Goal: Information Seeking & Learning: Learn about a topic

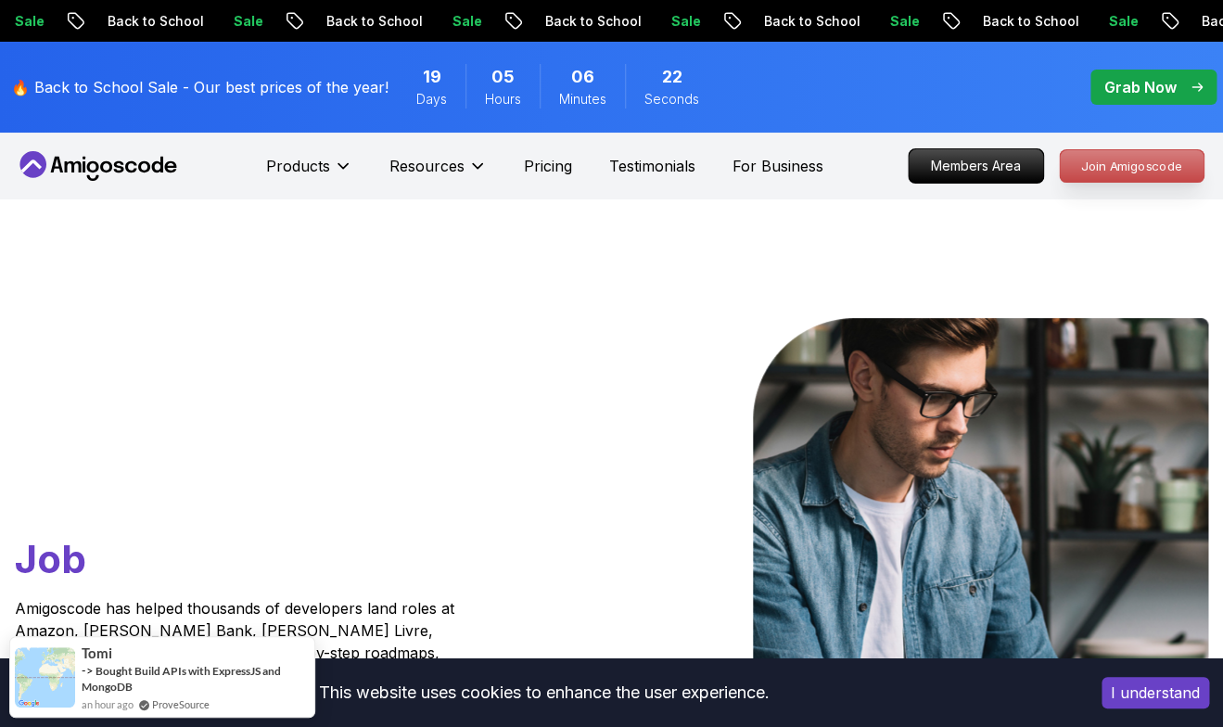
click at [1109, 175] on p "Join Amigoscode" at bounding box center [1132, 166] width 144 height 32
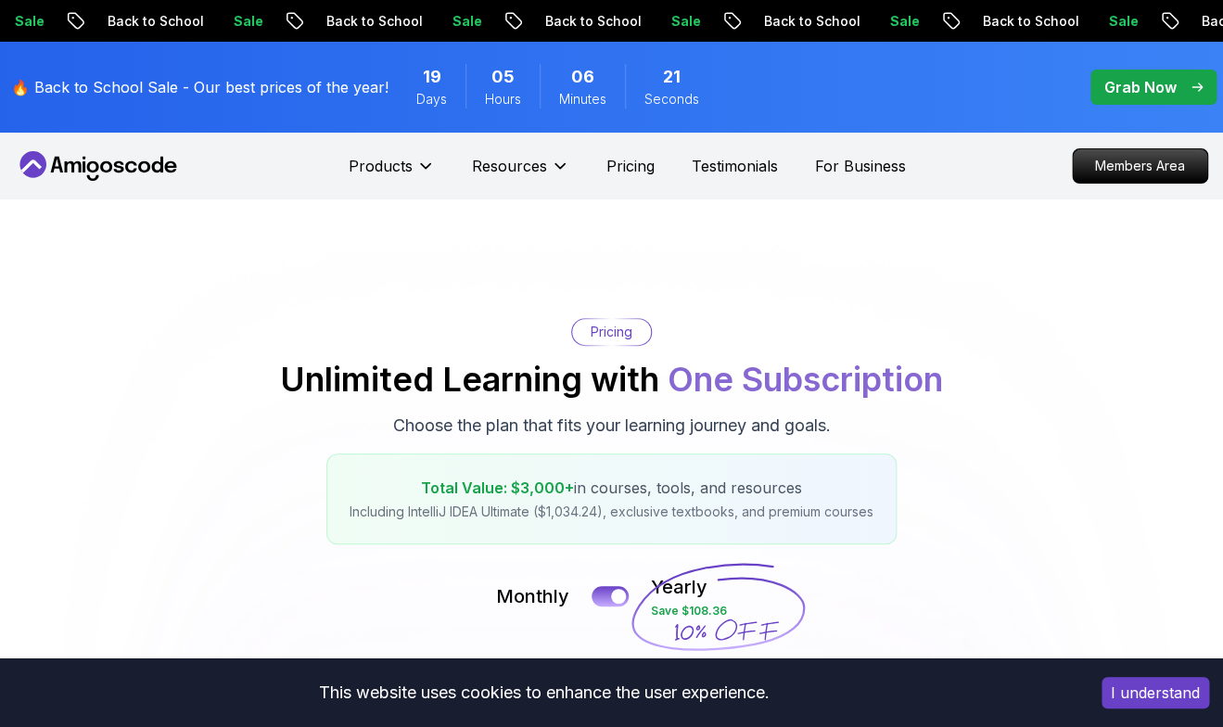
scroll to position [218, 0]
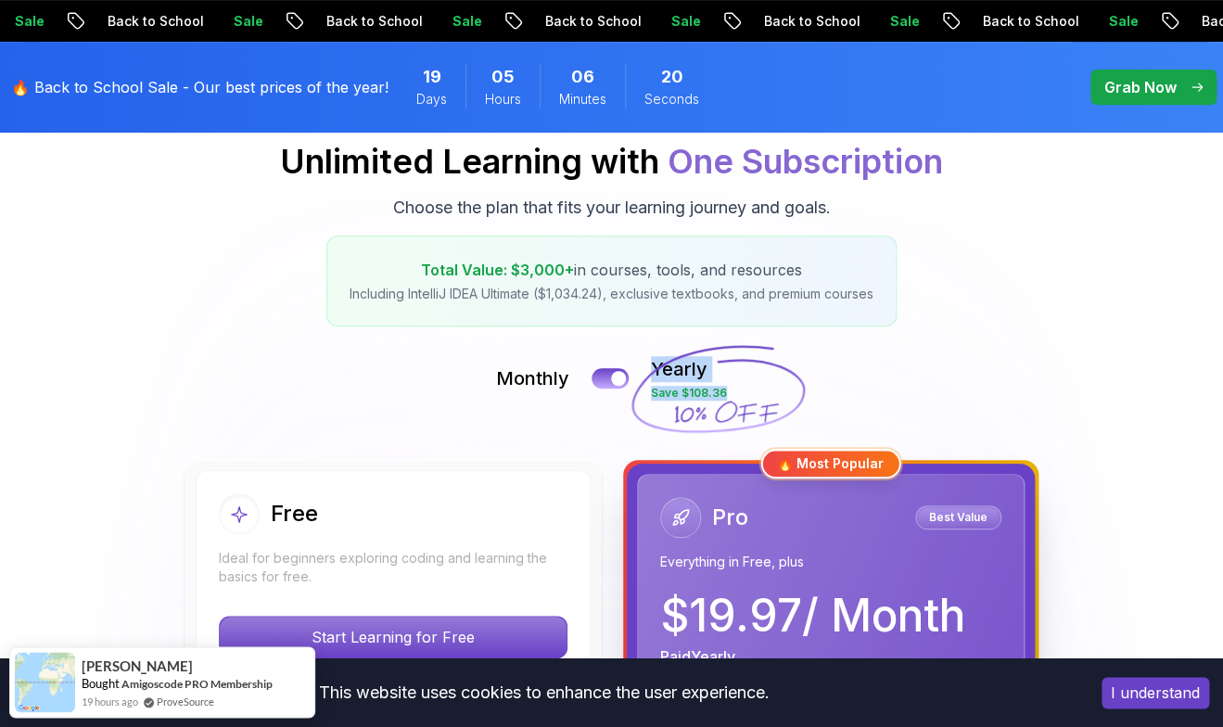
drag, startPoint x: 1183, startPoint y: 311, endPoint x: 1182, endPoint y: 386, distance: 74.2
click at [1148, 325] on div "Pricing Unlimited Learning with One Subscription Choose the plan that fits your…" at bounding box center [611, 213] width 1204 height 226
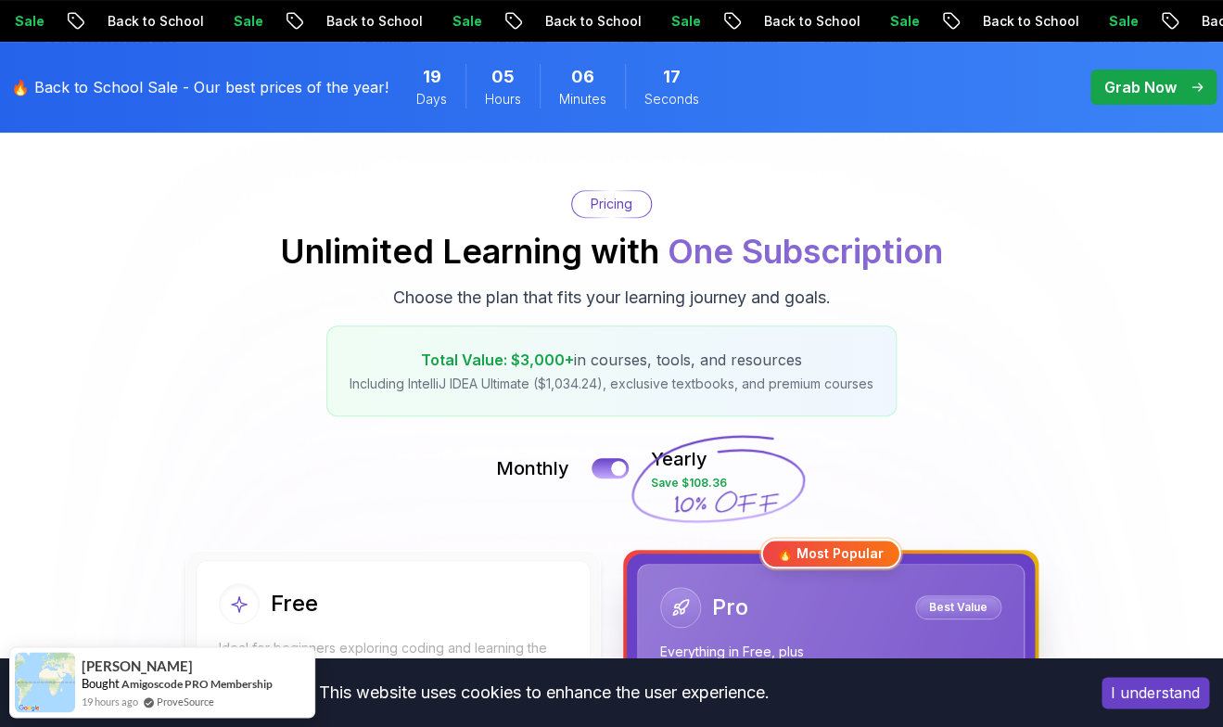
scroll to position [0, 0]
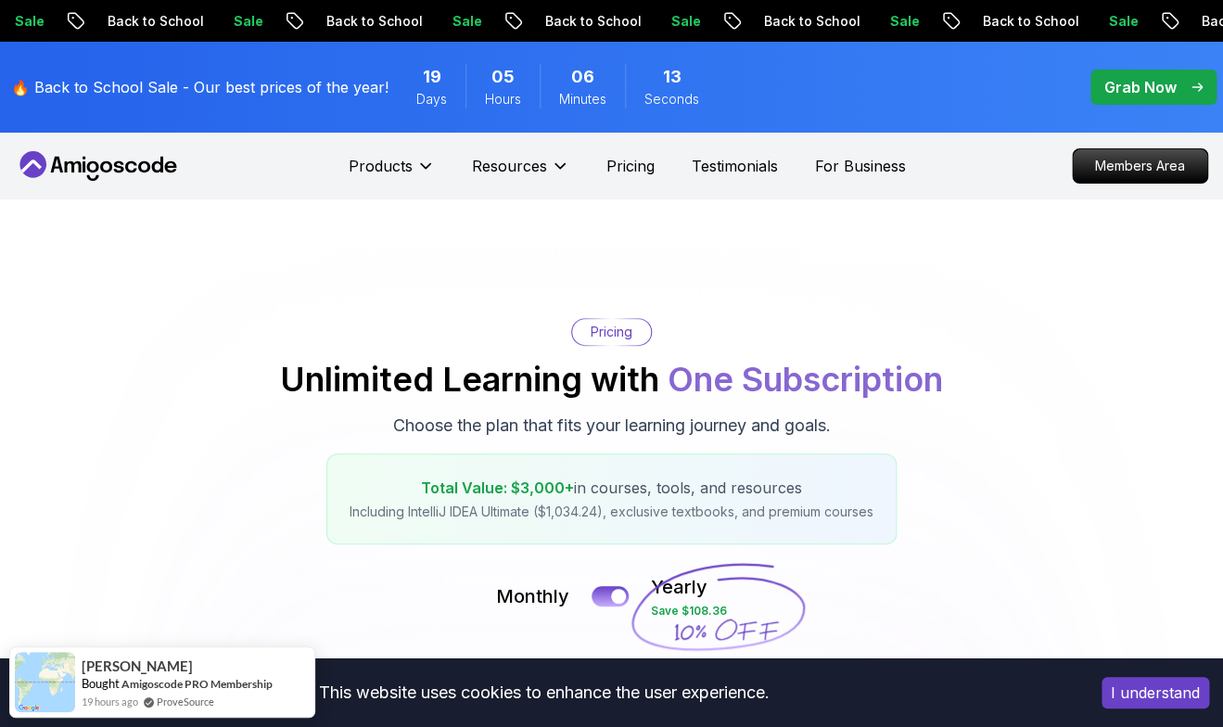
click at [1155, 95] on p "Grab Now" at bounding box center [1140, 87] width 72 height 22
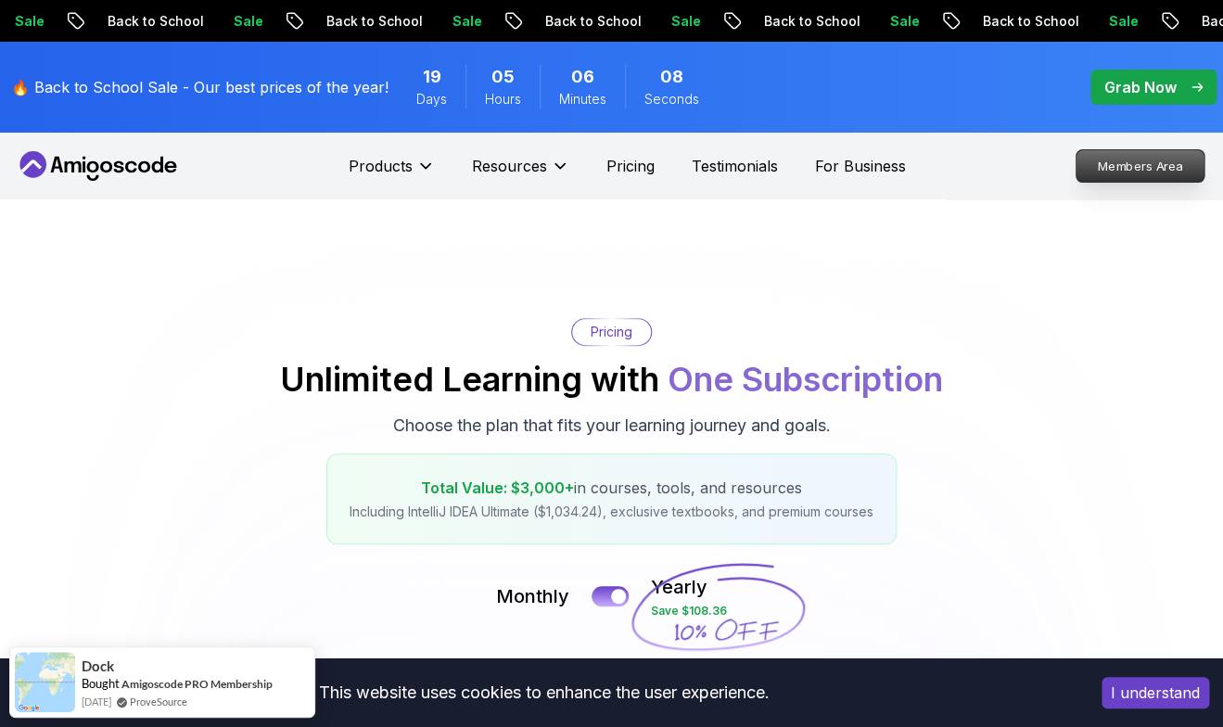
click at [1116, 173] on p "Members Area" at bounding box center [1140, 166] width 128 height 32
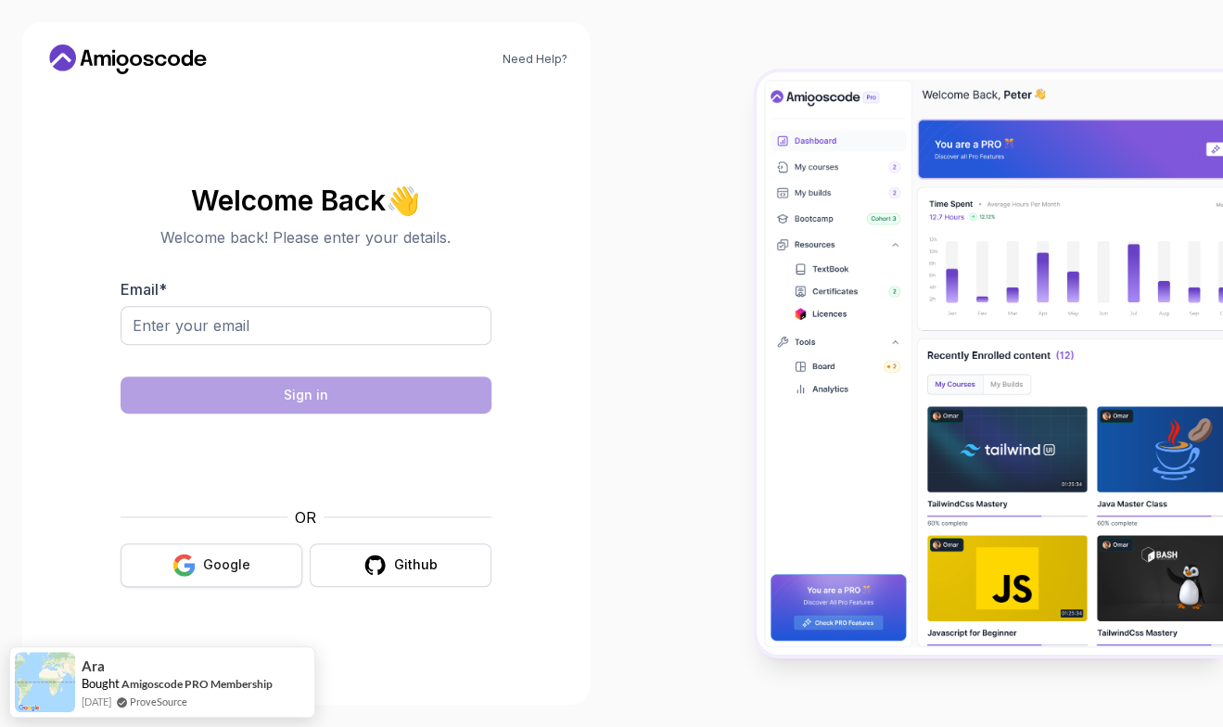
click at [226, 549] on button "Google" at bounding box center [212, 565] width 182 height 44
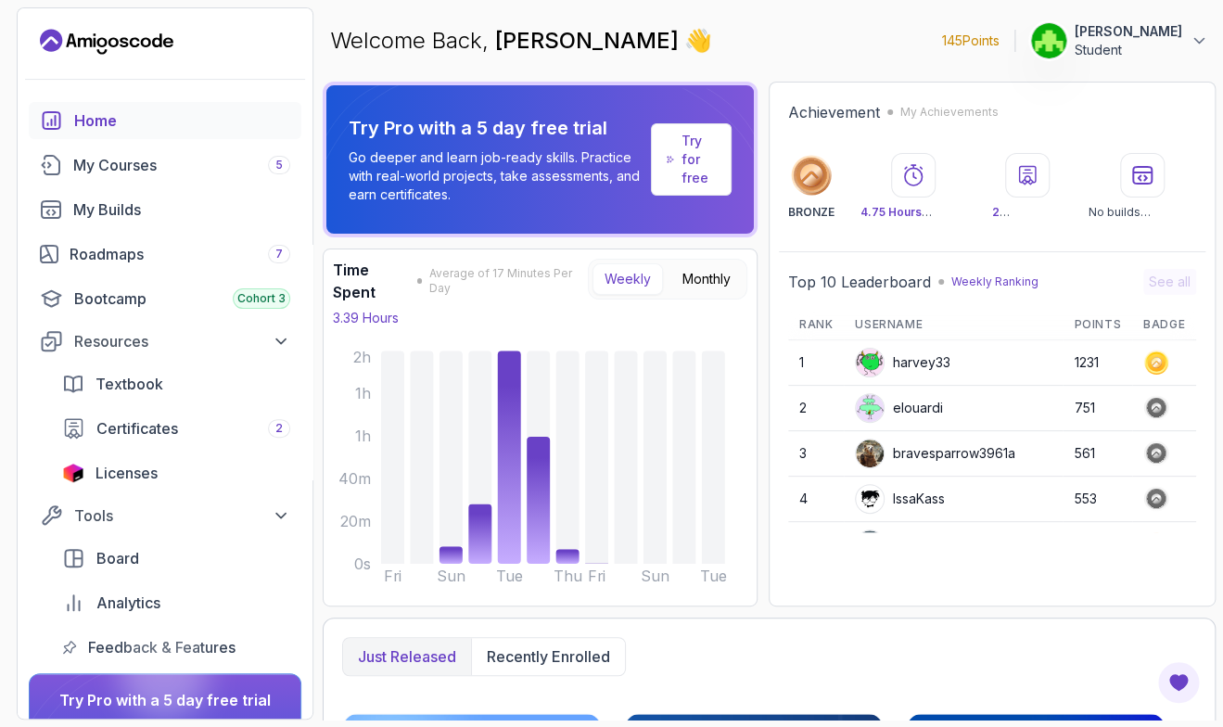
click at [1153, 52] on p "Student" at bounding box center [1128, 50] width 108 height 19
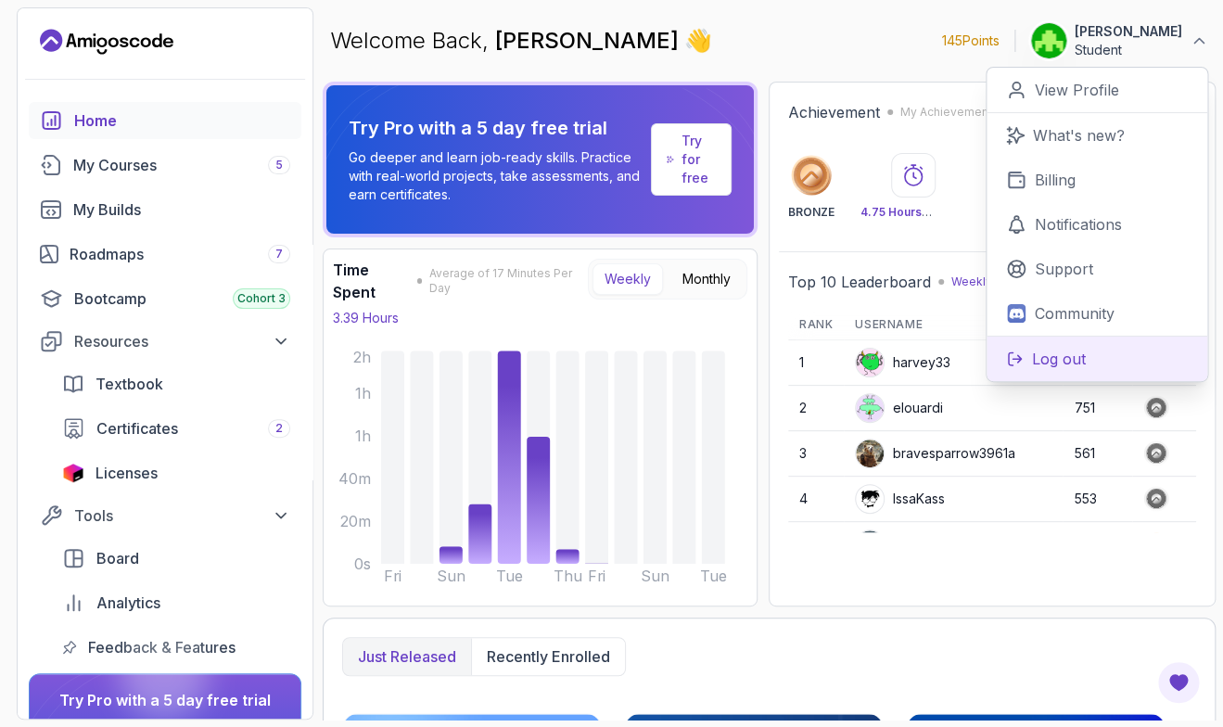
click at [1069, 370] on p "Log out" at bounding box center [1059, 359] width 54 height 22
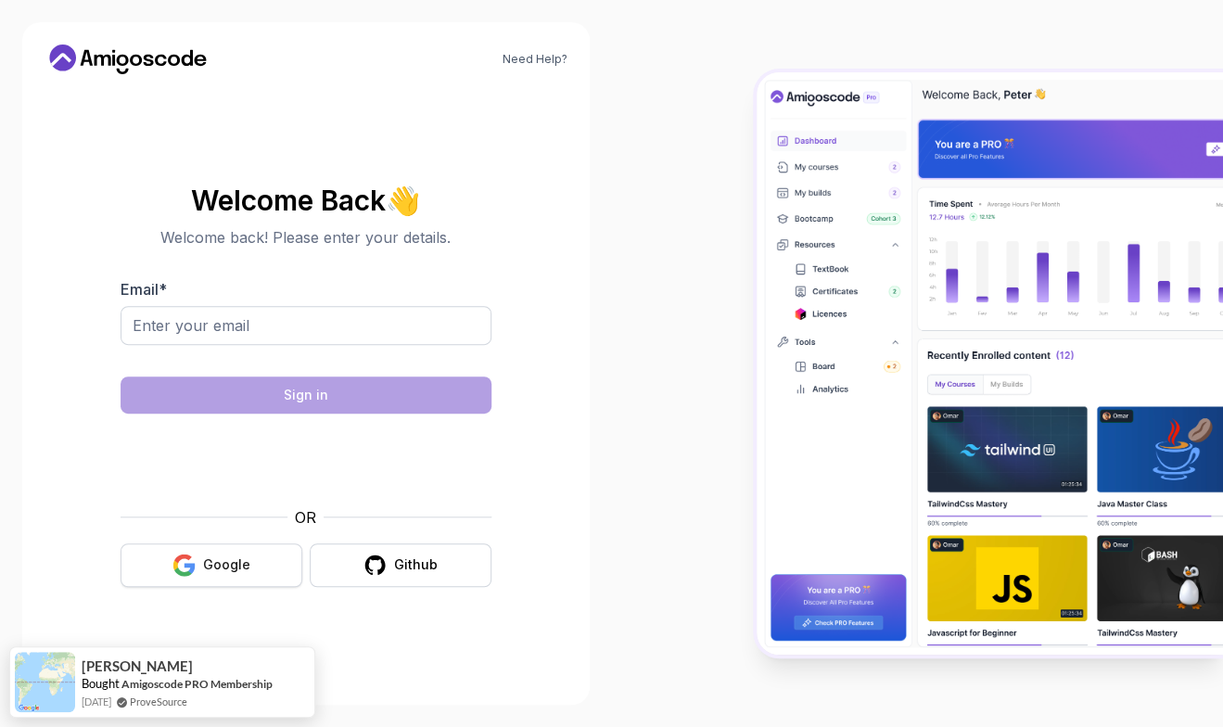
click at [248, 570] on div "Google" at bounding box center [226, 564] width 47 height 19
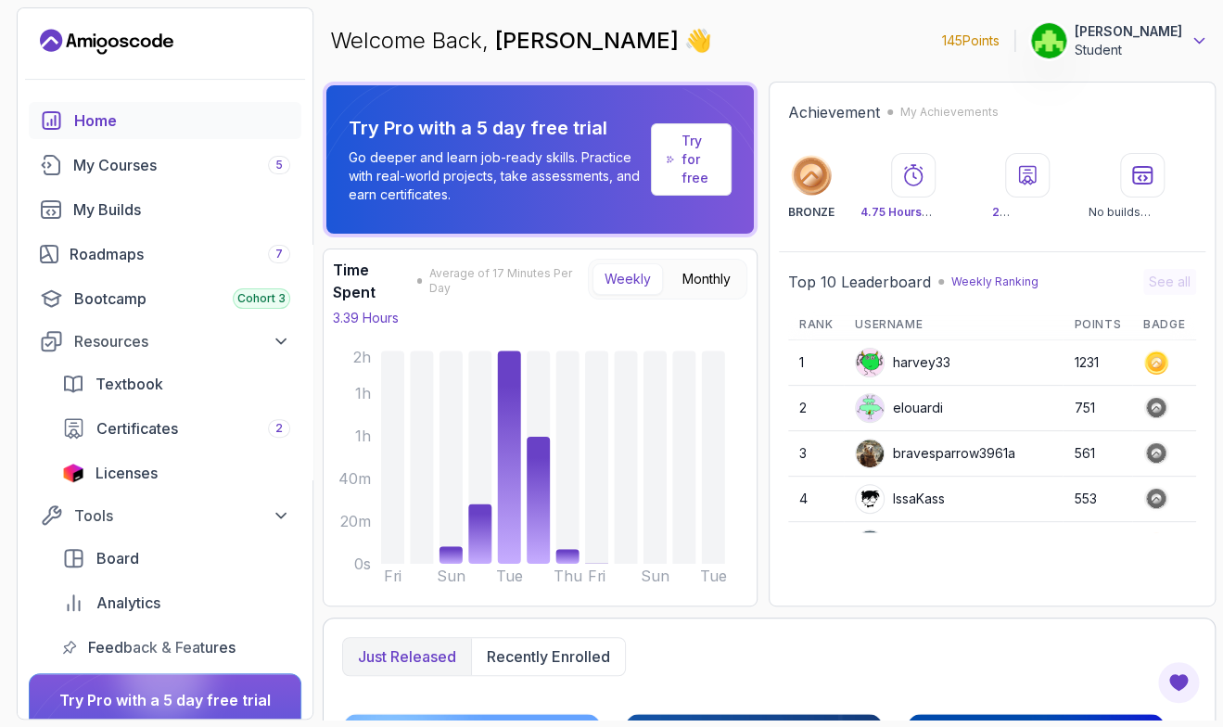
click at [1190, 42] on icon at bounding box center [1198, 41] width 19 height 19
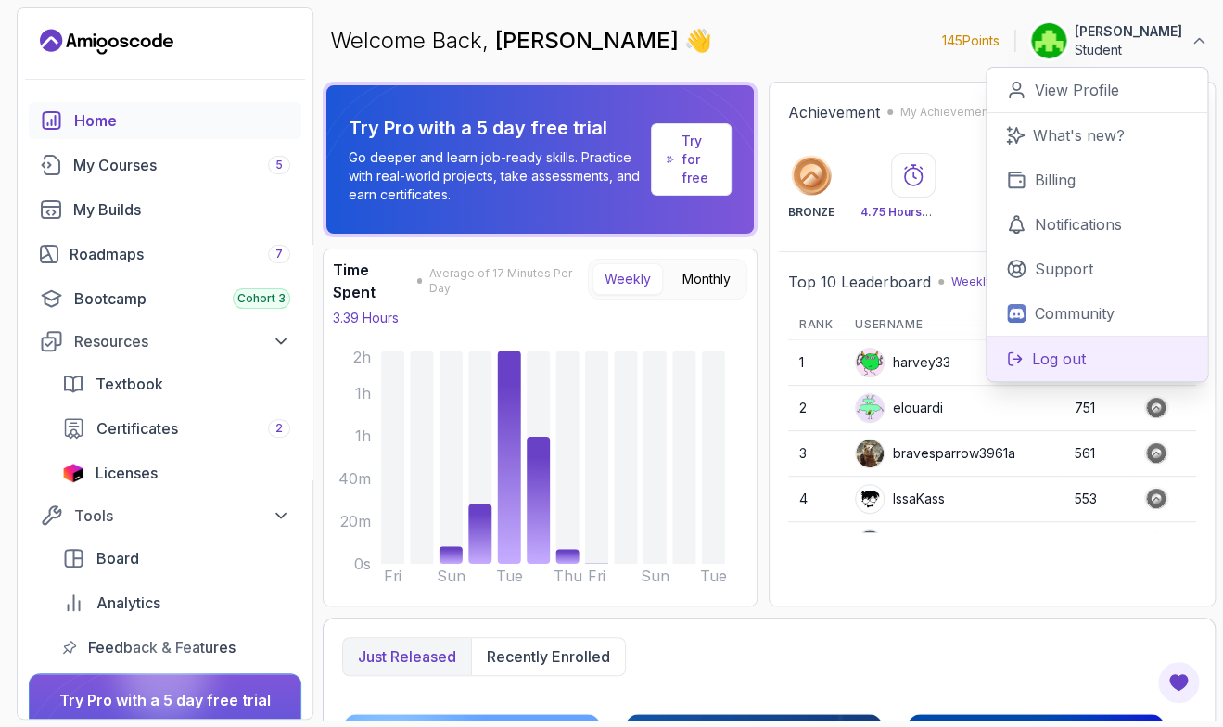
click at [1023, 350] on icon at bounding box center [1015, 358] width 18 height 17
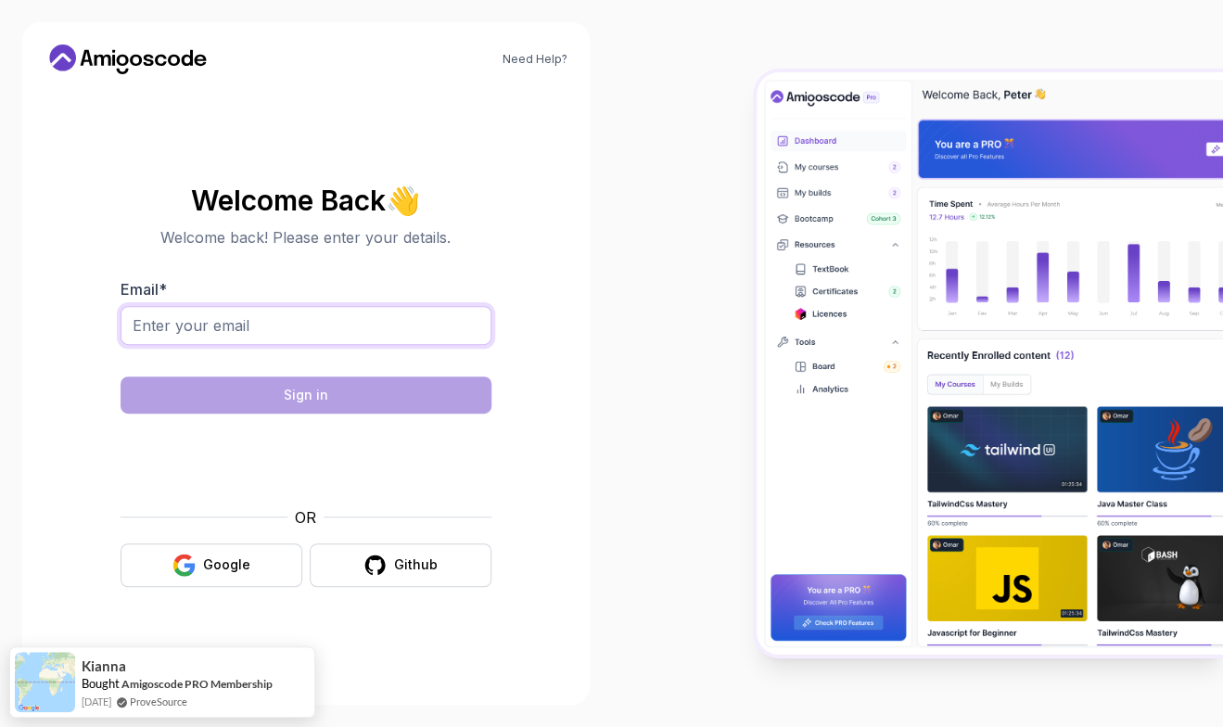
click at [273, 327] on input "Email *" at bounding box center [306, 325] width 371 height 39
type input "yahya999limbo@gmail.com"
click at [652, 694] on div at bounding box center [918, 363] width 612 height 727
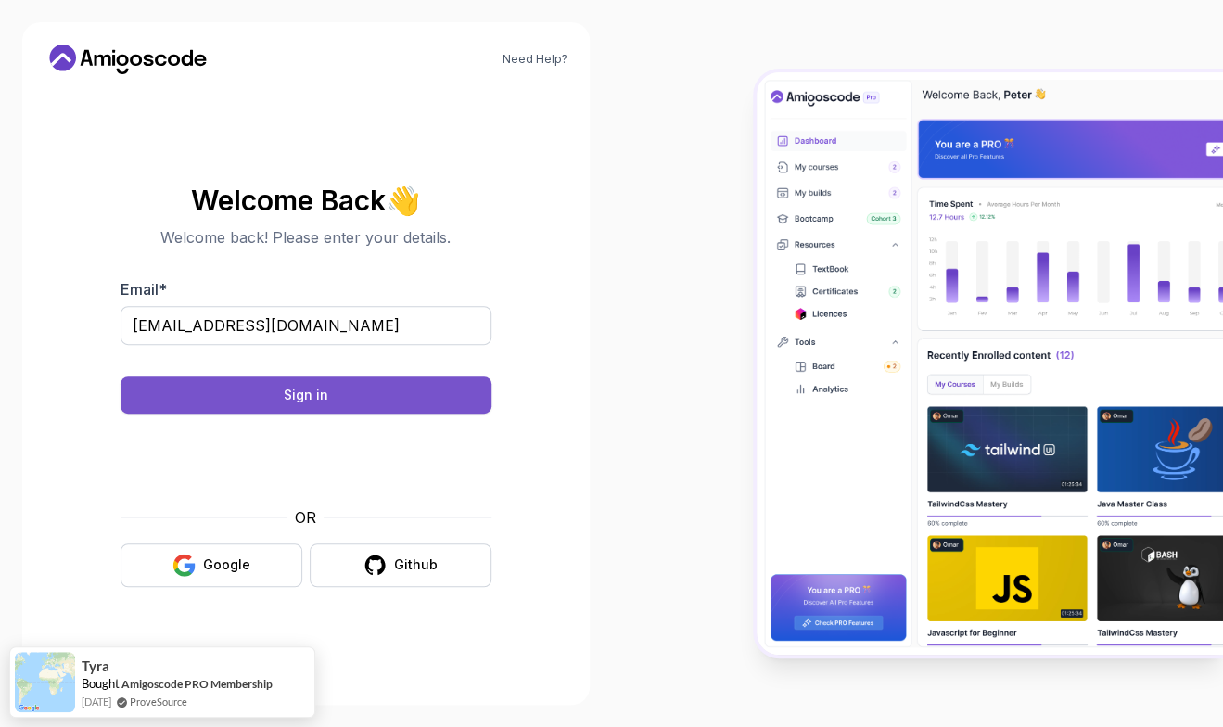
click at [411, 410] on button "Sign in" at bounding box center [306, 394] width 371 height 37
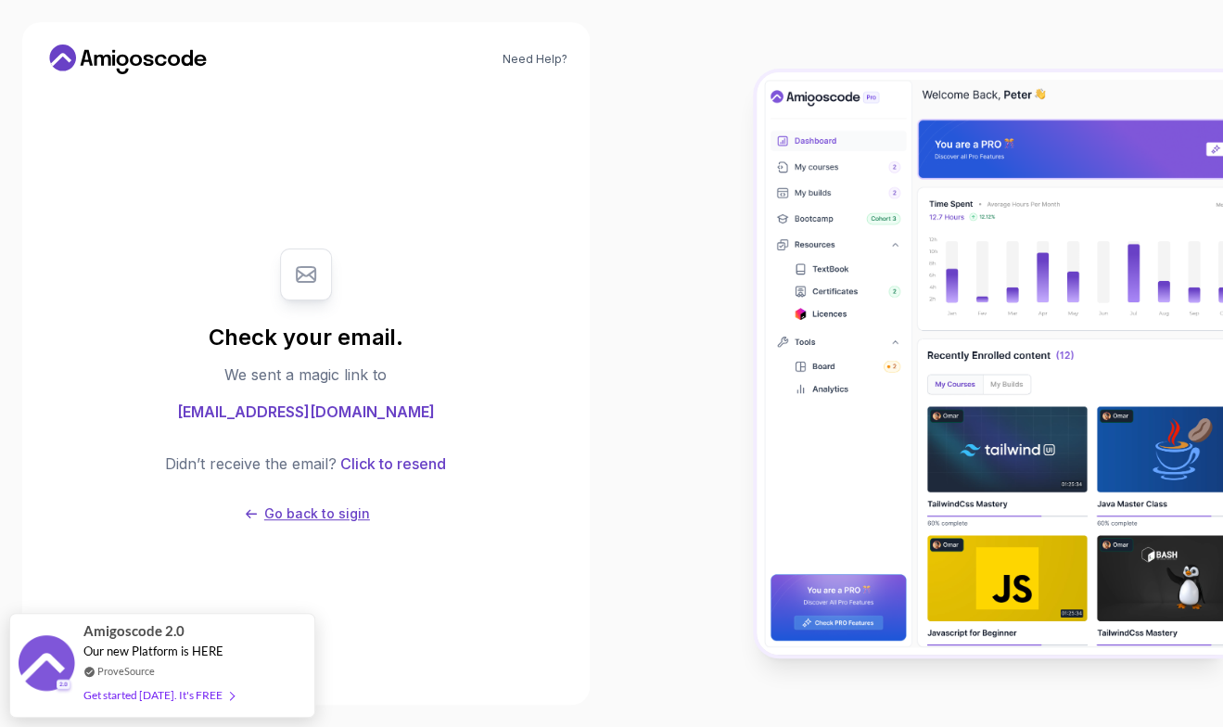
click at [322, 515] on p "Go back to sigin" at bounding box center [317, 513] width 106 height 19
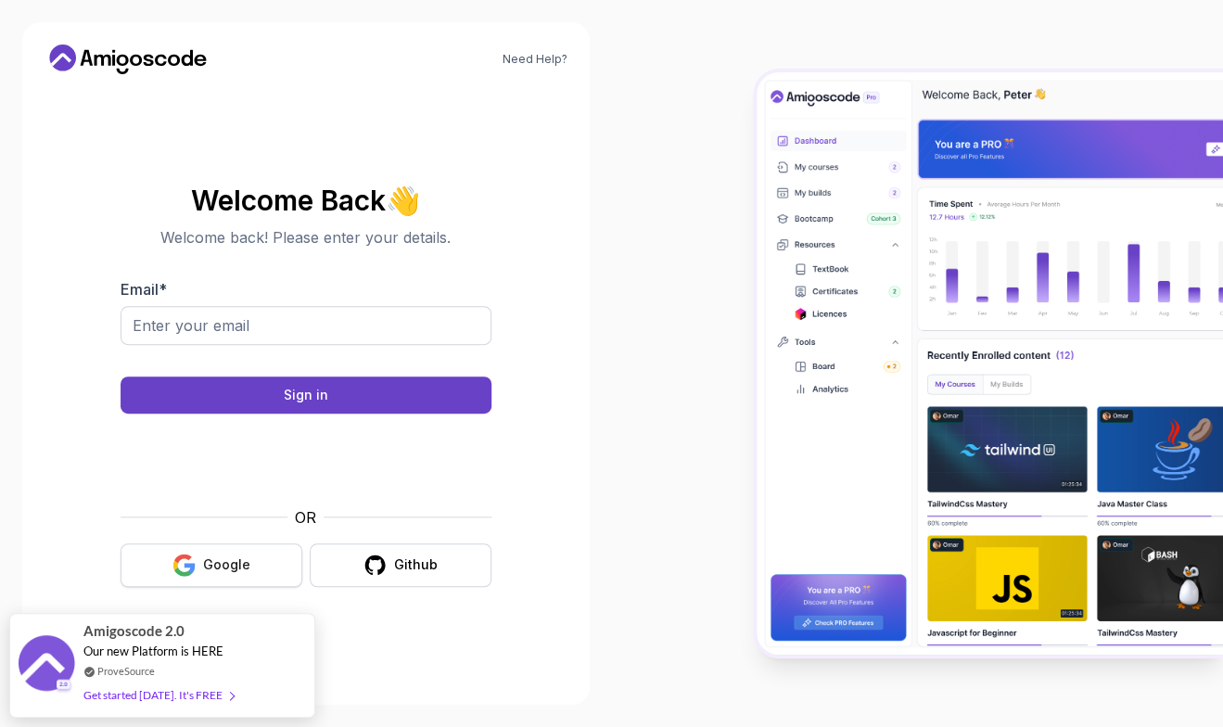
click at [239, 574] on div "Google" at bounding box center [226, 564] width 47 height 19
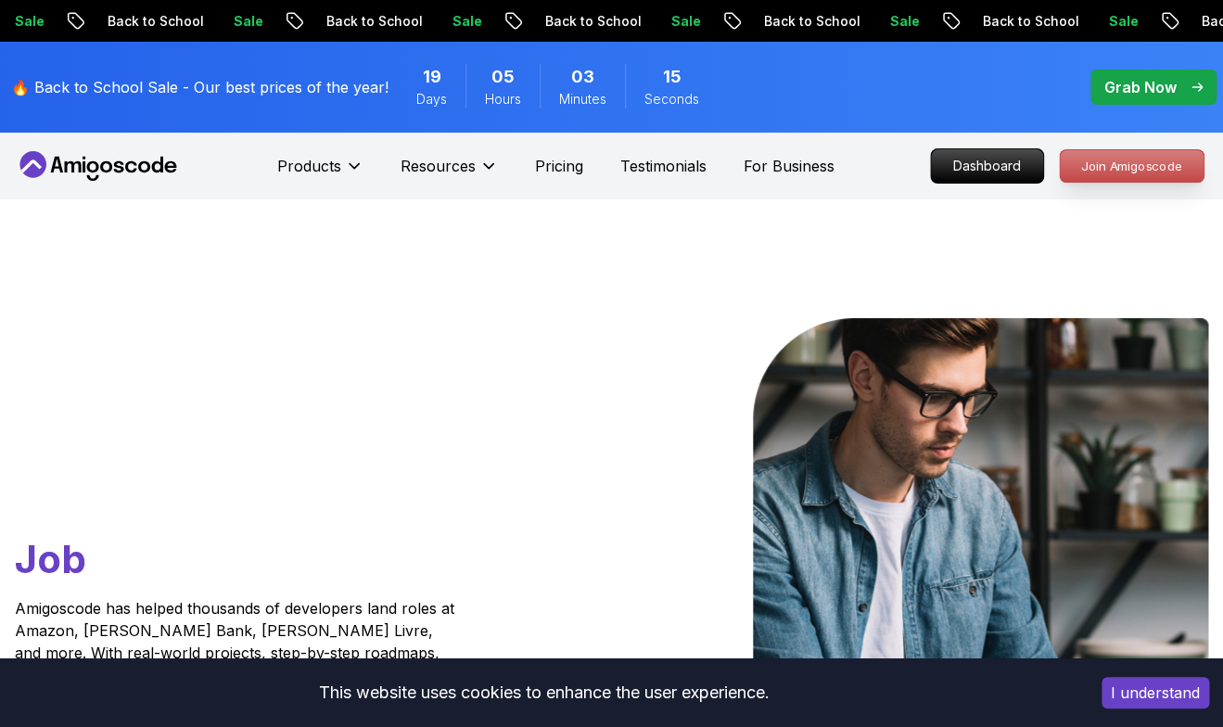
click at [1127, 157] on p "Join Amigoscode" at bounding box center [1132, 166] width 144 height 32
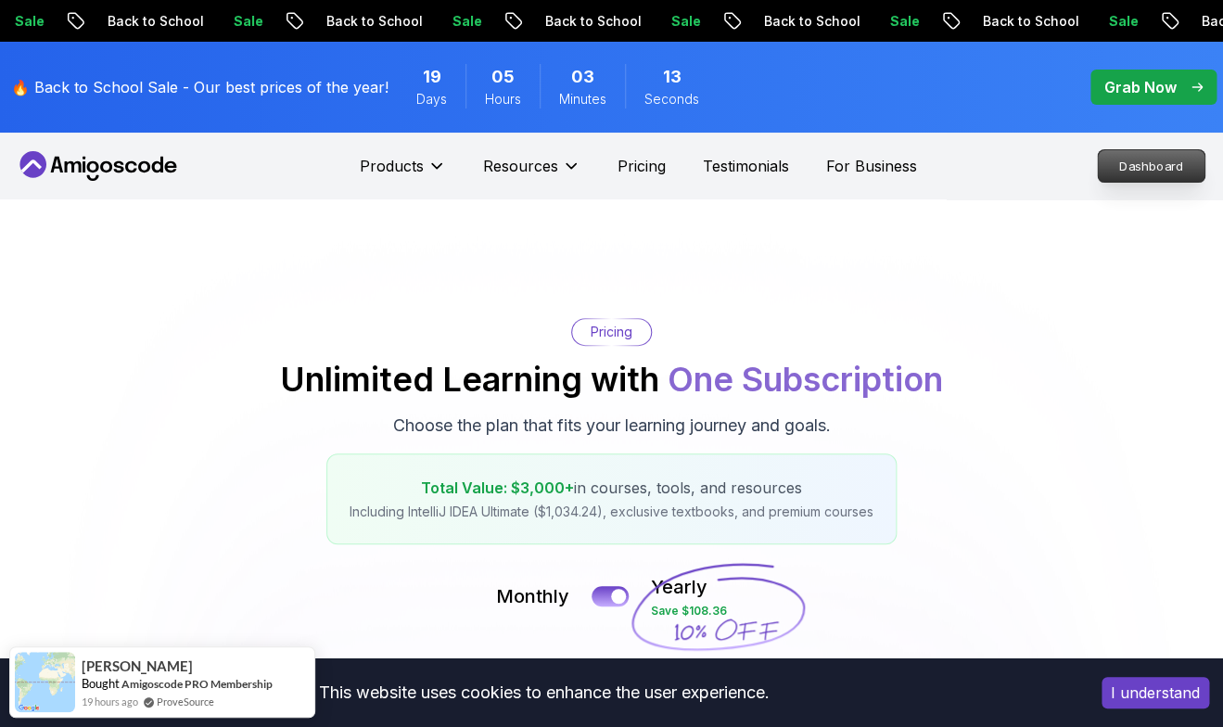
click at [1117, 173] on p "Dashboard" at bounding box center [1151, 166] width 107 height 32
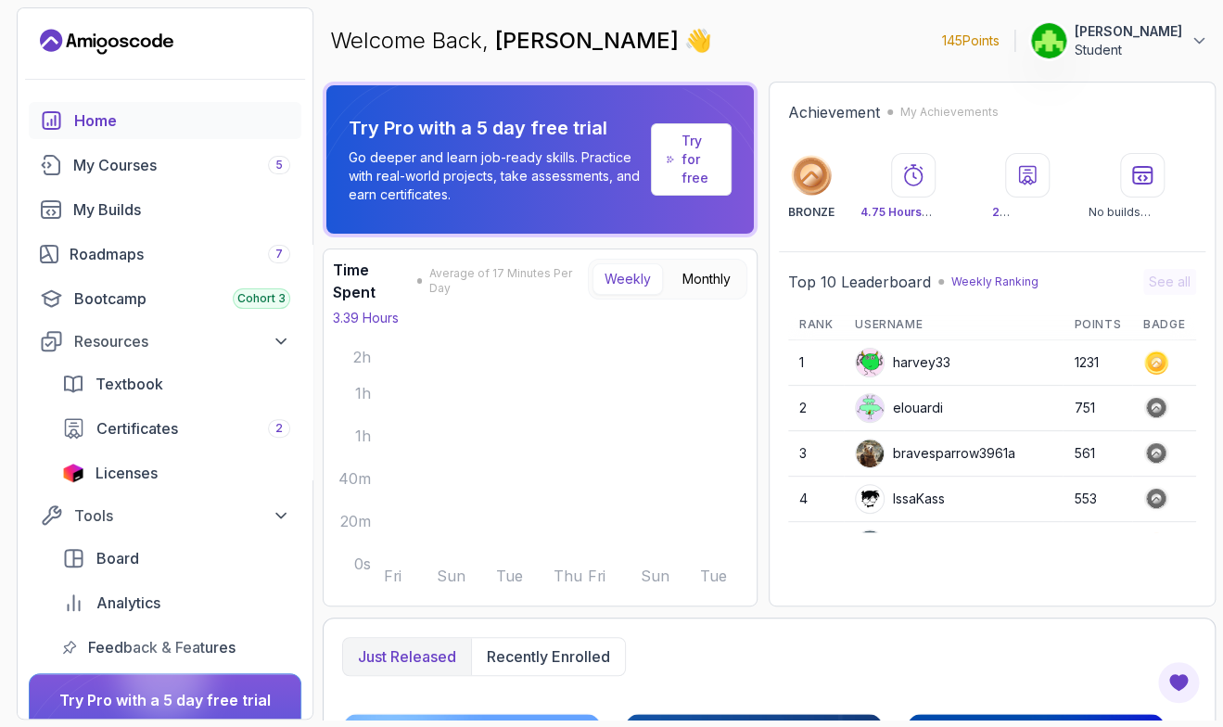
click at [1178, 51] on p "Student" at bounding box center [1128, 50] width 108 height 19
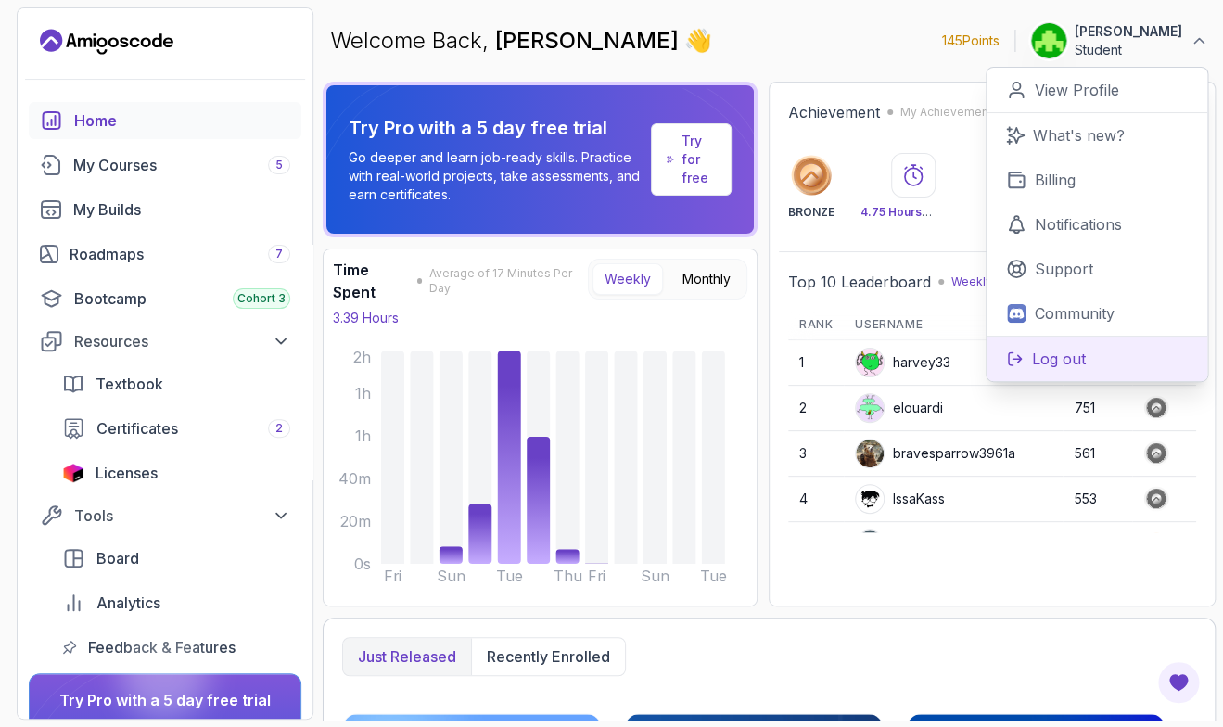
click at [1044, 349] on p "Log out" at bounding box center [1059, 359] width 54 height 22
click at [1073, 360] on p "Log out" at bounding box center [1059, 359] width 54 height 22
click at [1036, 355] on p "Log out" at bounding box center [1059, 359] width 54 height 22
click at [1012, 359] on icon at bounding box center [1015, 358] width 13 height 13
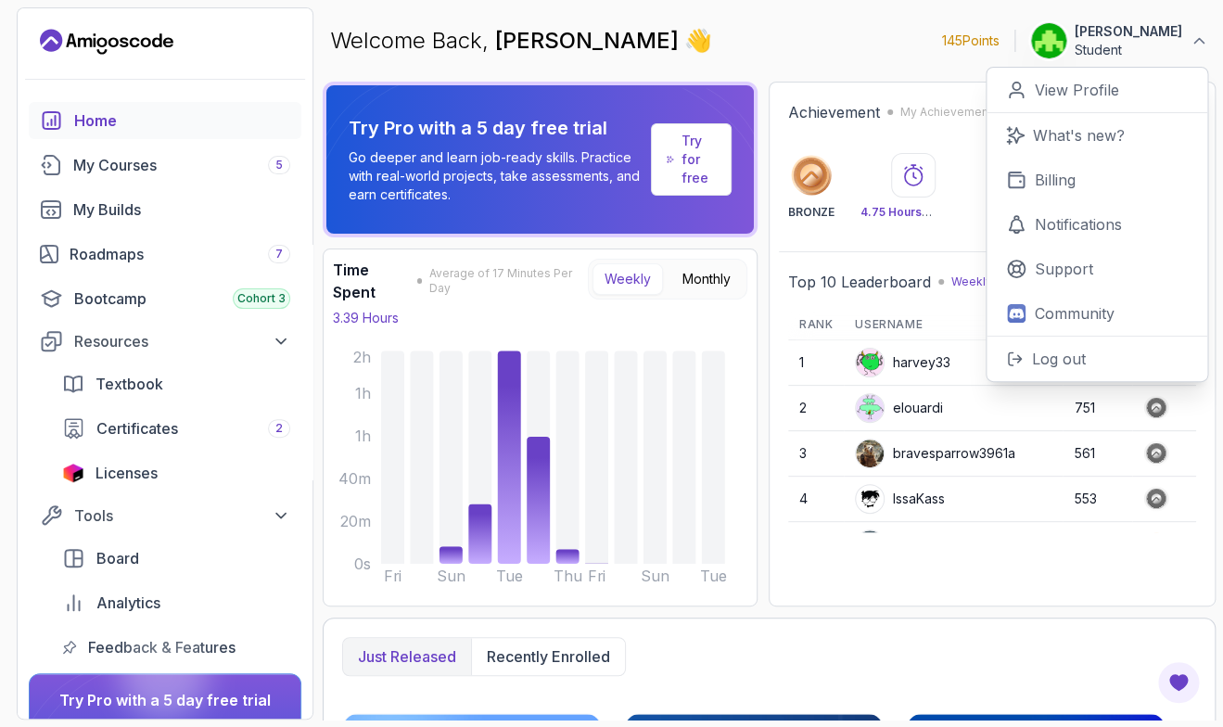
click at [718, 43] on div "Welcome Back, Yahya Limbada 👋 145 Points 1 Yahya Limbada Student 0 Points View …" at bounding box center [769, 40] width 893 height 67
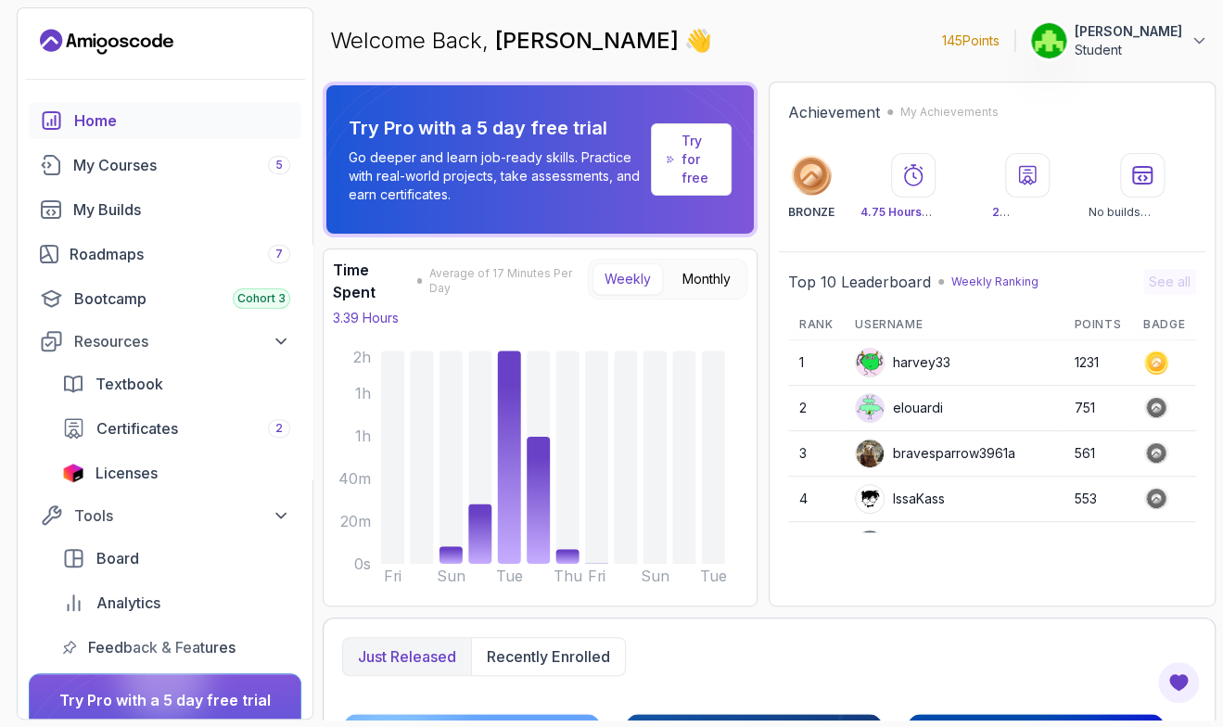
click at [677, 151] on link "Try for free" at bounding box center [691, 159] width 81 height 72
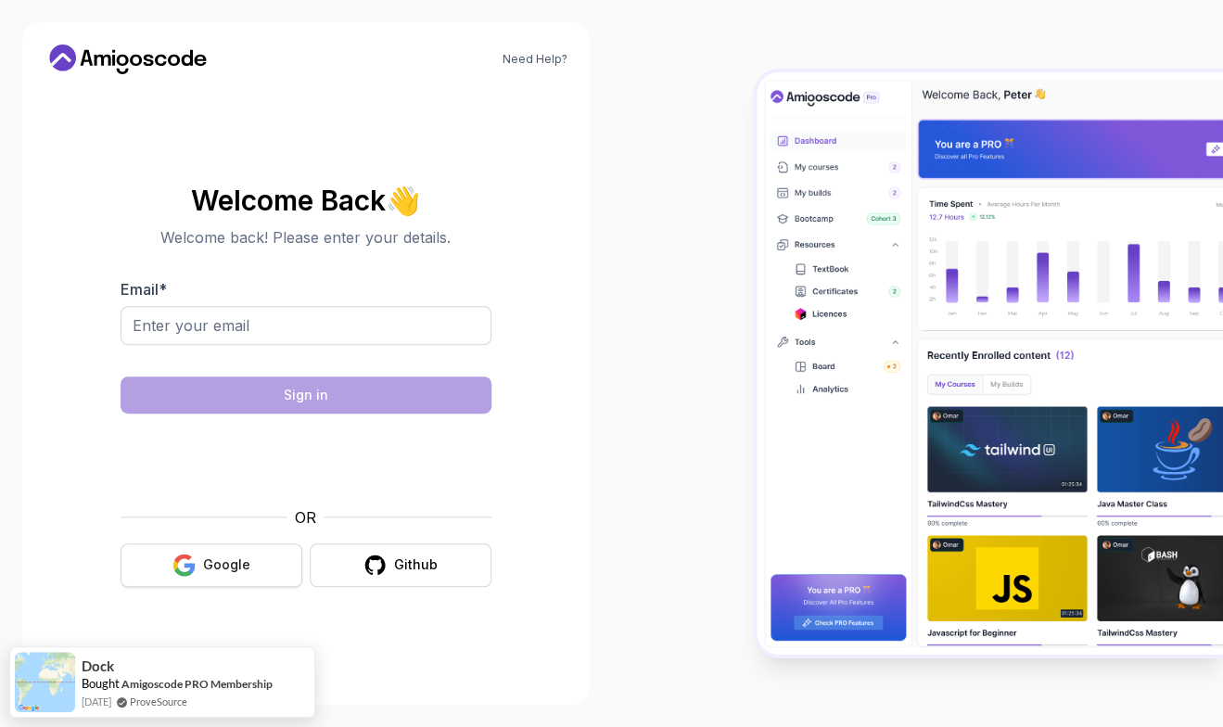
click at [239, 564] on div "Google" at bounding box center [226, 564] width 47 height 19
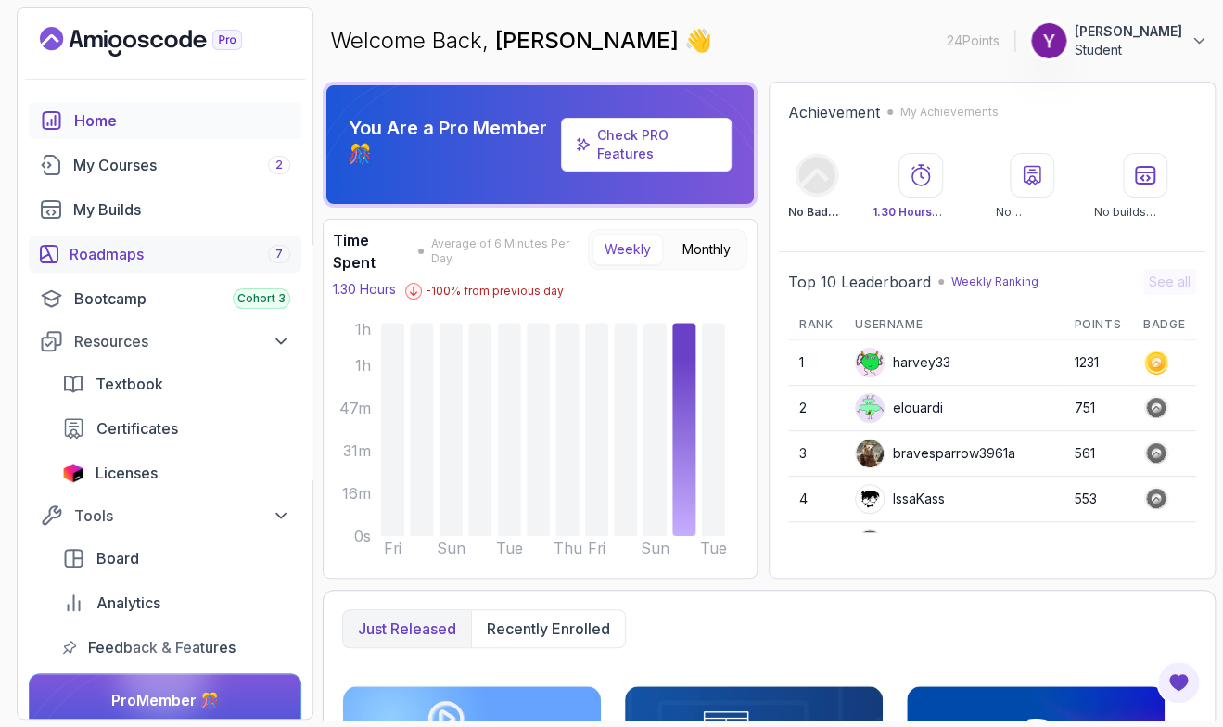
click at [159, 249] on div "Roadmaps 7" at bounding box center [180, 254] width 221 height 22
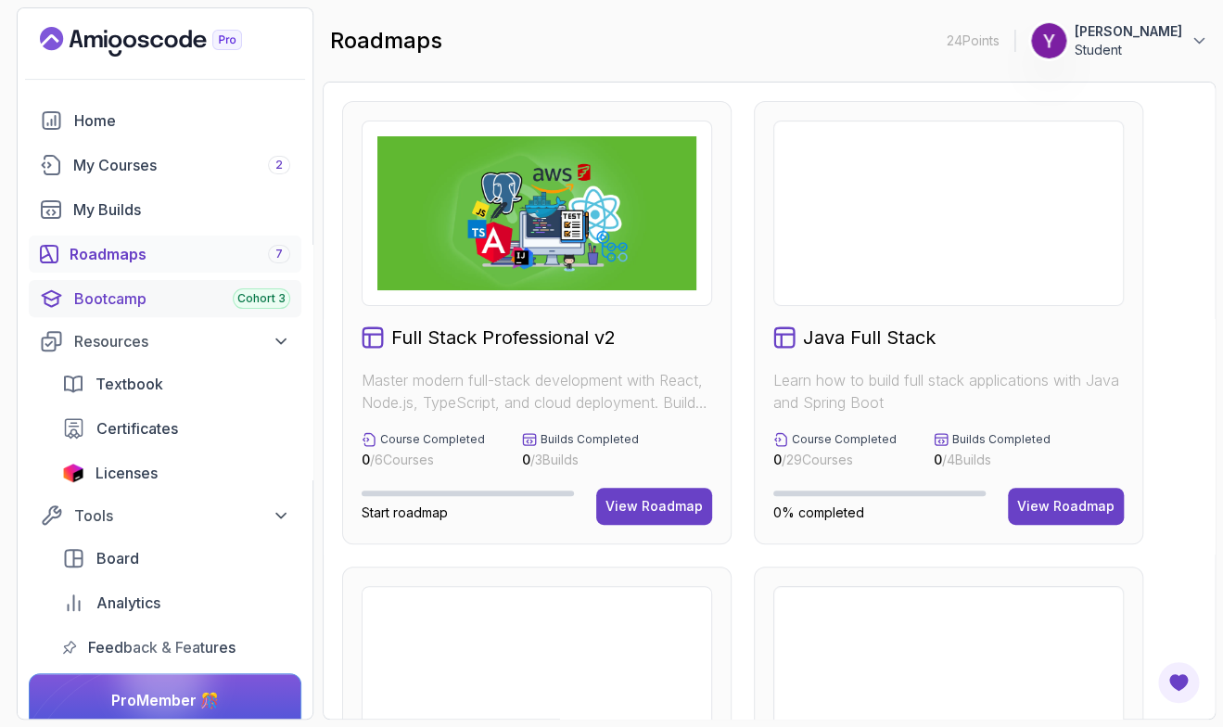
click at [133, 292] on div "Bootcamp Cohort 3" at bounding box center [182, 298] width 216 height 22
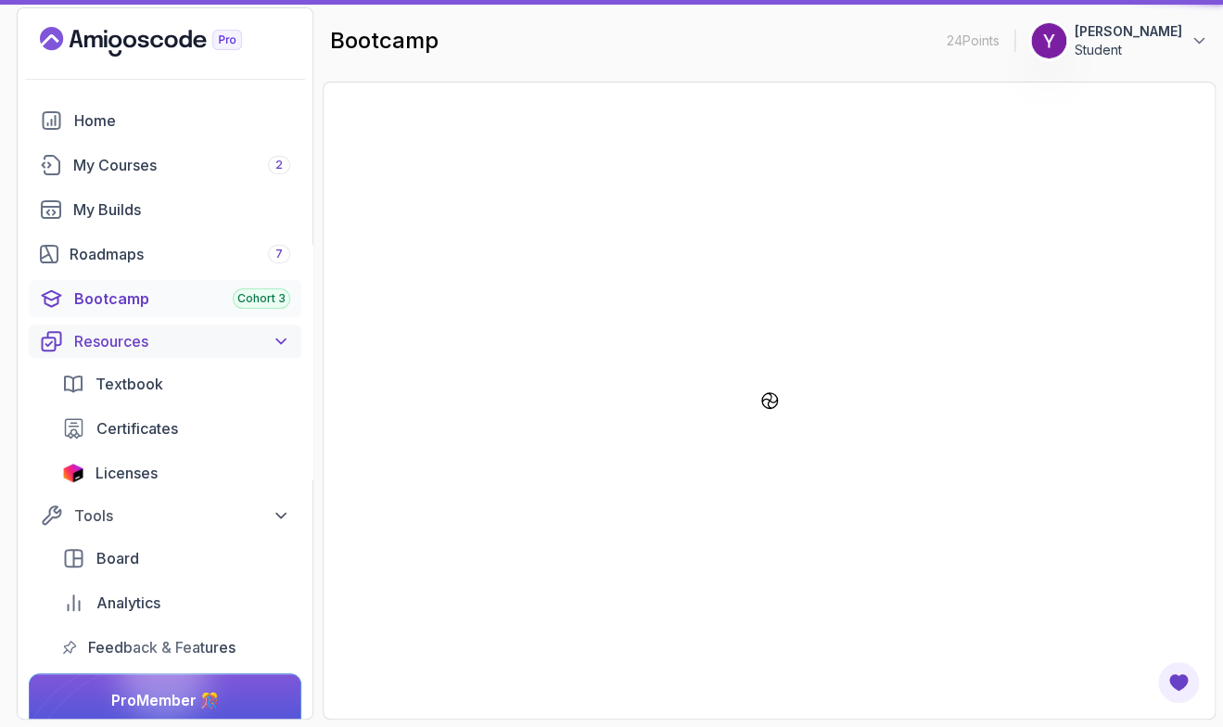
click at [121, 339] on div "Resources" at bounding box center [182, 341] width 216 height 22
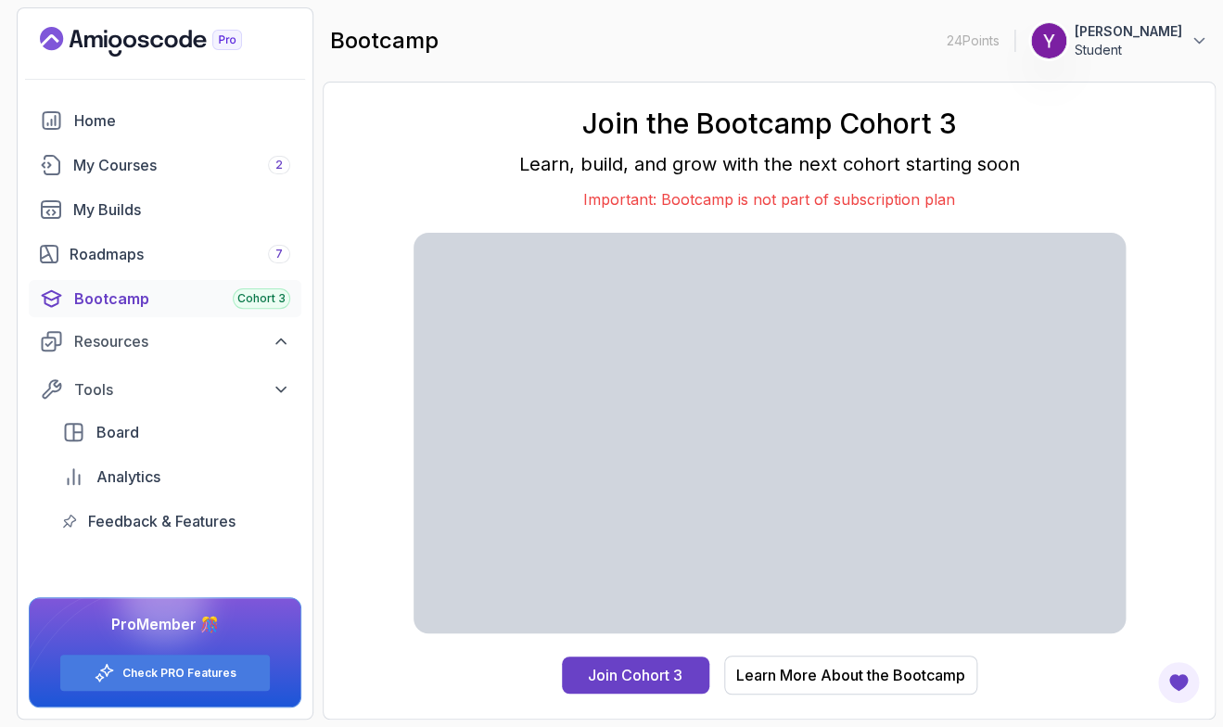
click at [120, 305] on div "Bootcamp Cohort 3" at bounding box center [182, 298] width 216 height 22
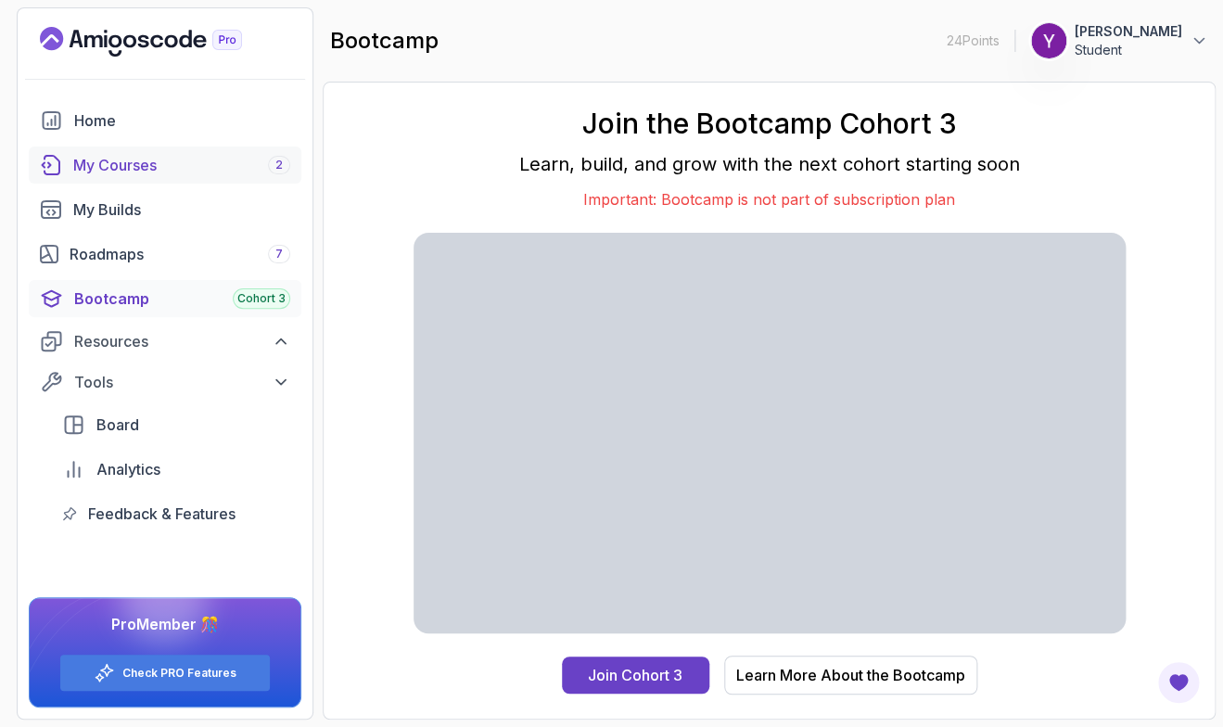
click at [186, 159] on div "My Courses 2" at bounding box center [181, 165] width 217 height 22
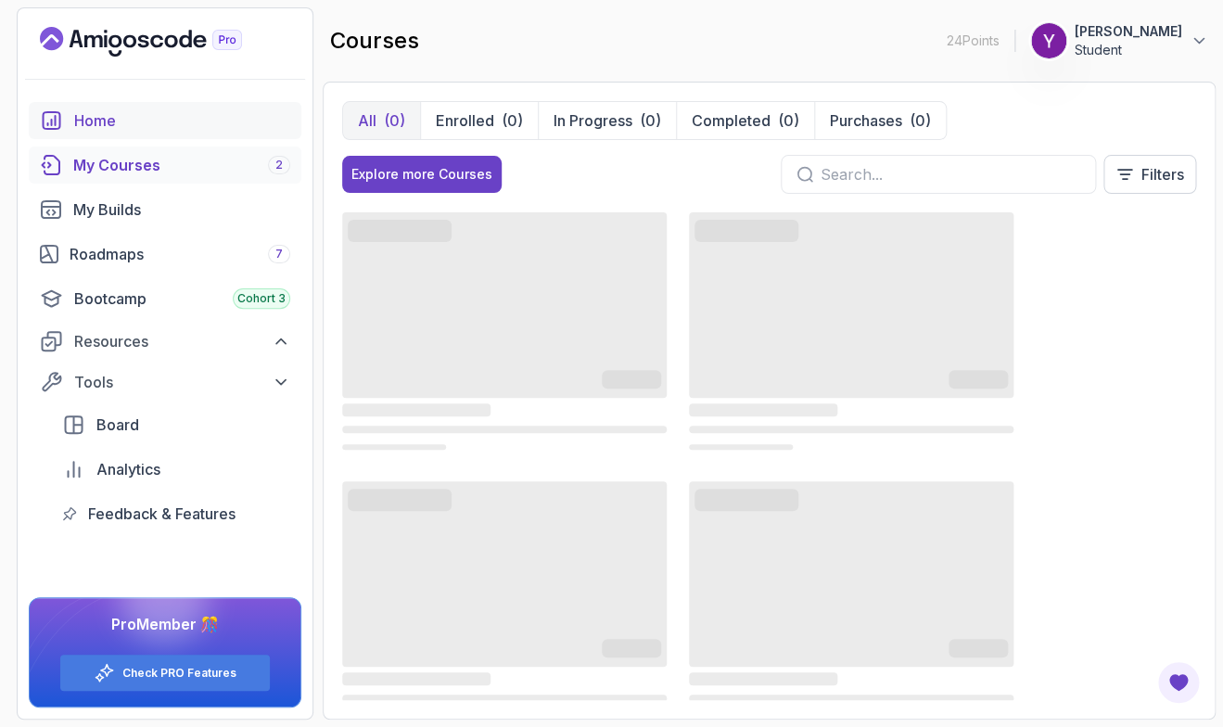
click at [176, 120] on div "Home" at bounding box center [182, 120] width 216 height 22
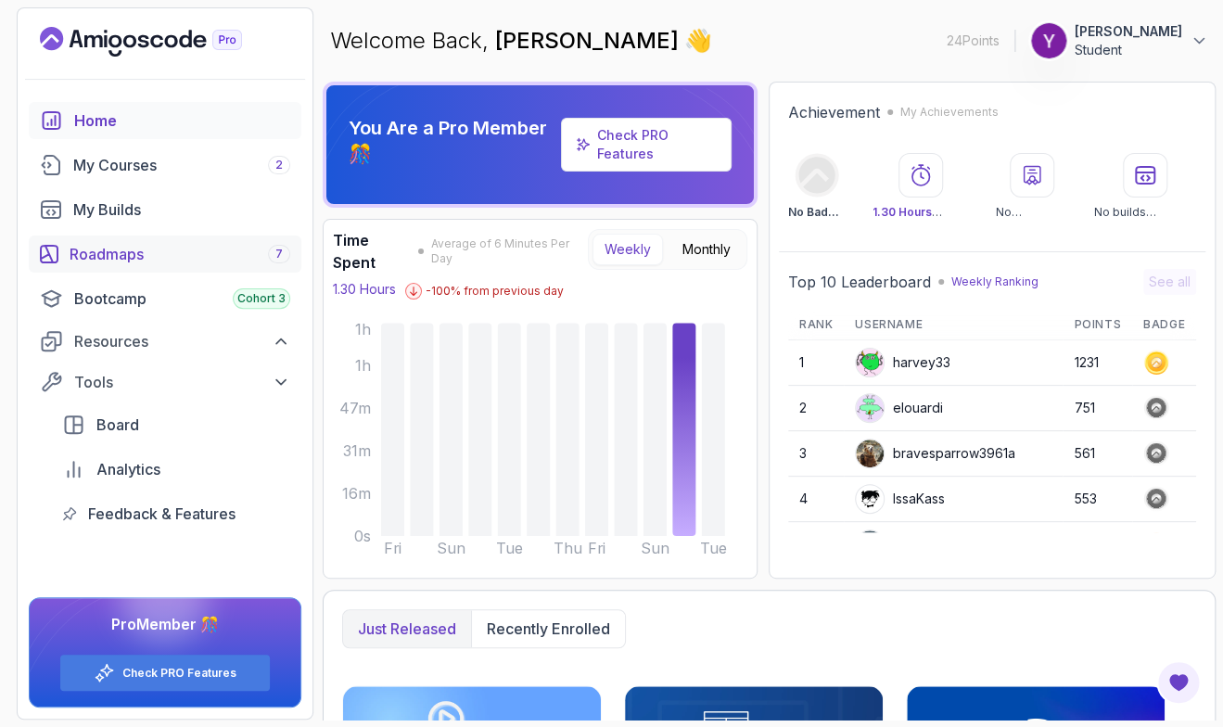
click at [160, 258] on div "Roadmaps 7" at bounding box center [180, 254] width 221 height 22
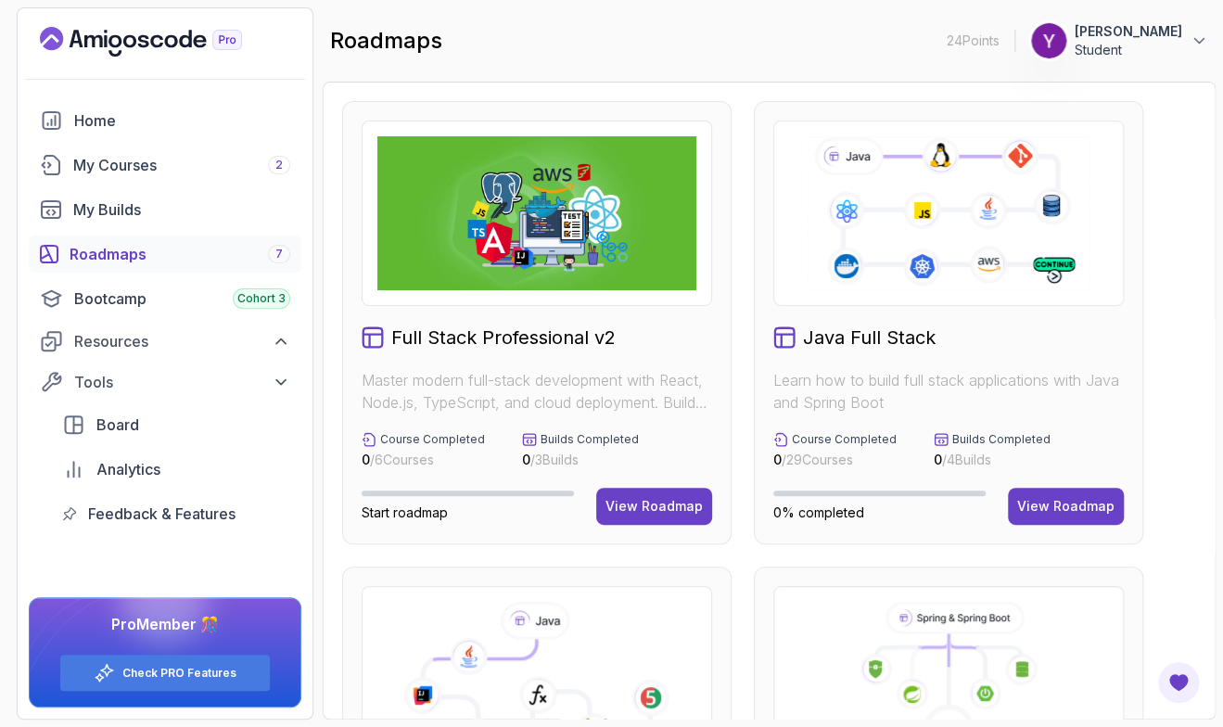
drag, startPoint x: 1215, startPoint y: 232, endPoint x: 1204, endPoint y: 282, distance: 51.3
click at [1204, 282] on section "24 Points 1 [PERSON_NAME] Student Home My Courses 2 My Builds Roadmaps 7 Bootca…" at bounding box center [611, 363] width 1223 height 727
click at [1204, 282] on div "Full Stack Professional v2 Master modern full-stack development with React, Nod…" at bounding box center [769, 401] width 893 height 638
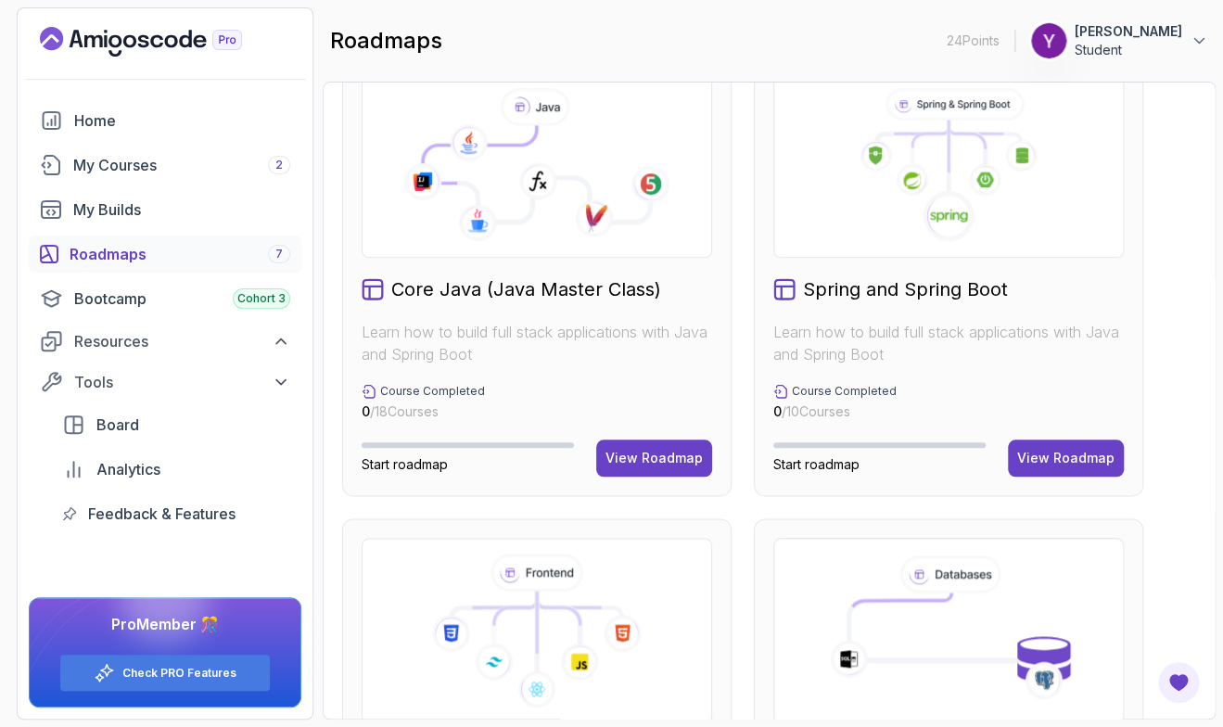
scroll to position [651, 0]
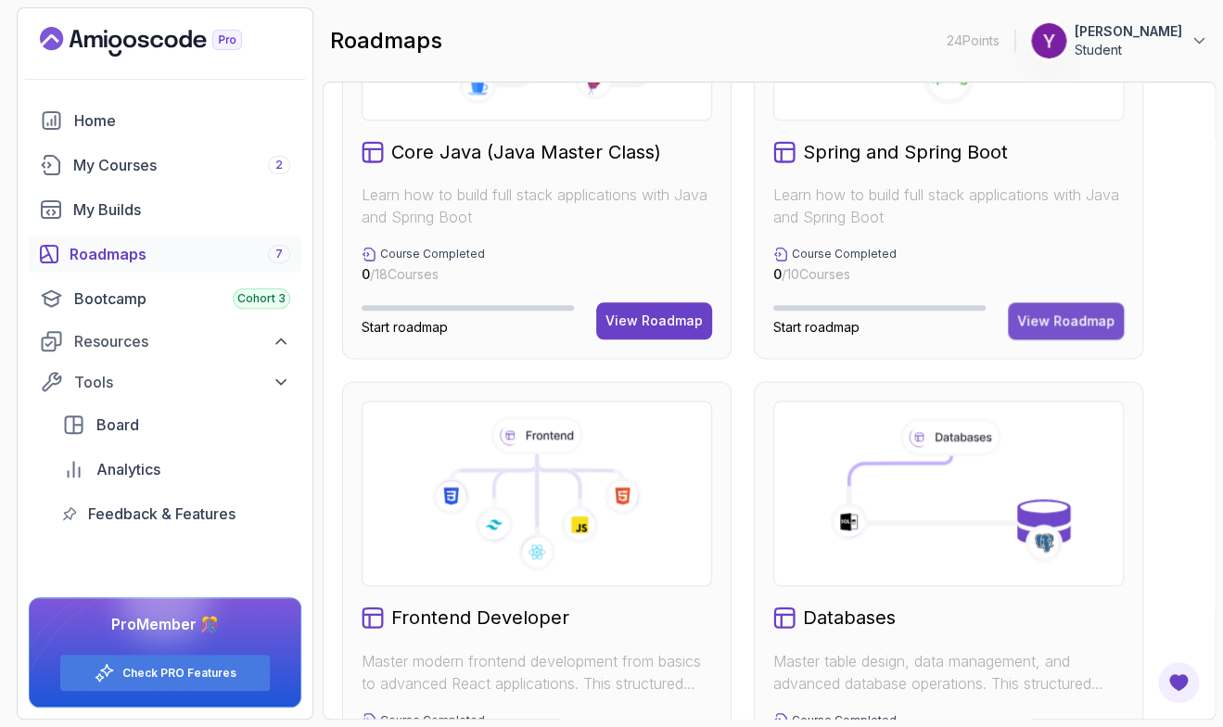
click at [1021, 336] on button "View Roadmap" at bounding box center [1066, 320] width 116 height 37
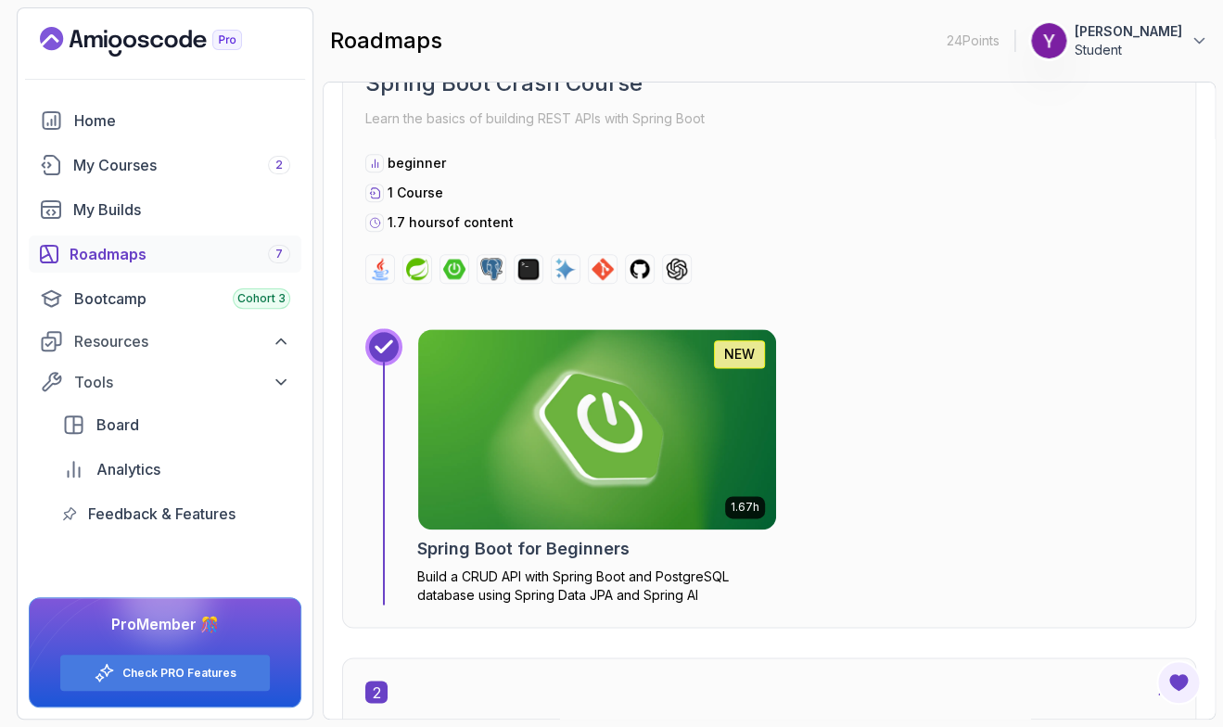
scroll to position [19, 0]
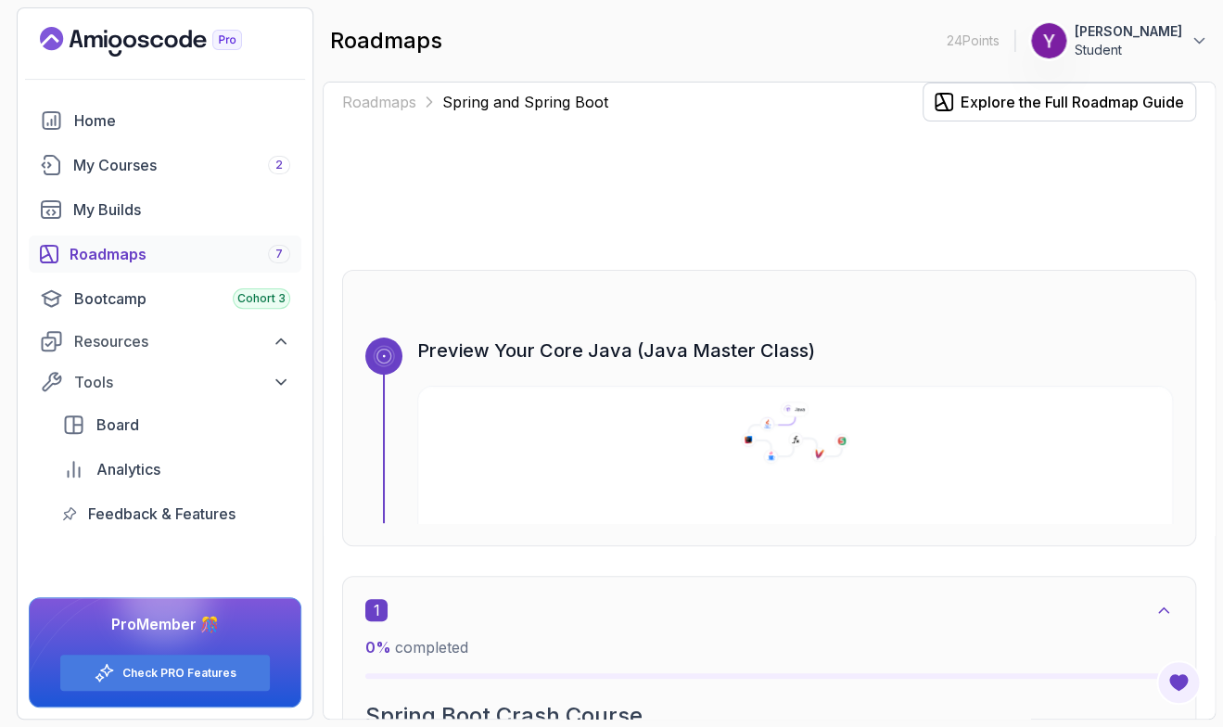
click at [1210, 287] on div "Roadmaps Spring and Spring Boot Explore the Full Roadmap Guide Preview Your Cor…" at bounding box center [769, 401] width 893 height 638
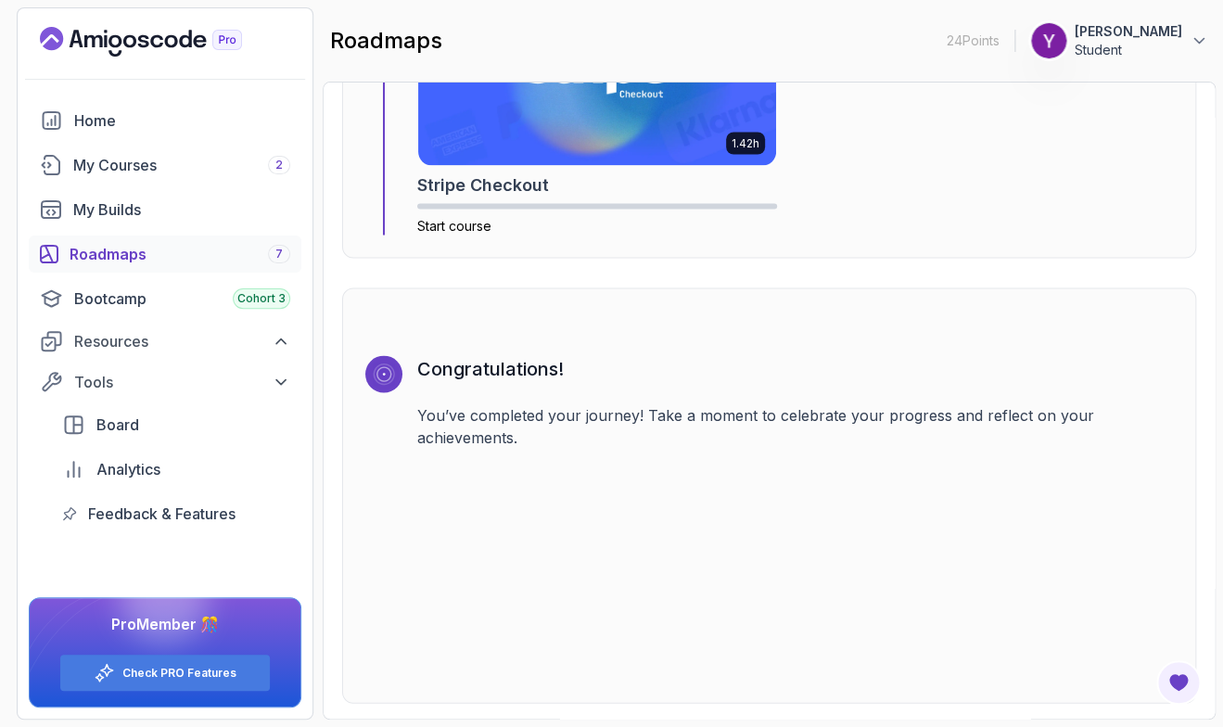
scroll to position [6088, 0]
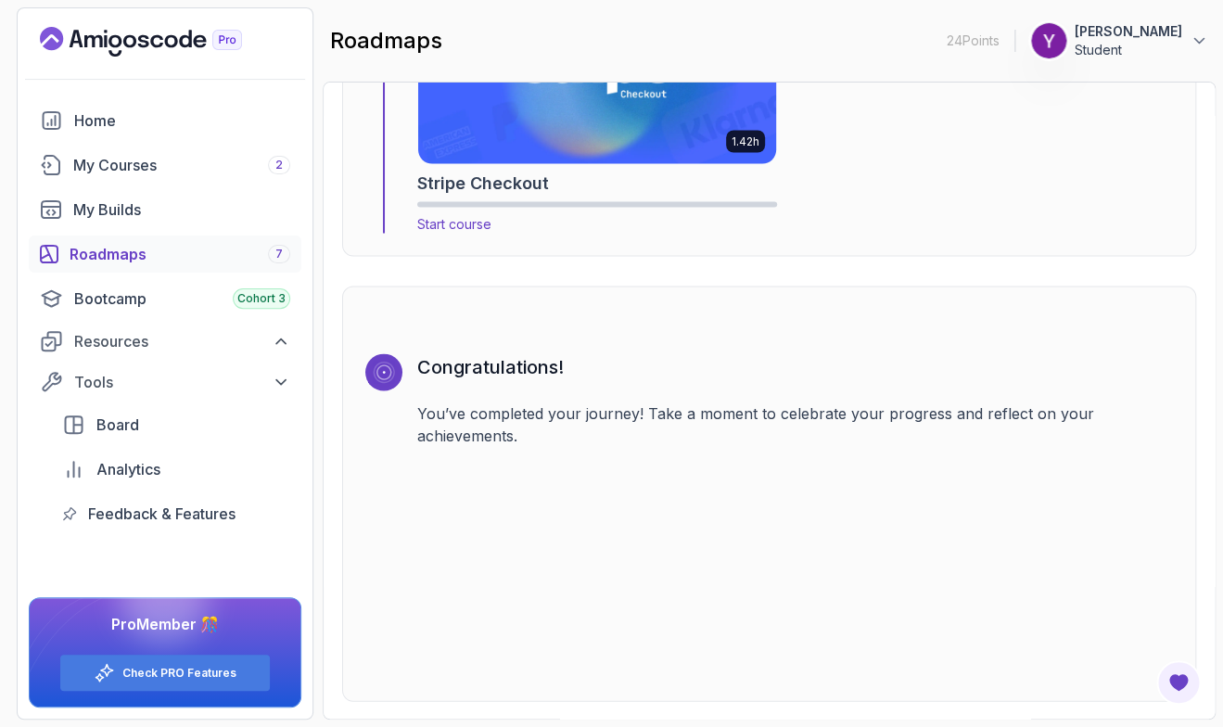
click at [519, 146] on img at bounding box center [596, 62] width 375 height 210
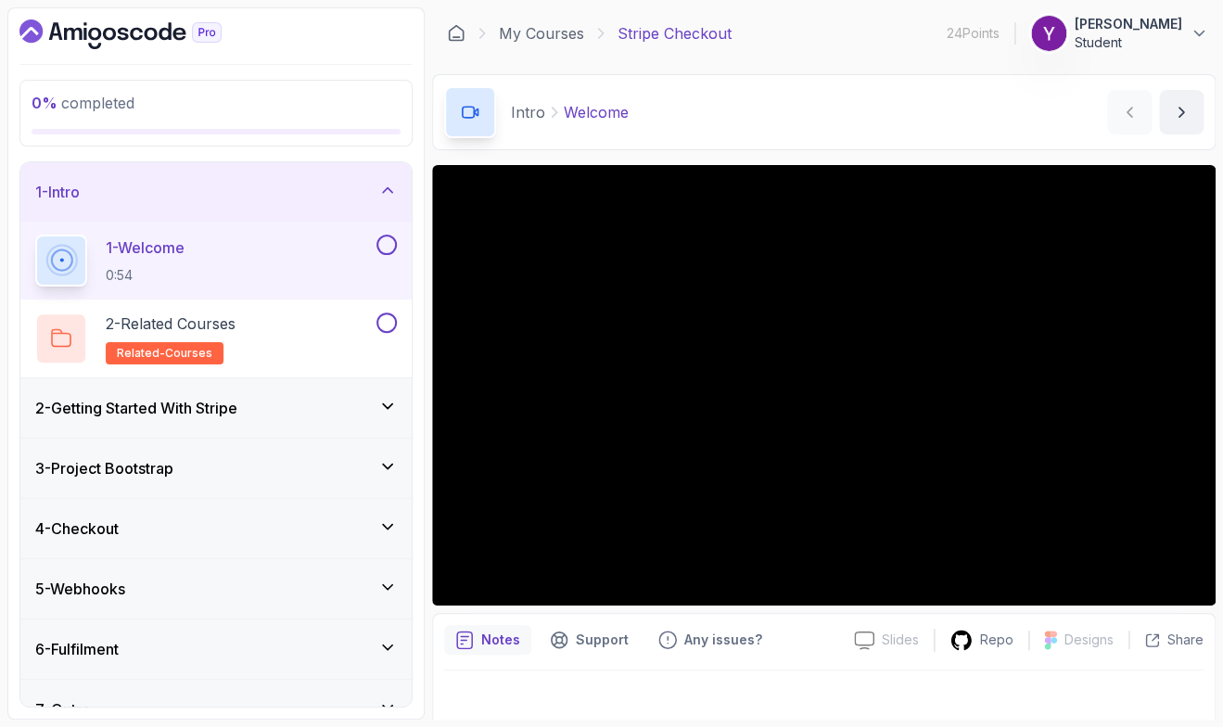
click at [268, 391] on div "2 - Getting Started With Stripe" at bounding box center [215, 407] width 391 height 59
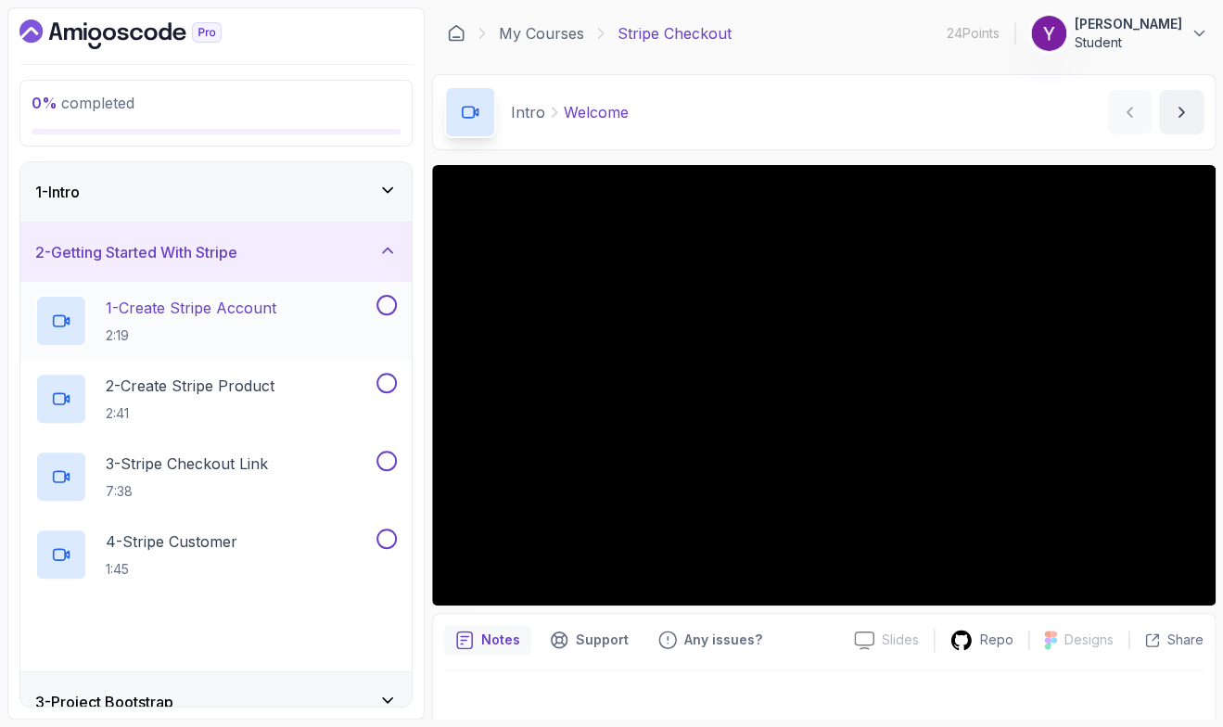
click at [283, 339] on div "1 - Create Stripe Account 2:19" at bounding box center [203, 321] width 337 height 52
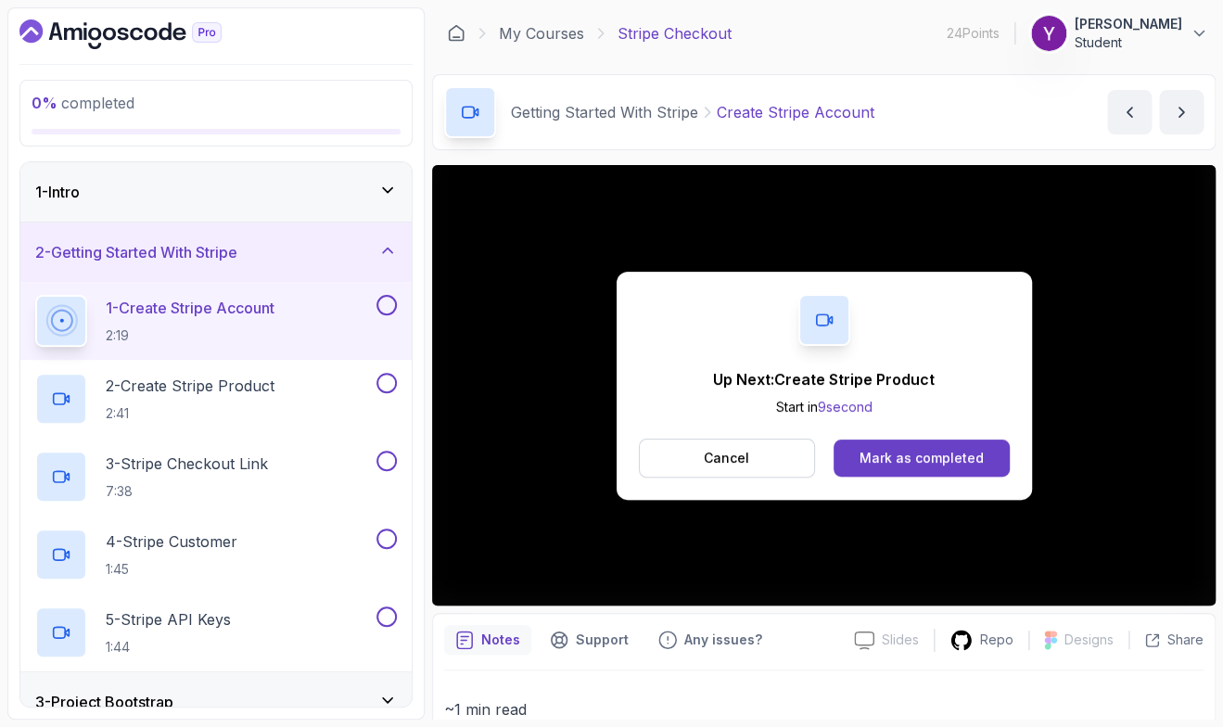
click at [383, 312] on button at bounding box center [386, 305] width 20 height 20
click at [242, 395] on p "2 - Create Stripe Product" at bounding box center [190, 386] width 169 height 22
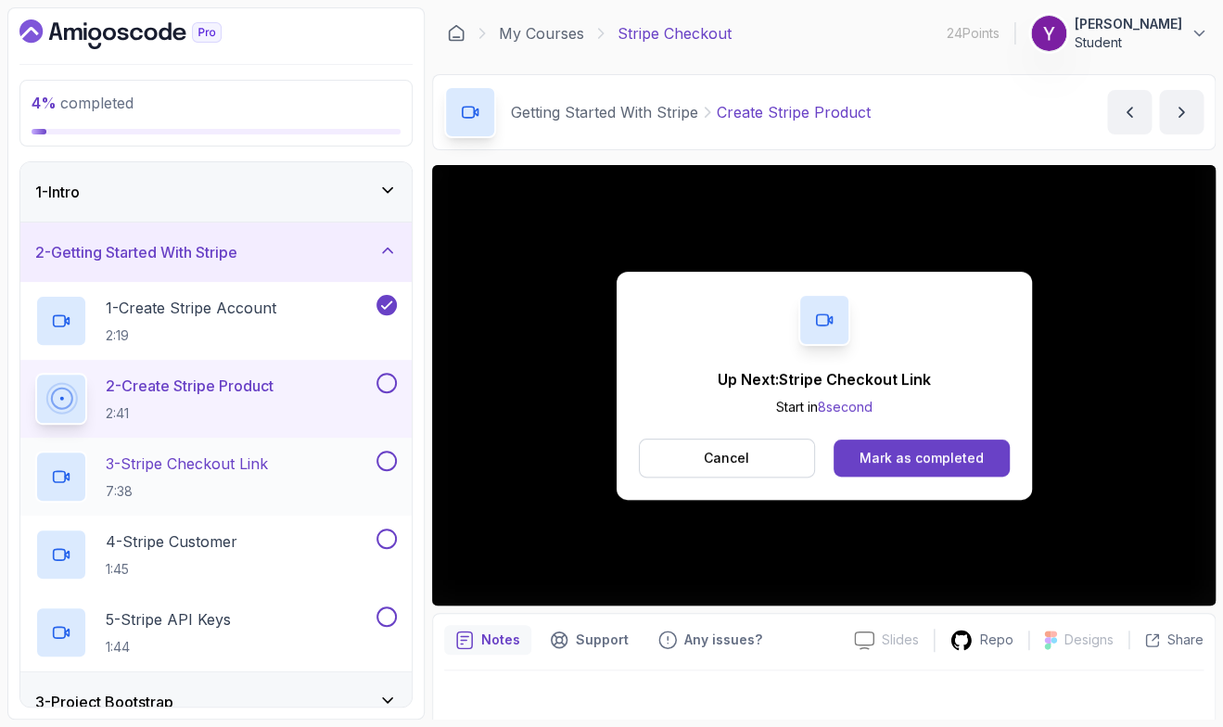
click at [268, 487] on p "7:38" at bounding box center [187, 491] width 162 height 19
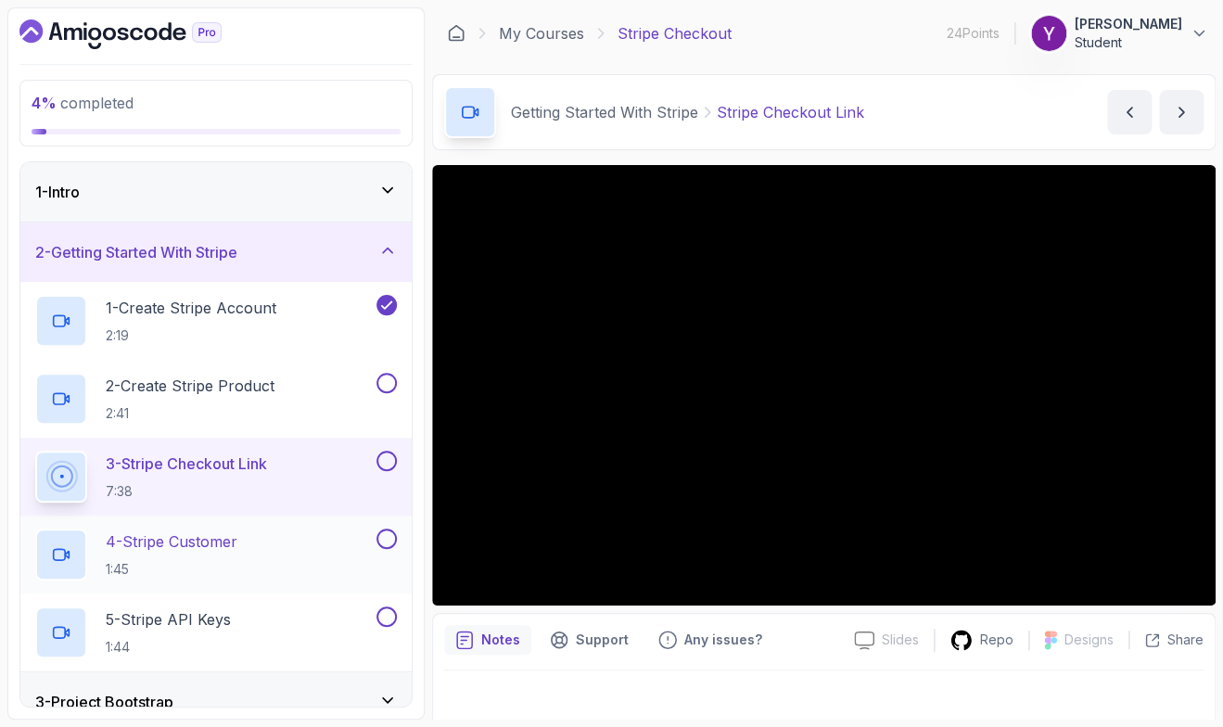
click at [192, 541] on p "4 - Stripe Customer" at bounding box center [172, 541] width 132 height 22
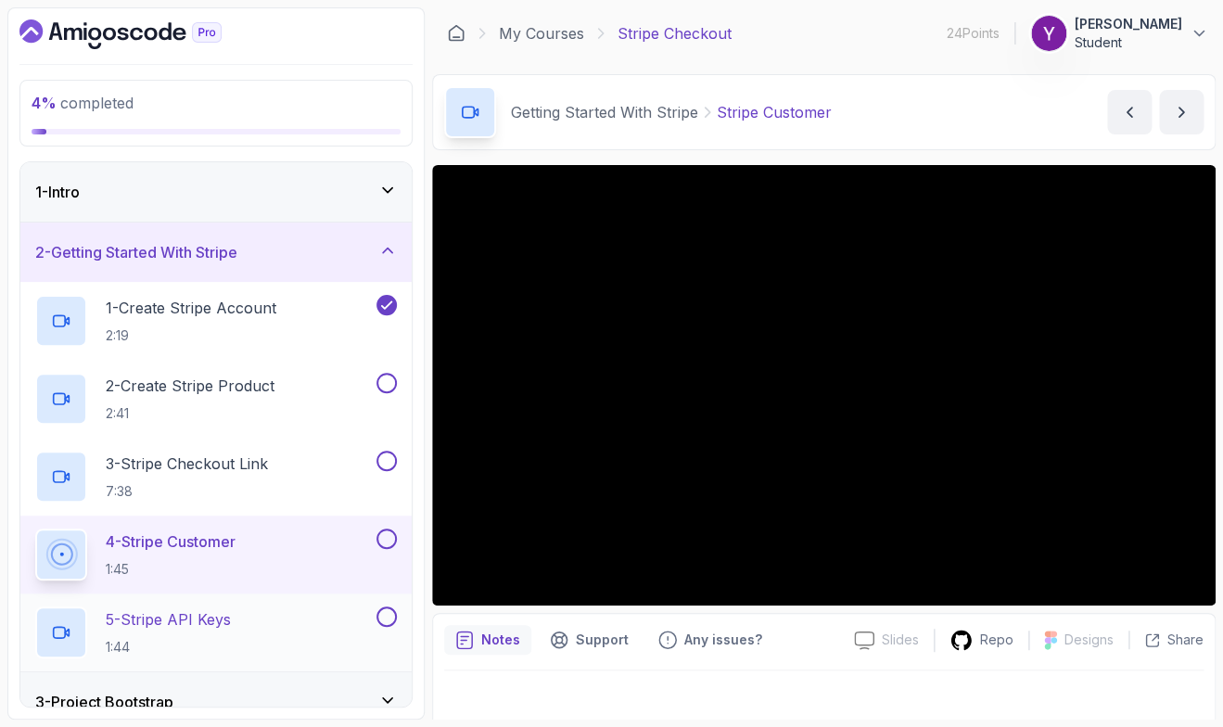
click at [239, 644] on div "5 - Stripe API Keys 1:44" at bounding box center [203, 632] width 337 height 52
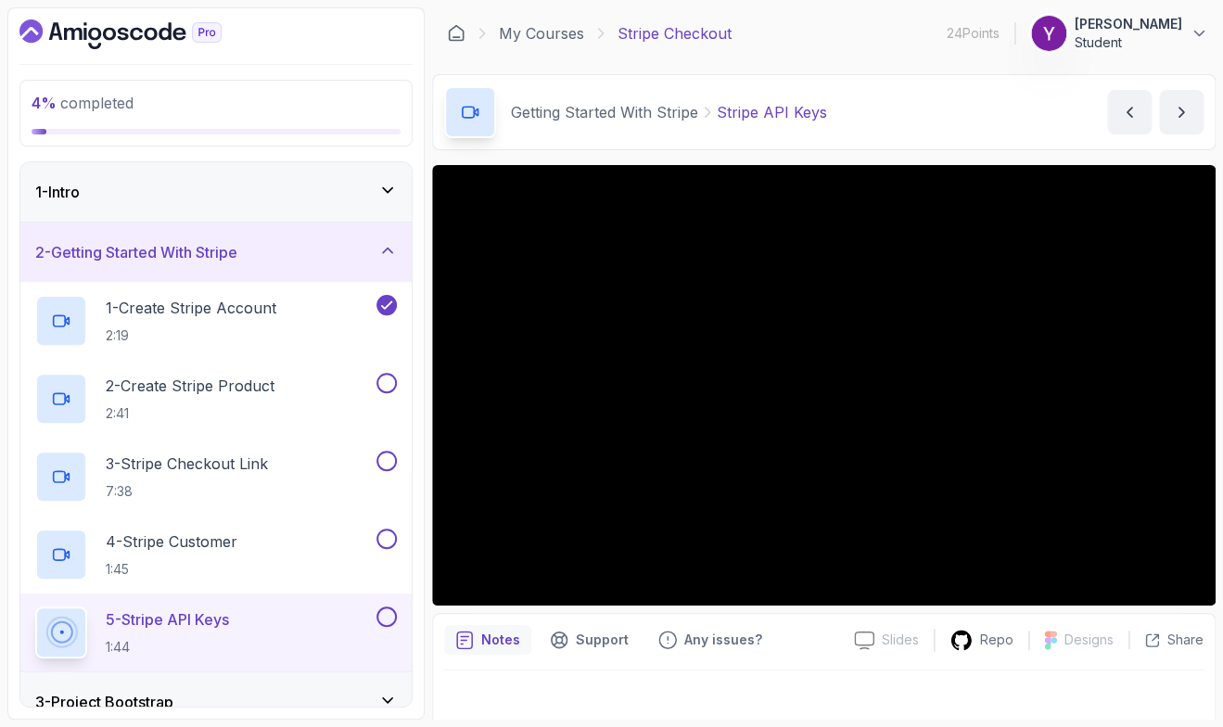
click at [416, 538] on div "4 % completed 1 - Intro 2 - Getting Started With Stripe 1 - Create Stripe Accou…" at bounding box center [215, 363] width 417 height 712
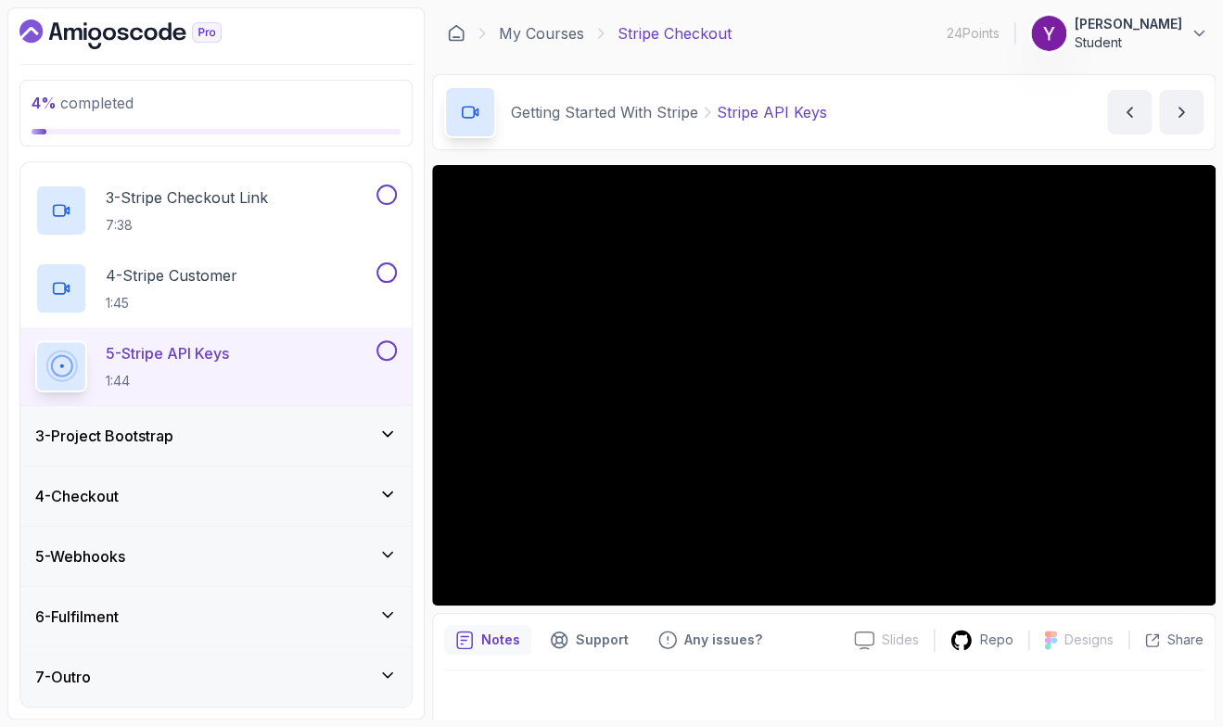
scroll to position [159, 0]
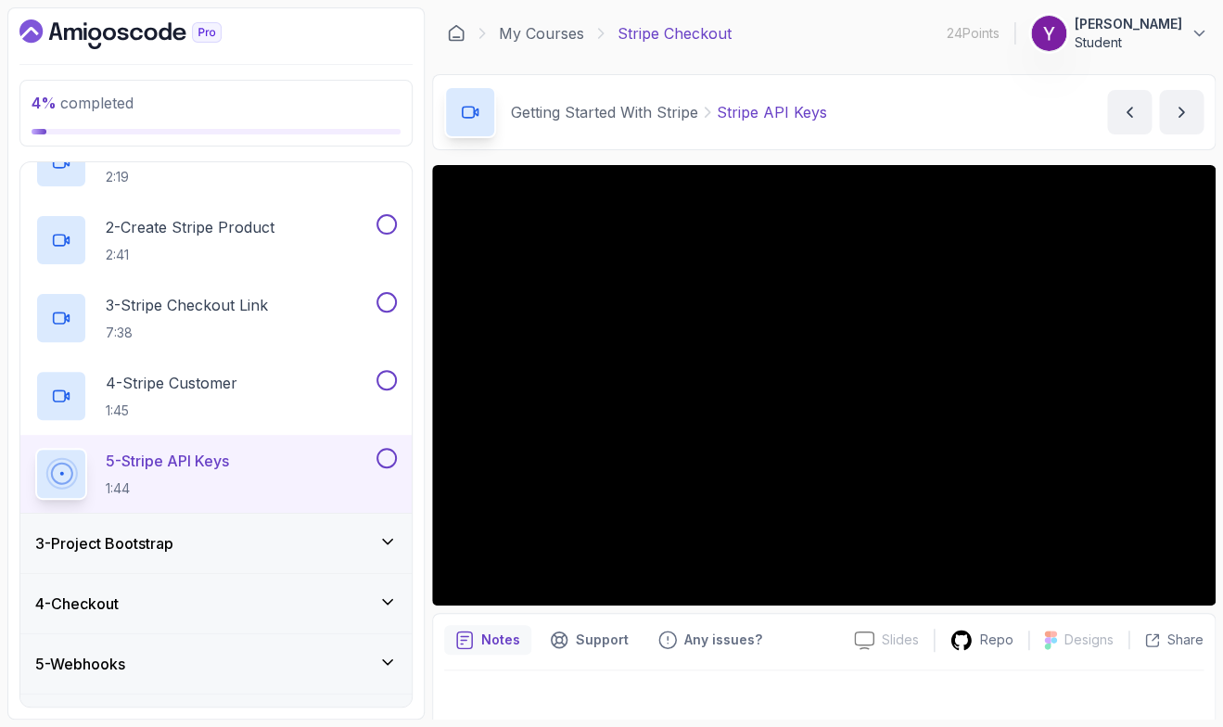
click at [158, 530] on div "3 - Project Bootstrap" at bounding box center [215, 543] width 391 height 59
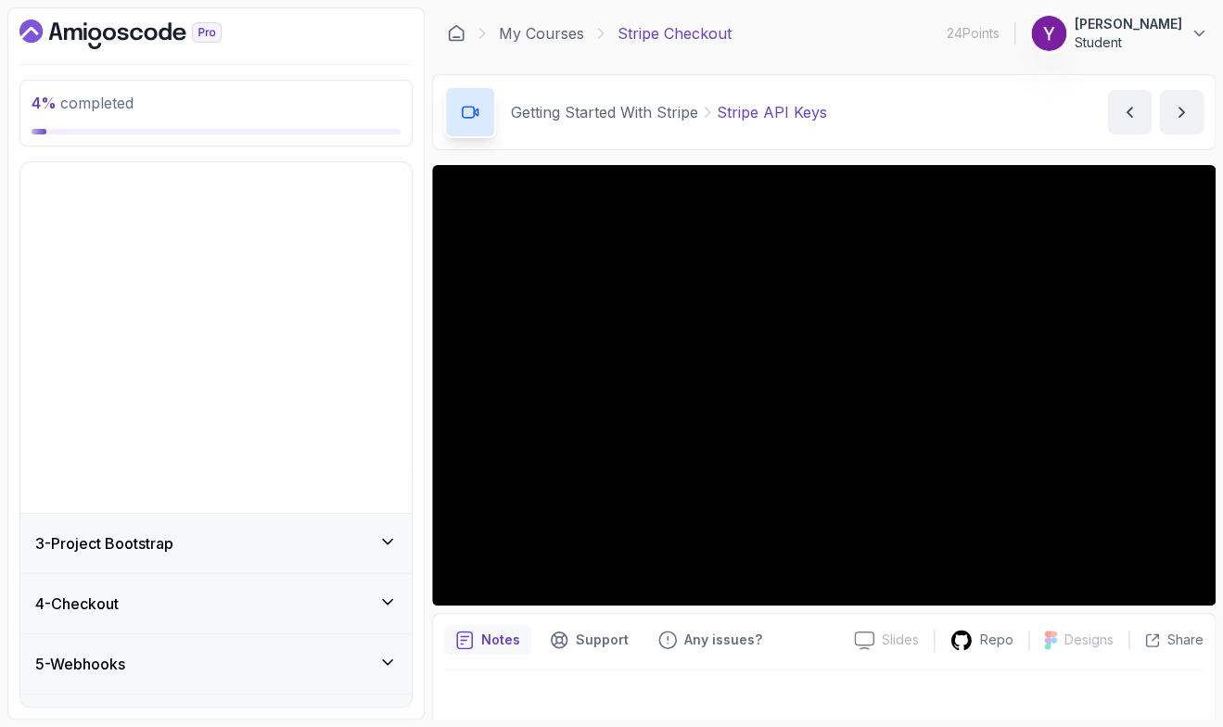
scroll to position [0, 0]
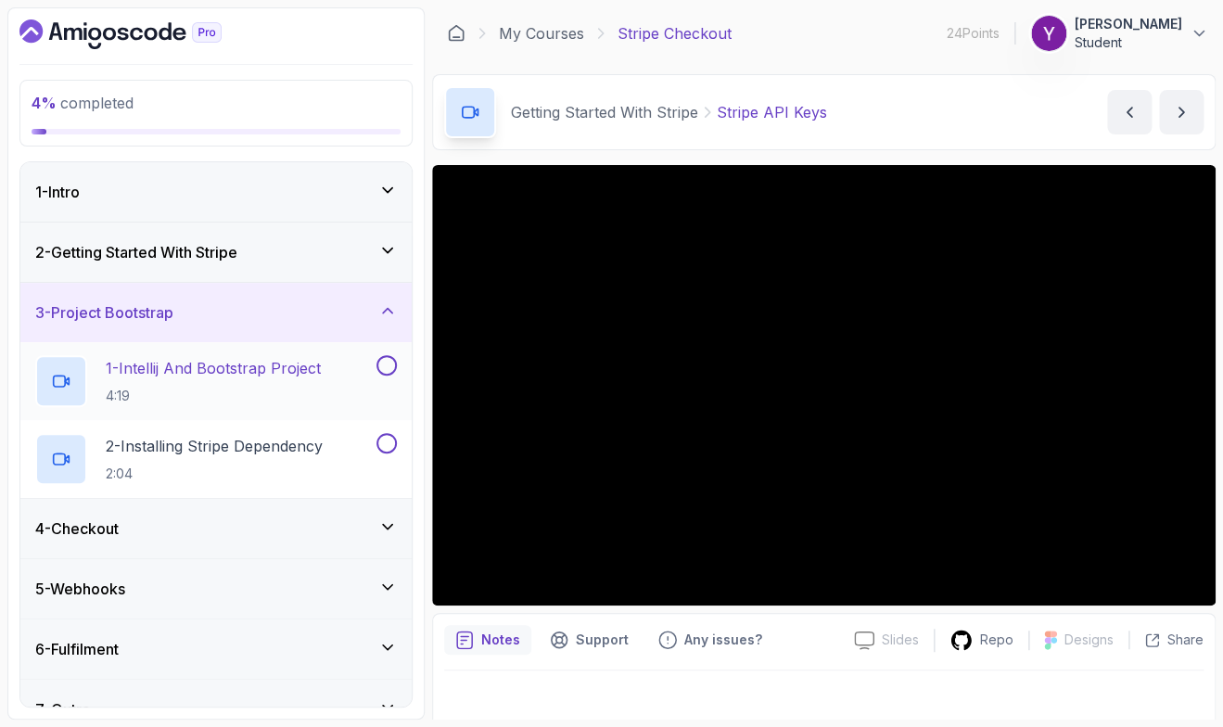
click at [172, 388] on p "4:19" at bounding box center [213, 396] width 215 height 19
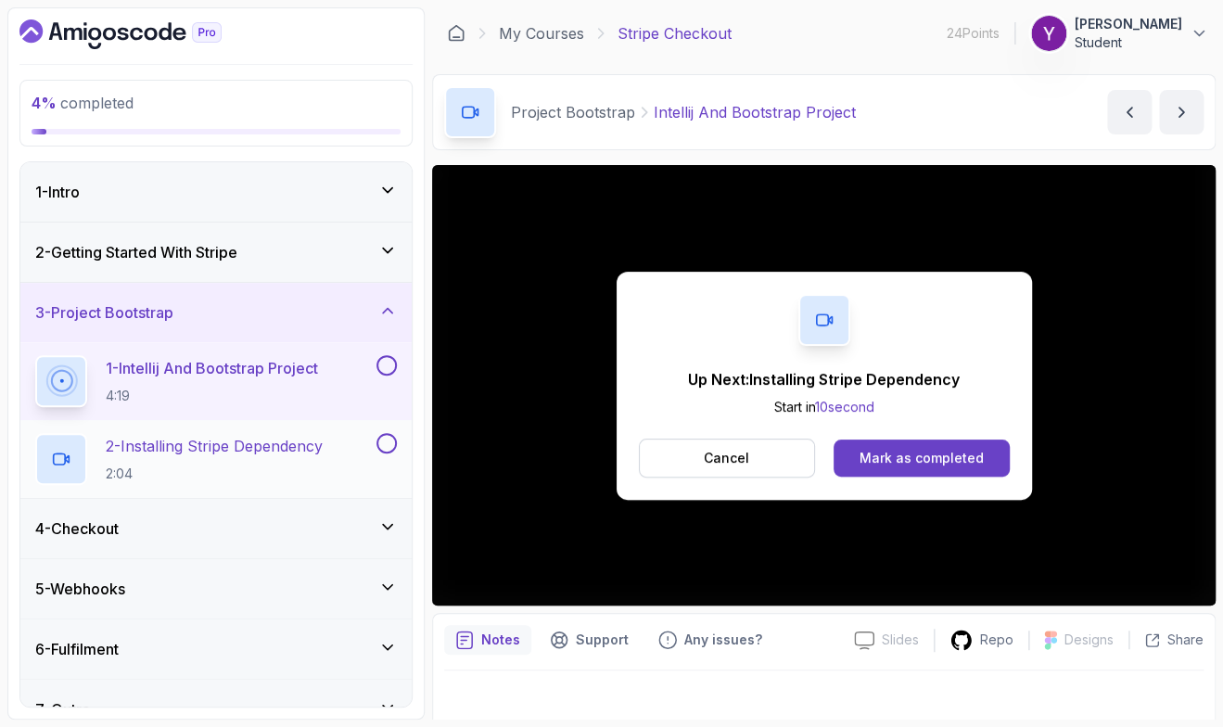
click at [282, 447] on p "2 - Installing Stripe Dependency" at bounding box center [214, 446] width 217 height 22
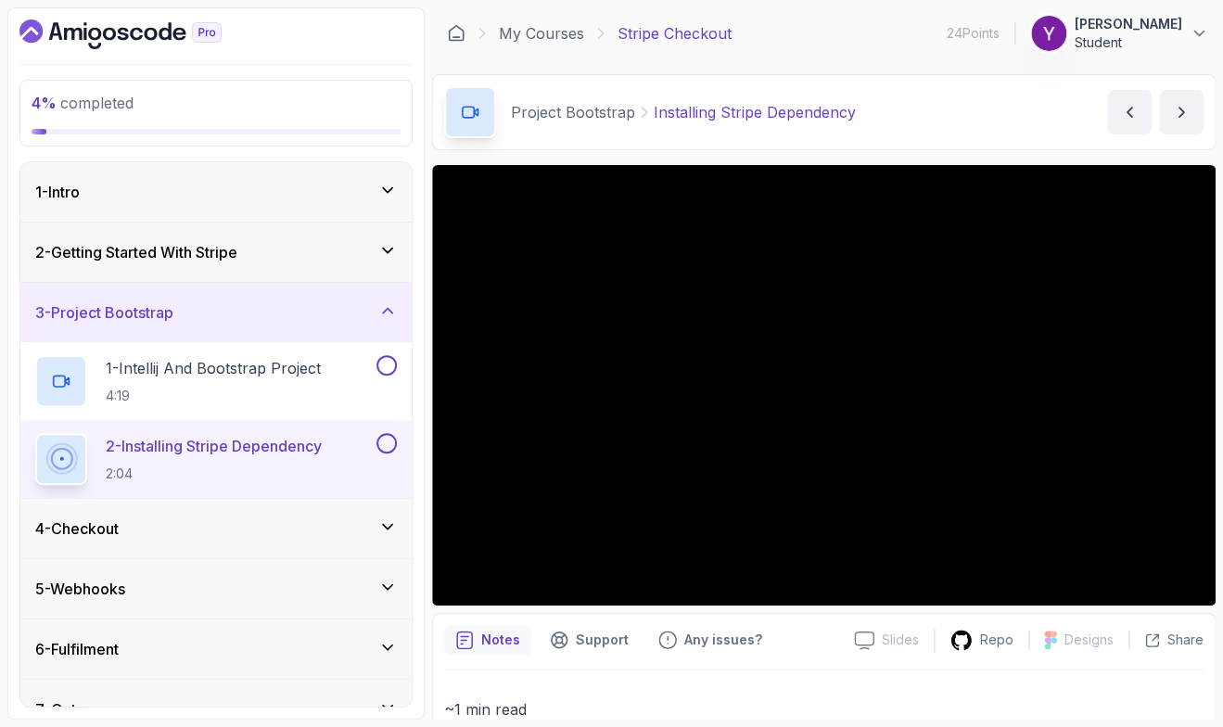
click at [180, 530] on div "4 - Checkout" at bounding box center [216, 528] width 362 height 22
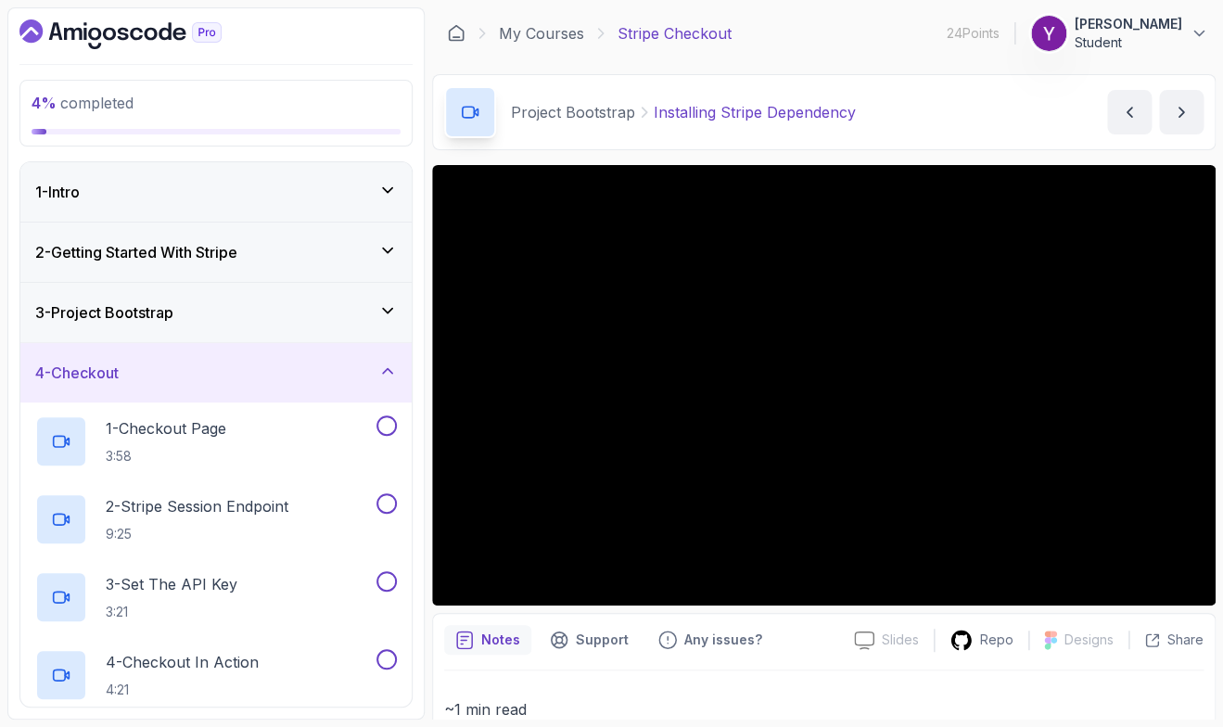
click at [413, 450] on div "4 % completed 1 - Intro 2 - Getting Started With Stripe 3 - Project Bootstrap 4…" at bounding box center [215, 363] width 417 height 712
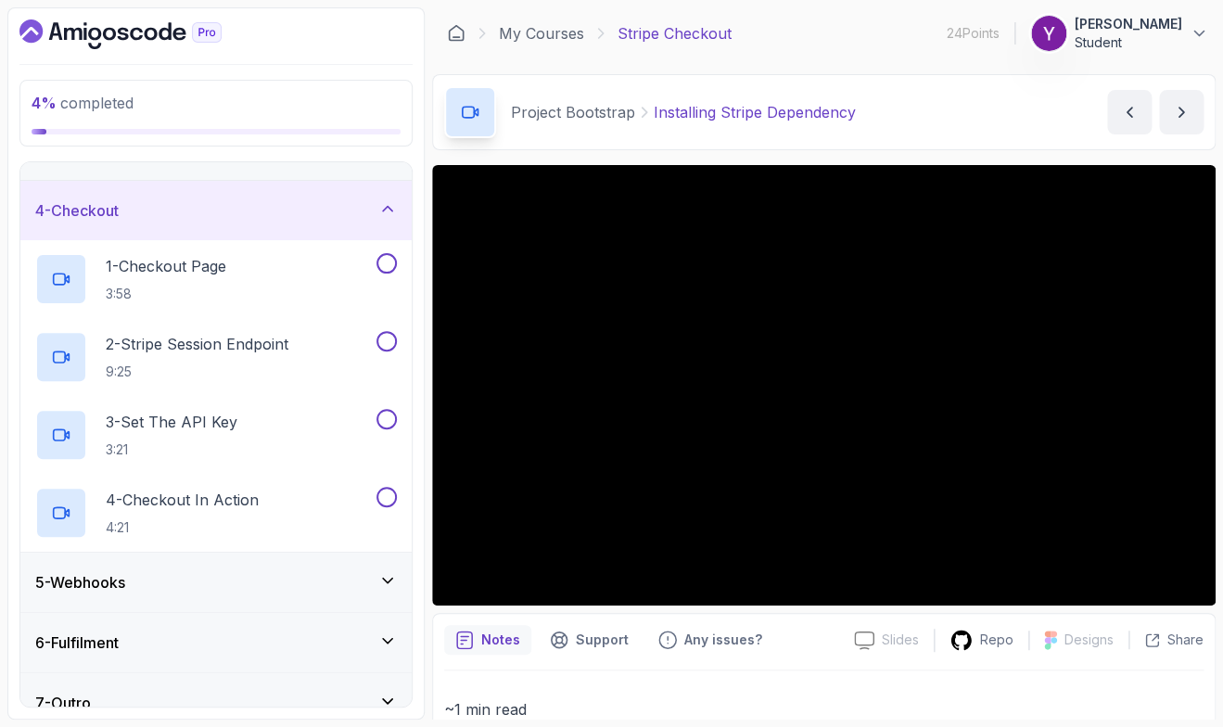
scroll to position [81, 0]
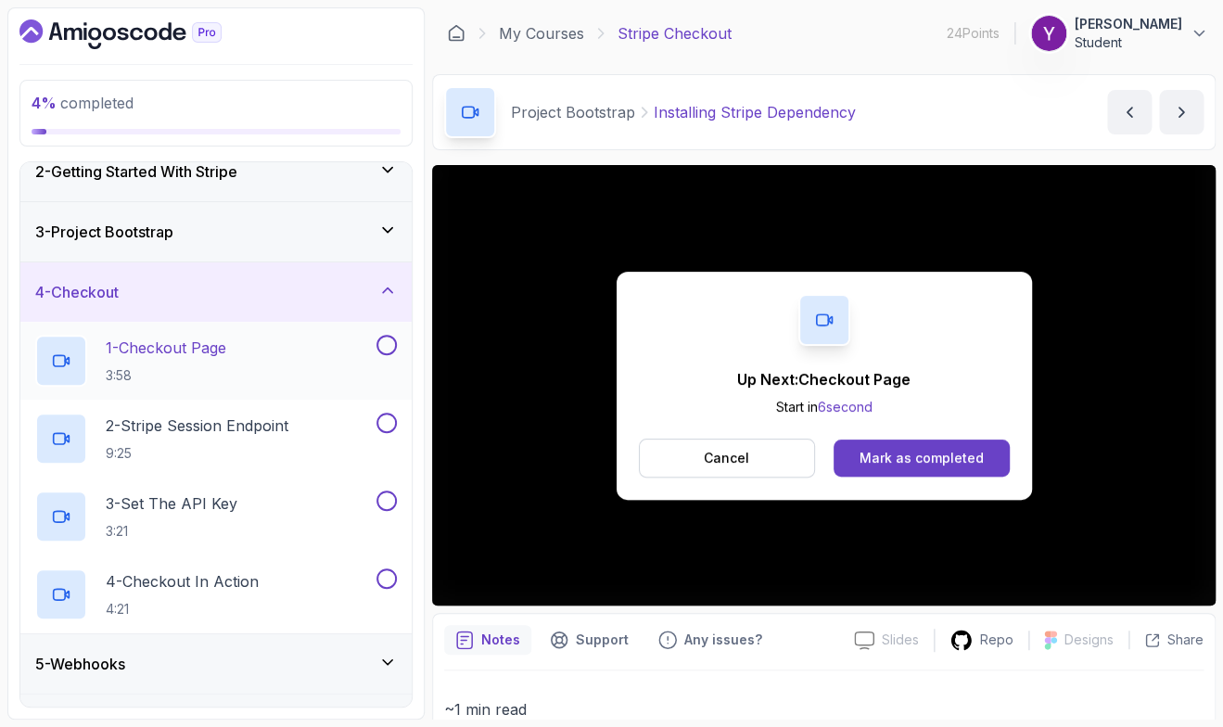
click at [226, 355] on p "1 - Checkout Page" at bounding box center [166, 348] width 121 height 22
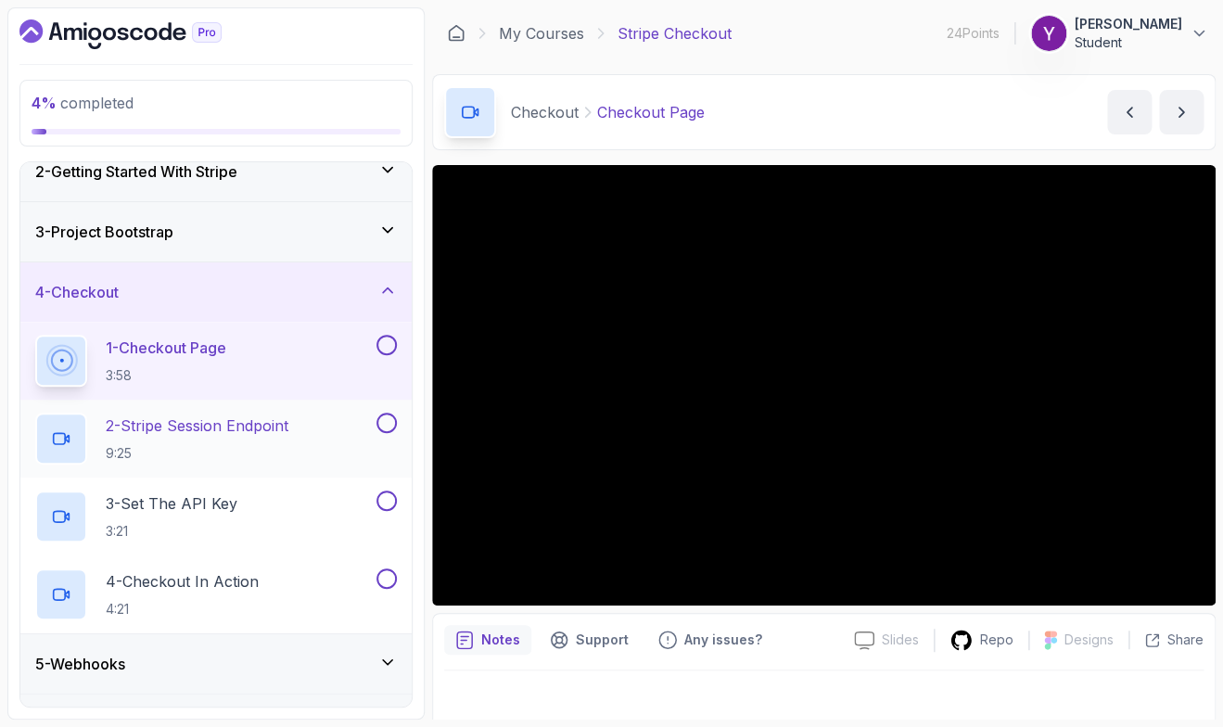
click at [253, 467] on div "2 - Stripe Session Endpoint 9:25" at bounding box center [215, 439] width 391 height 78
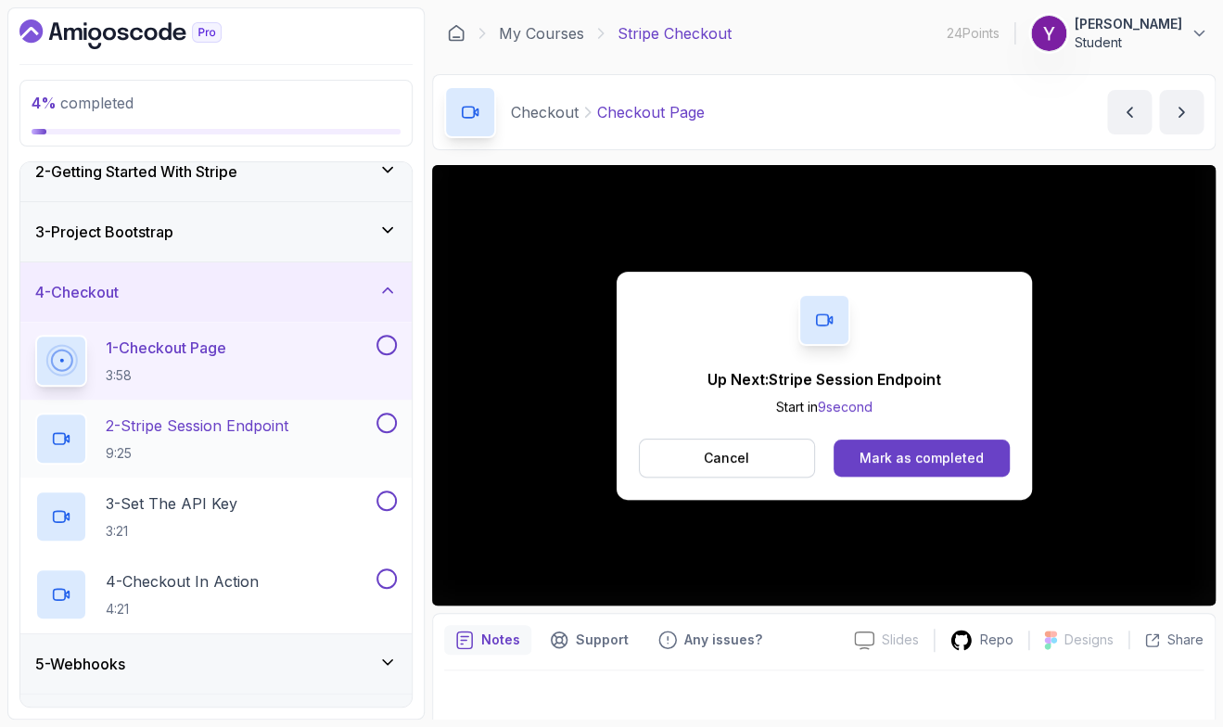
click at [242, 433] on p "2 - Stripe Session Endpoint" at bounding box center [197, 425] width 183 height 22
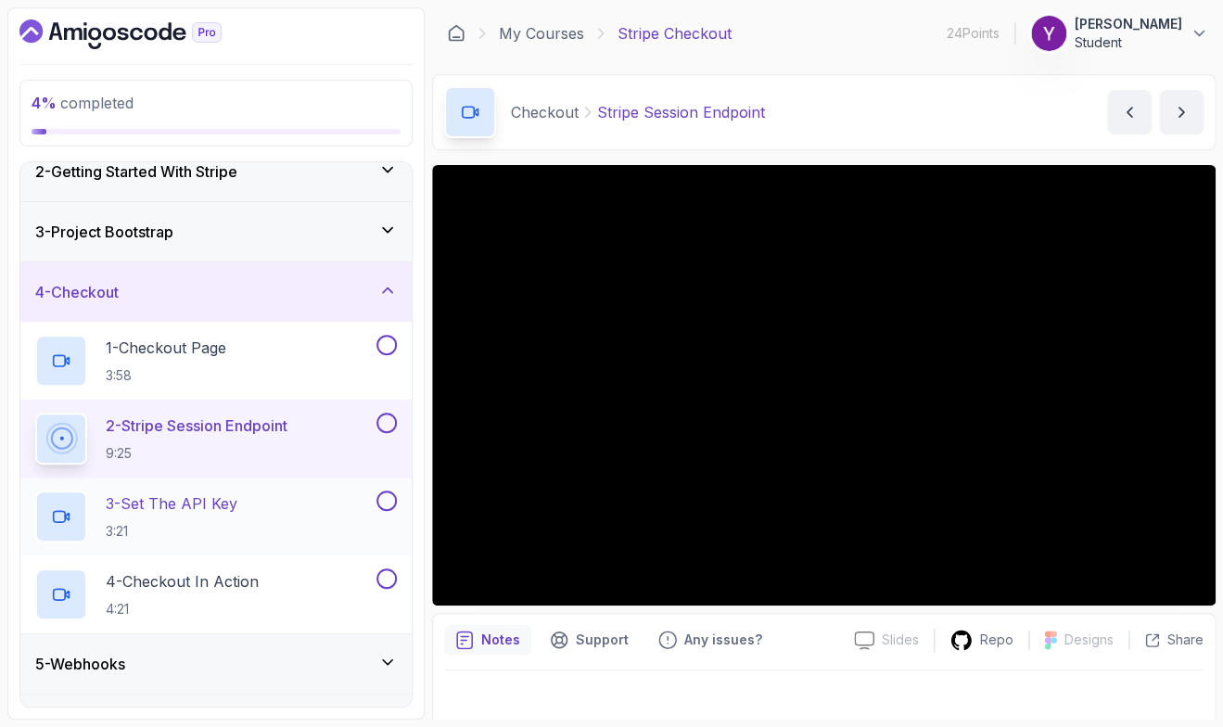
click at [182, 502] on p "3 - Set The API Key" at bounding box center [172, 503] width 132 height 22
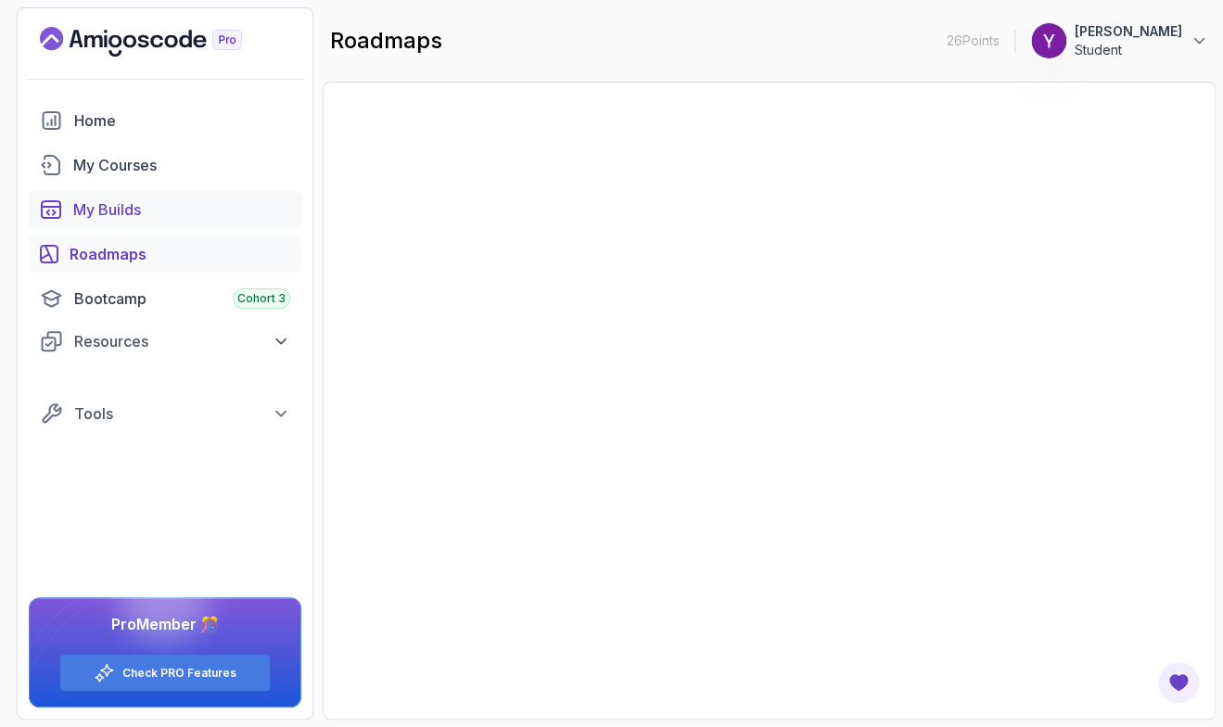
click at [135, 207] on div "My Builds" at bounding box center [181, 209] width 217 height 22
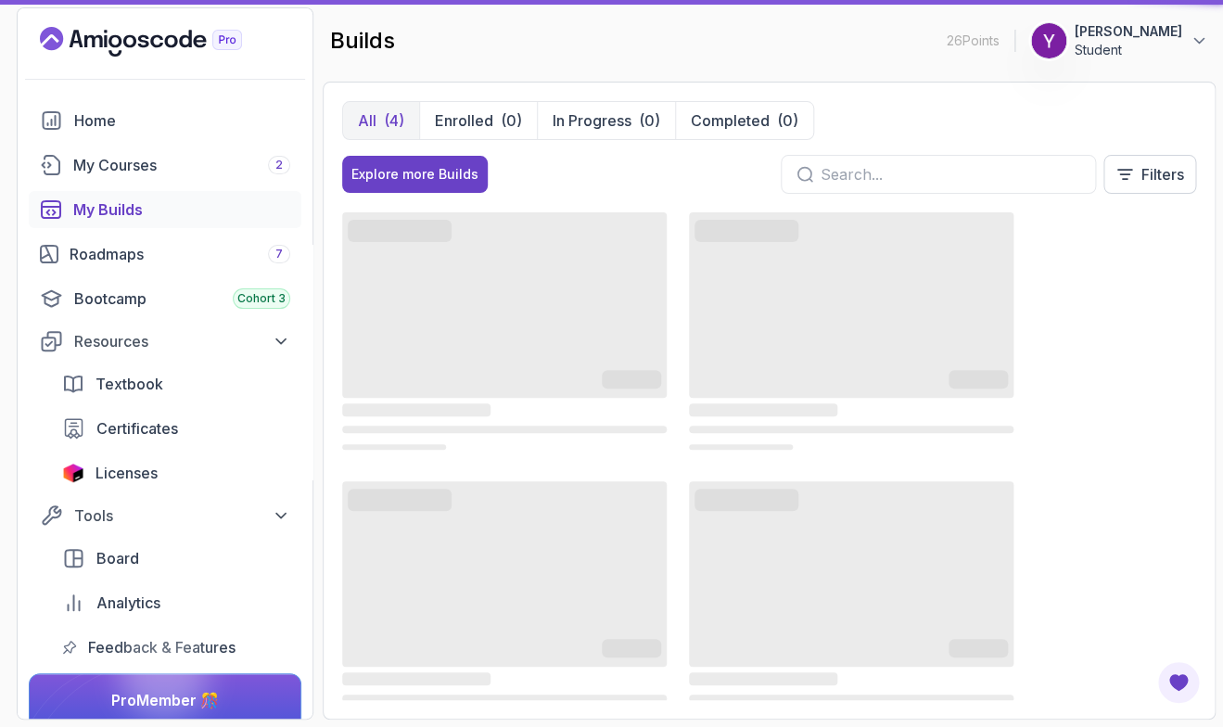
click at [1199, 237] on div "All (4) Enrolled (0) In Progress (0) Completed (0) Explore more Builds Filters …" at bounding box center [769, 401] width 893 height 638
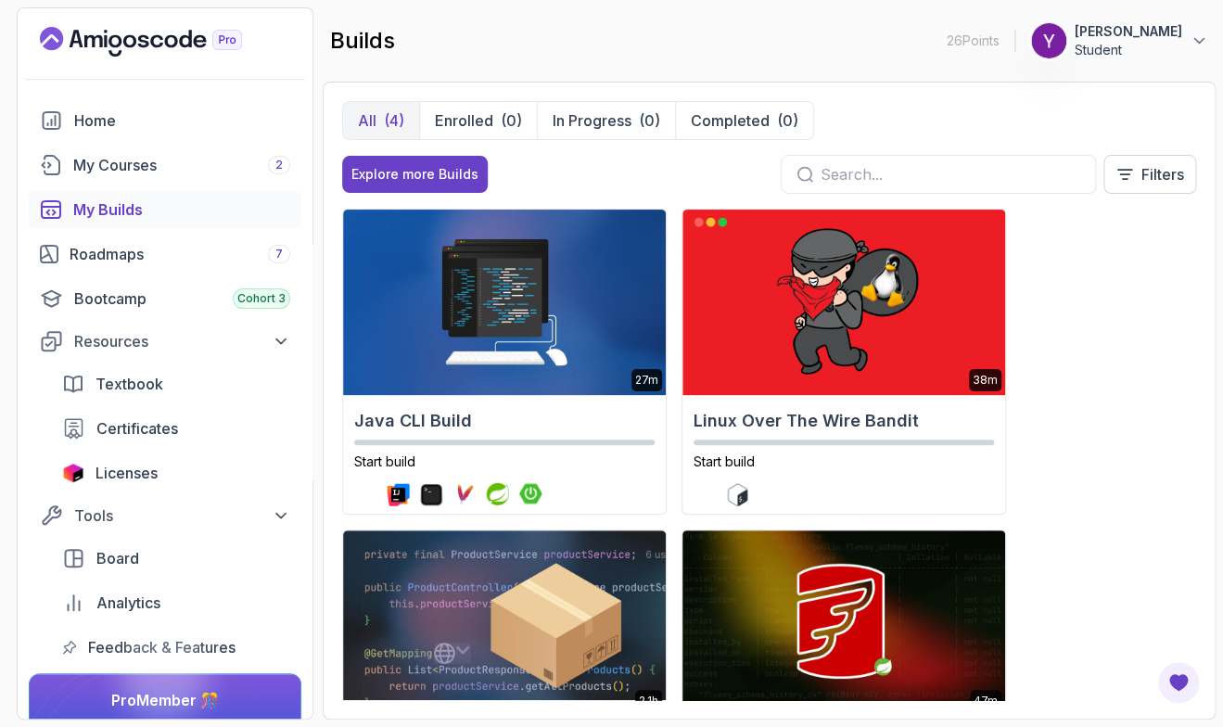
scroll to position [54, 0]
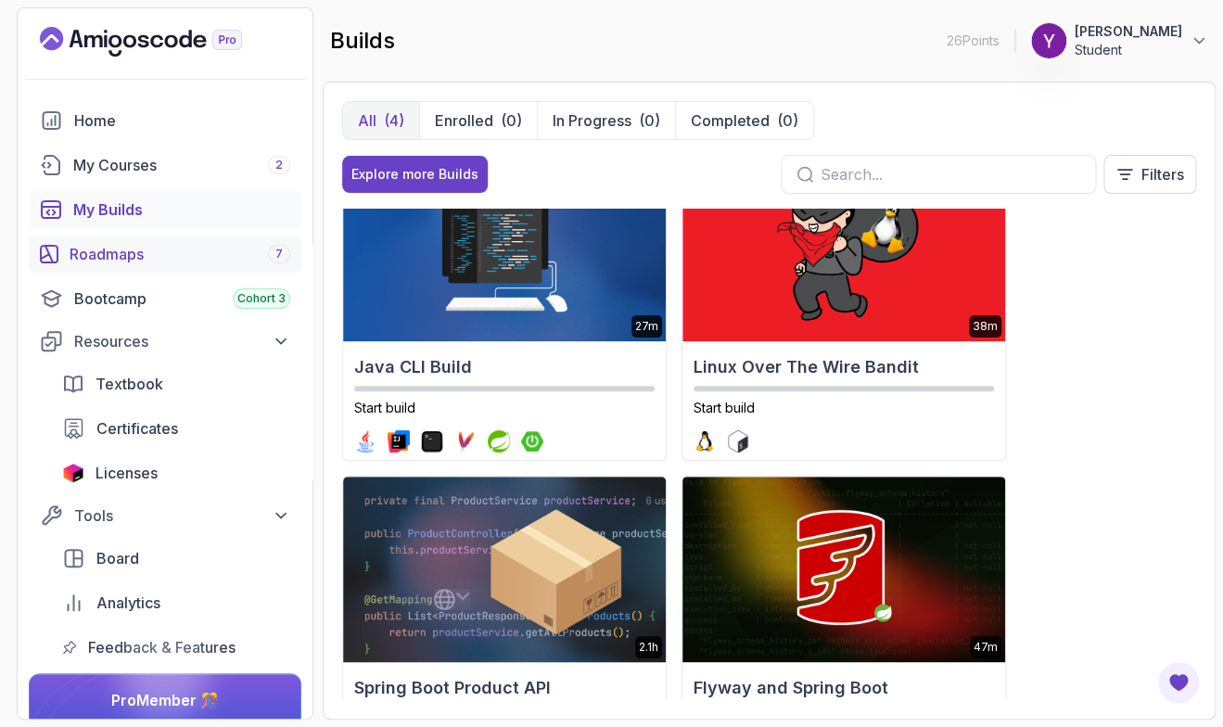
click at [106, 273] on link "Roadmaps 7" at bounding box center [165, 253] width 273 height 37
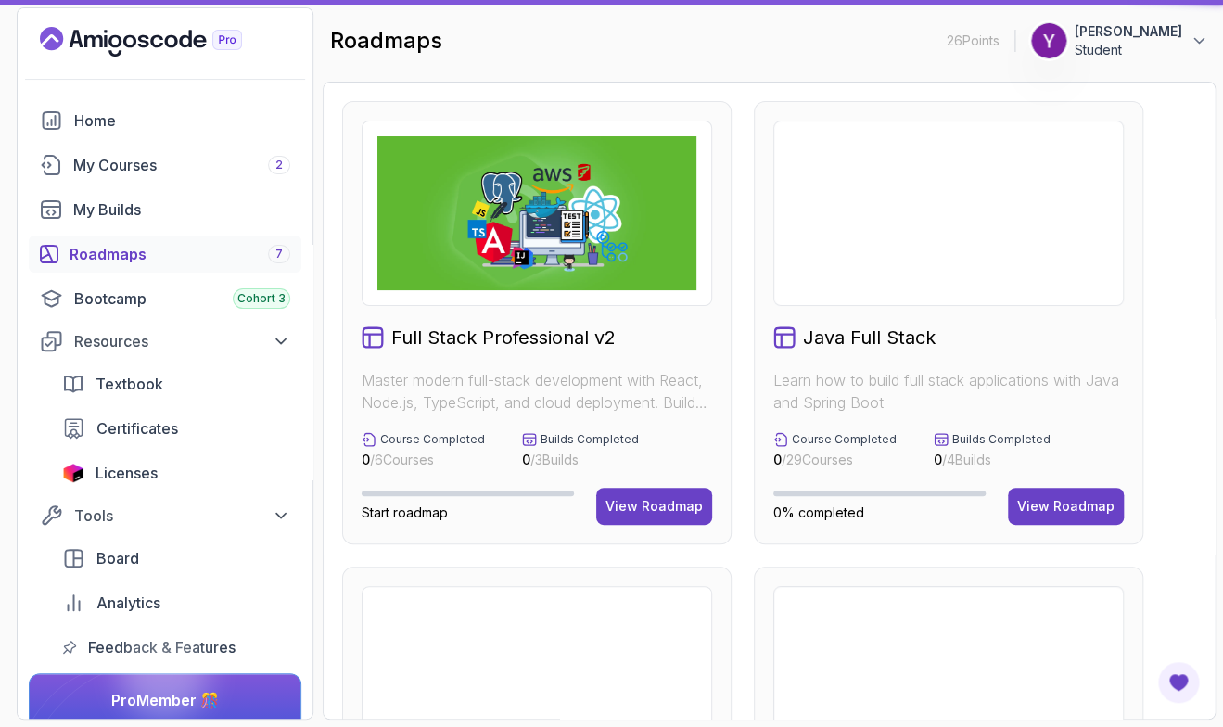
click at [1199, 204] on div "Full Stack Professional v2 Master modern full-stack development with React, Nod…" at bounding box center [769, 401] width 893 height 638
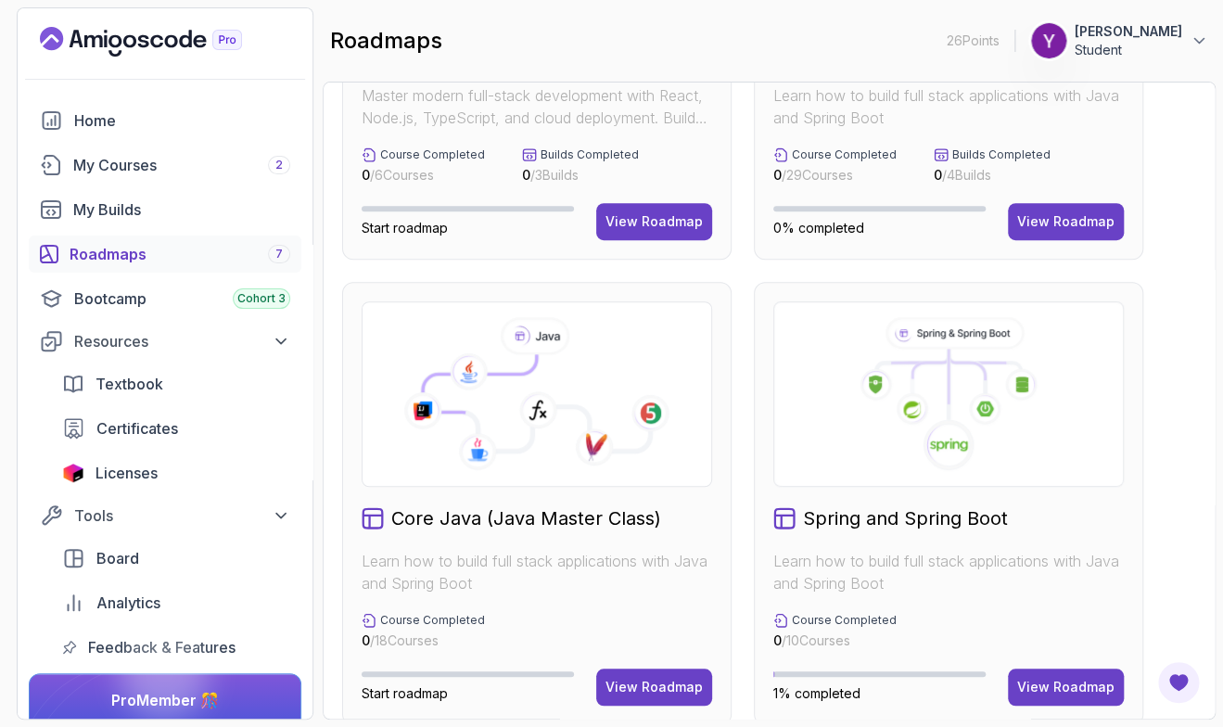
scroll to position [542, 0]
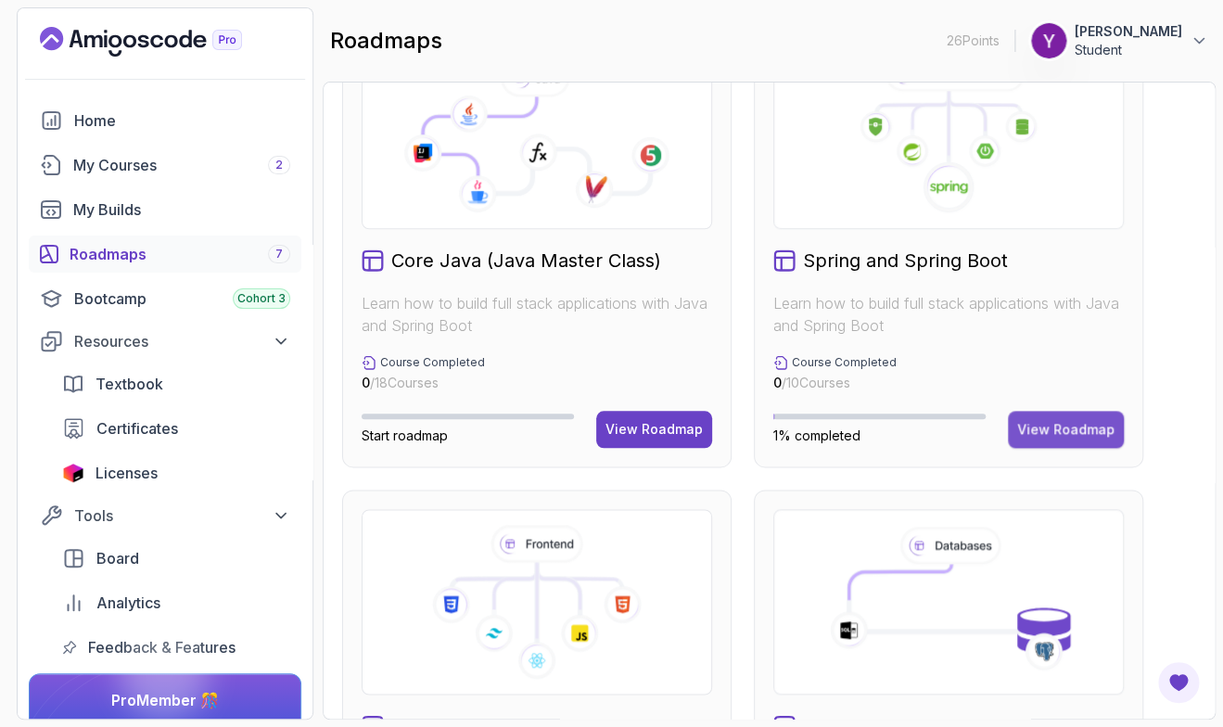
click at [1047, 414] on button "View Roadmap" at bounding box center [1066, 429] width 116 height 37
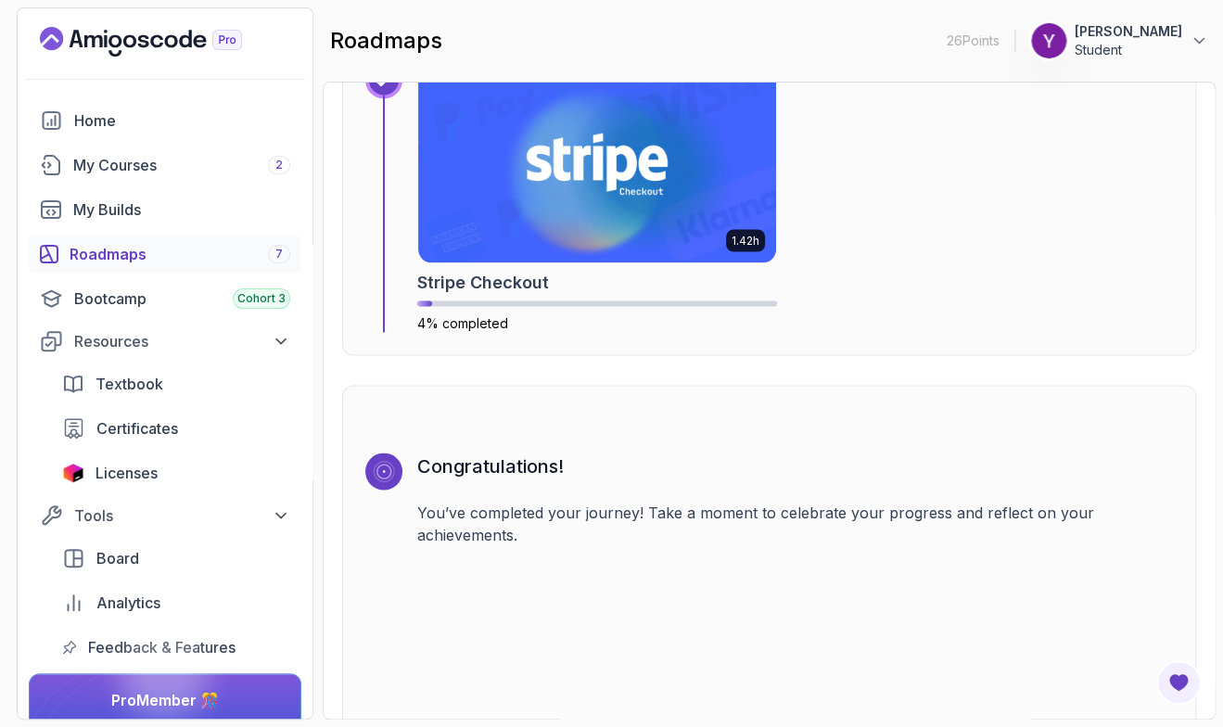
scroll to position [6088, 0]
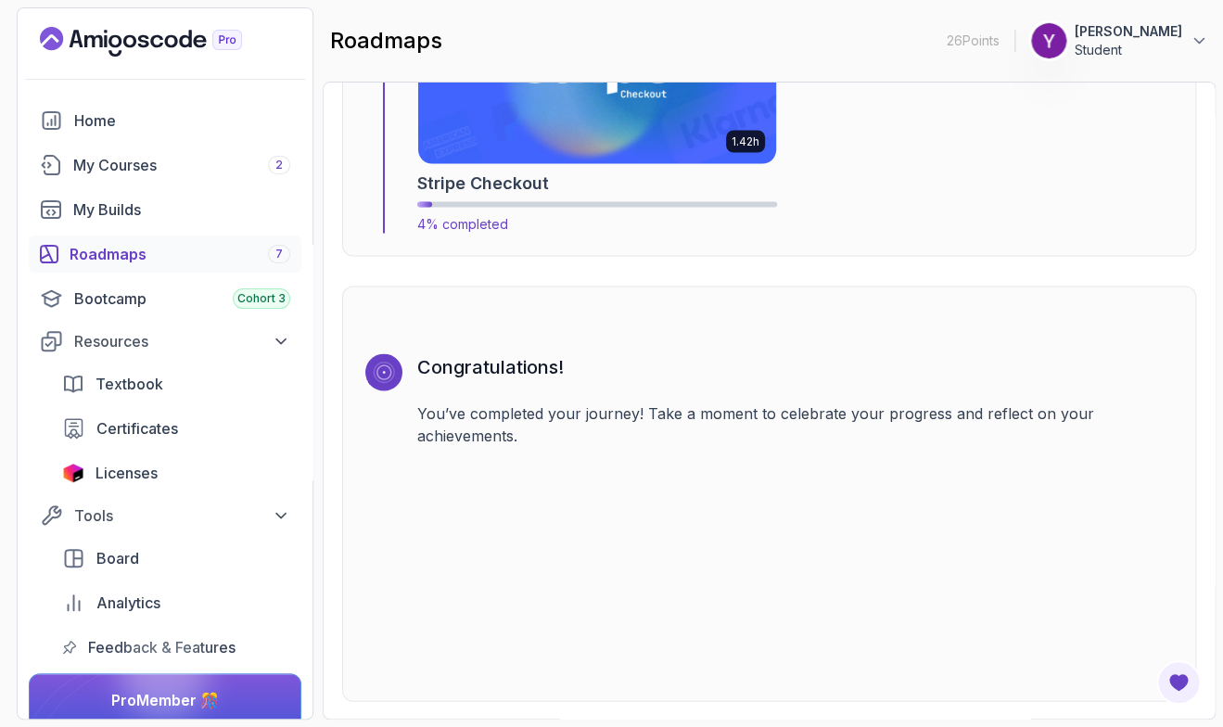
click at [667, 154] on img at bounding box center [596, 62] width 375 height 210
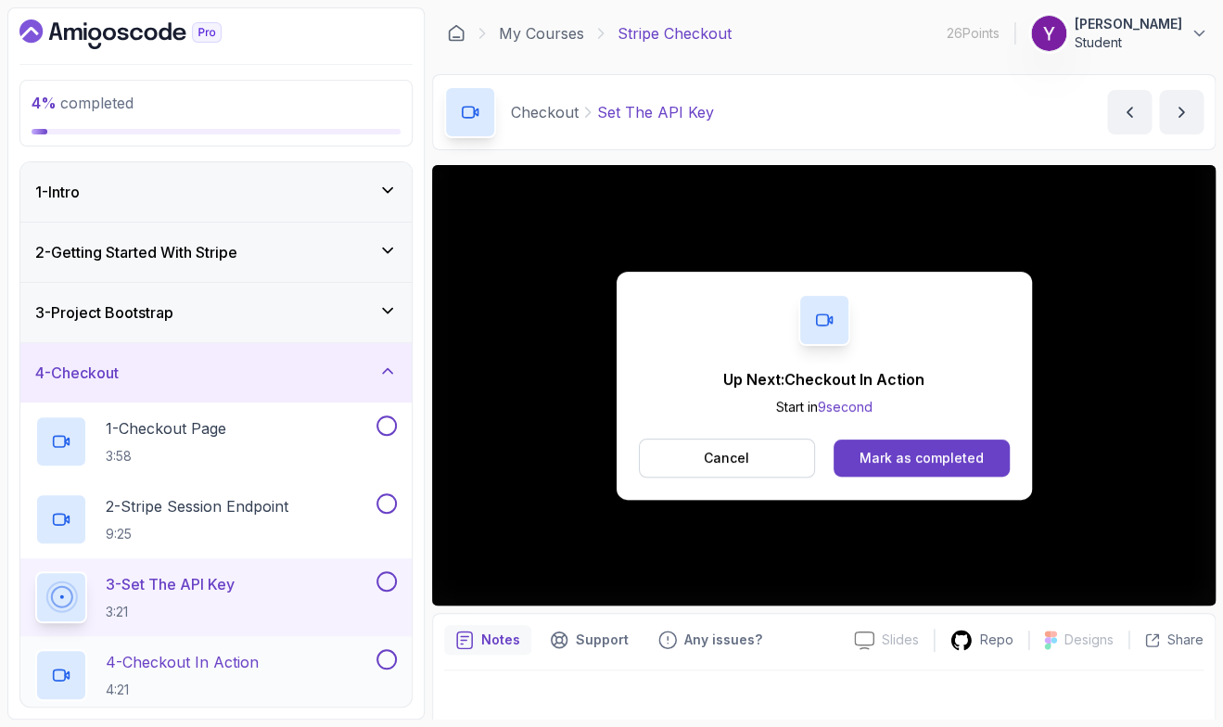
click at [164, 697] on p "4:21" at bounding box center [182, 689] width 153 height 19
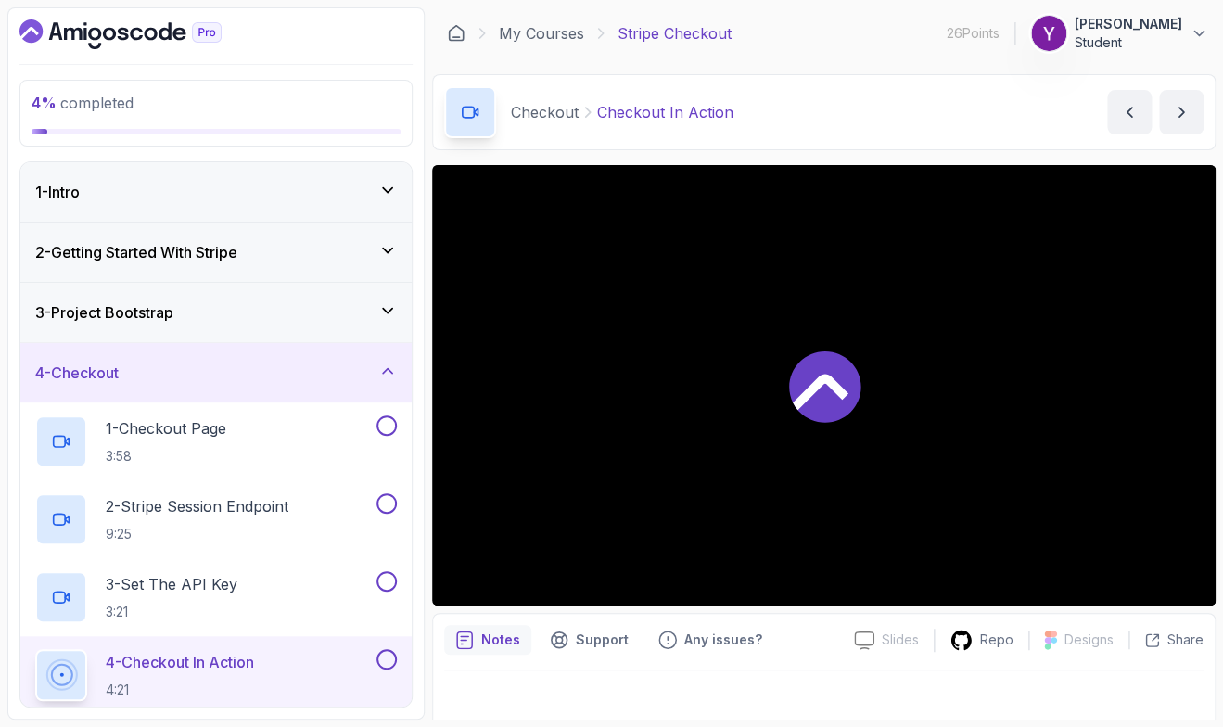
click at [8, 621] on div "4 % completed 1 - Intro 2 - Getting Started With Stripe 3 - Project Bootstrap 4…" at bounding box center [215, 363] width 417 height 712
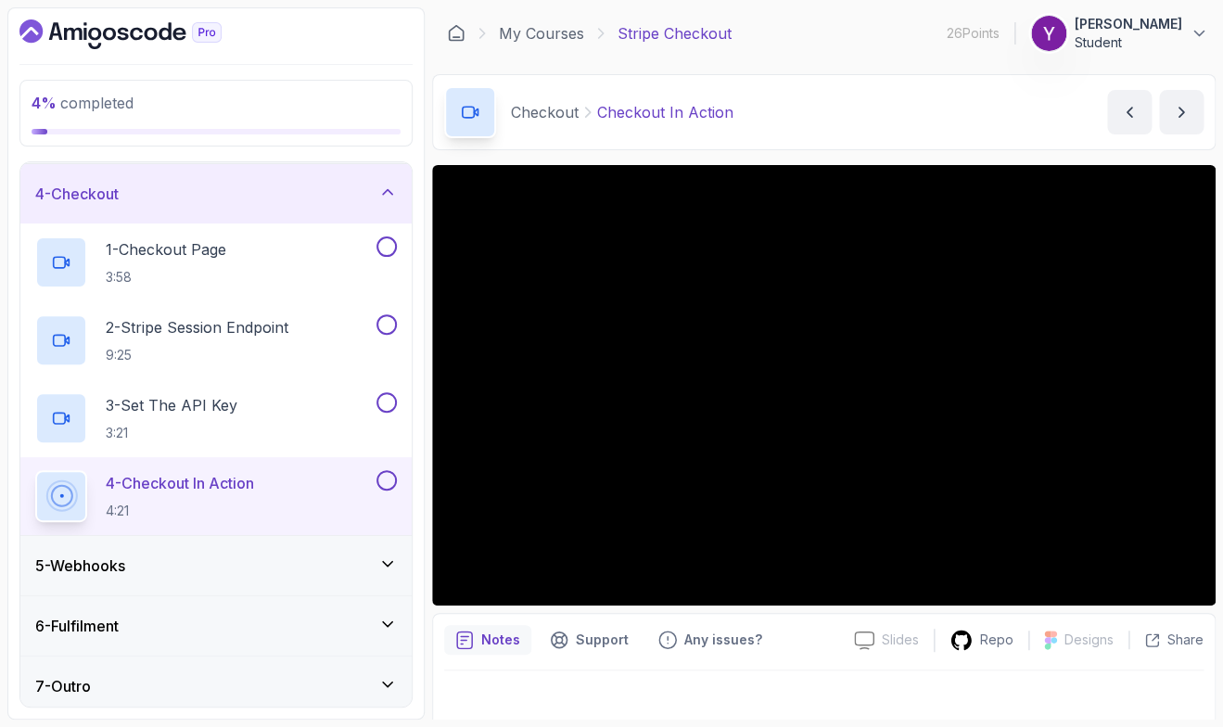
scroll to position [188, 0]
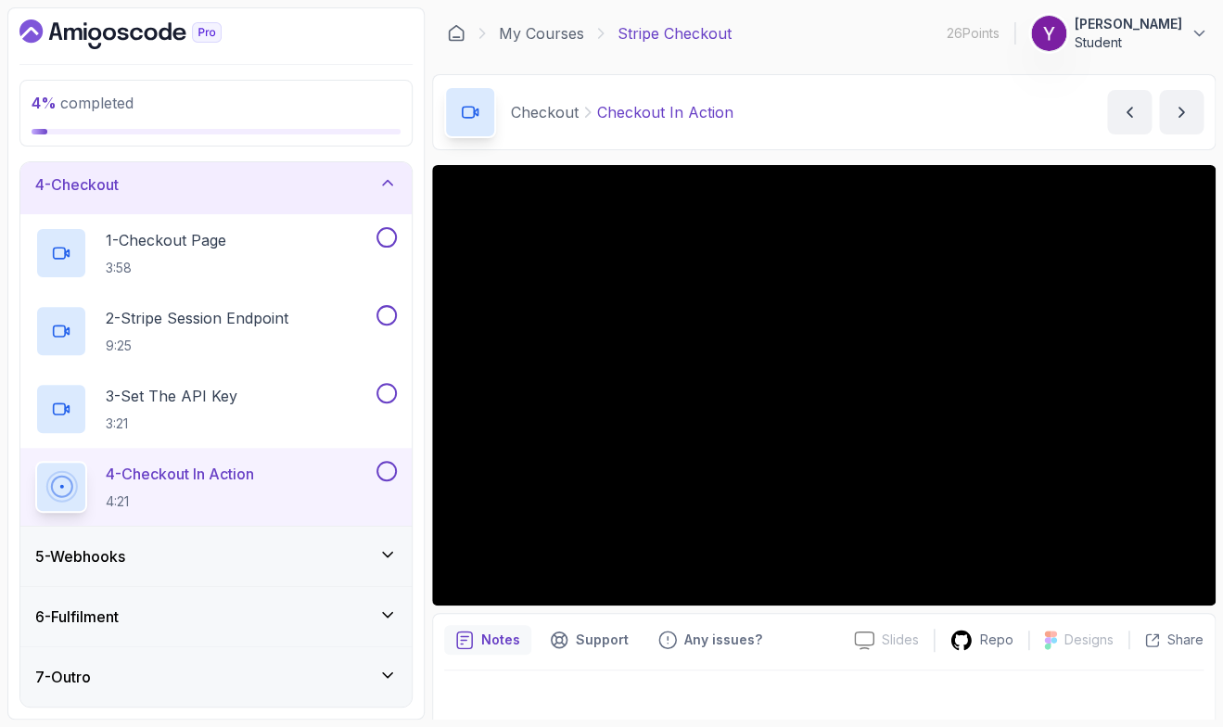
click at [125, 557] on h3 "5 - Webhooks" at bounding box center [80, 556] width 90 height 22
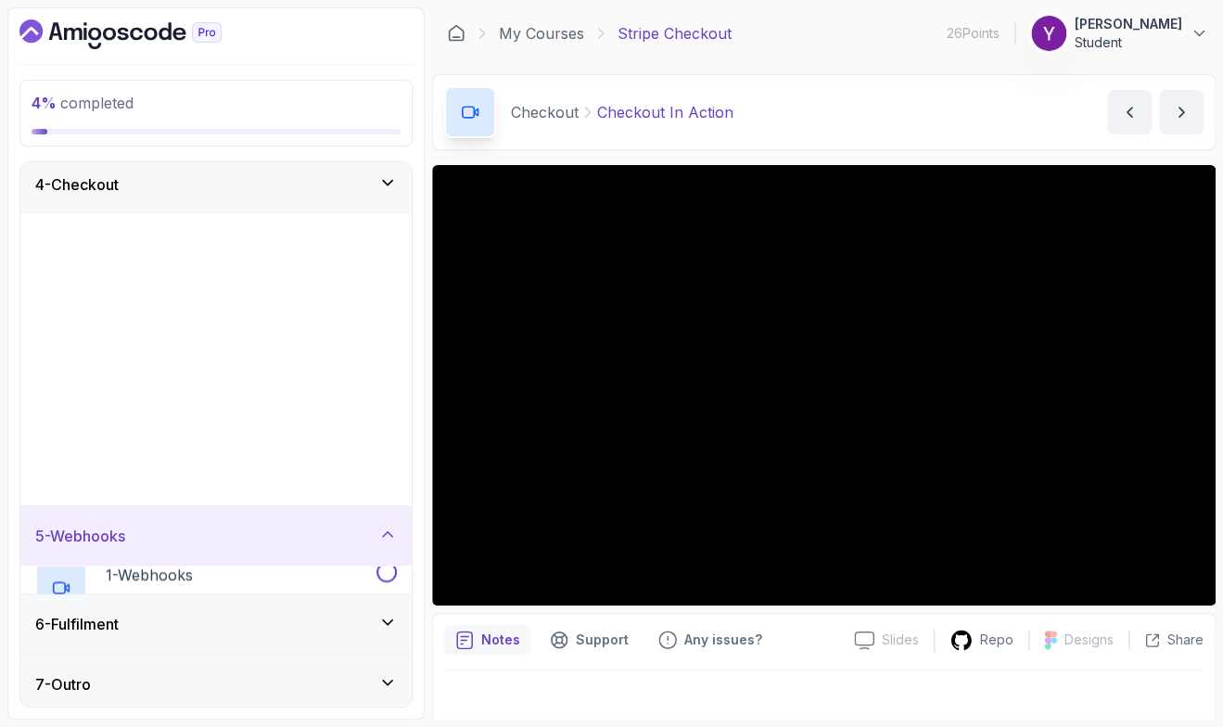
scroll to position [0, 0]
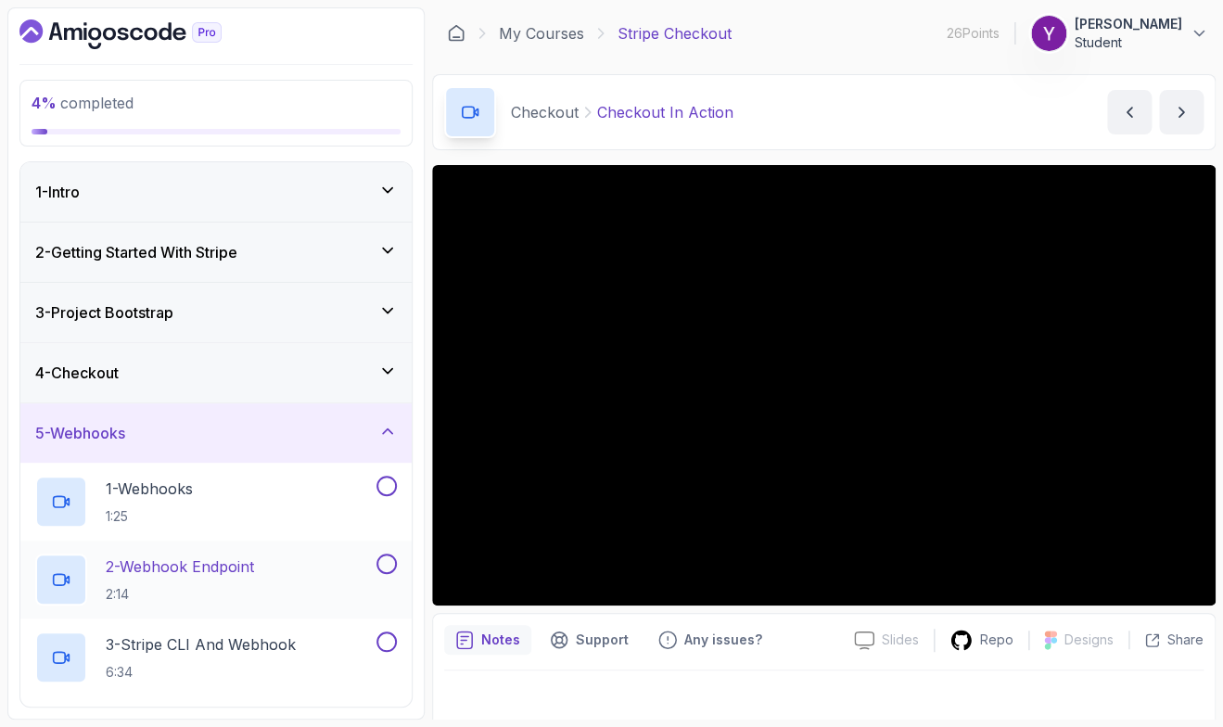
click at [23, 543] on div "2 - Webhook Endpoint 2:14" at bounding box center [215, 579] width 391 height 78
click at [193, 489] on p "1 - Webhooks" at bounding box center [149, 488] width 87 height 22
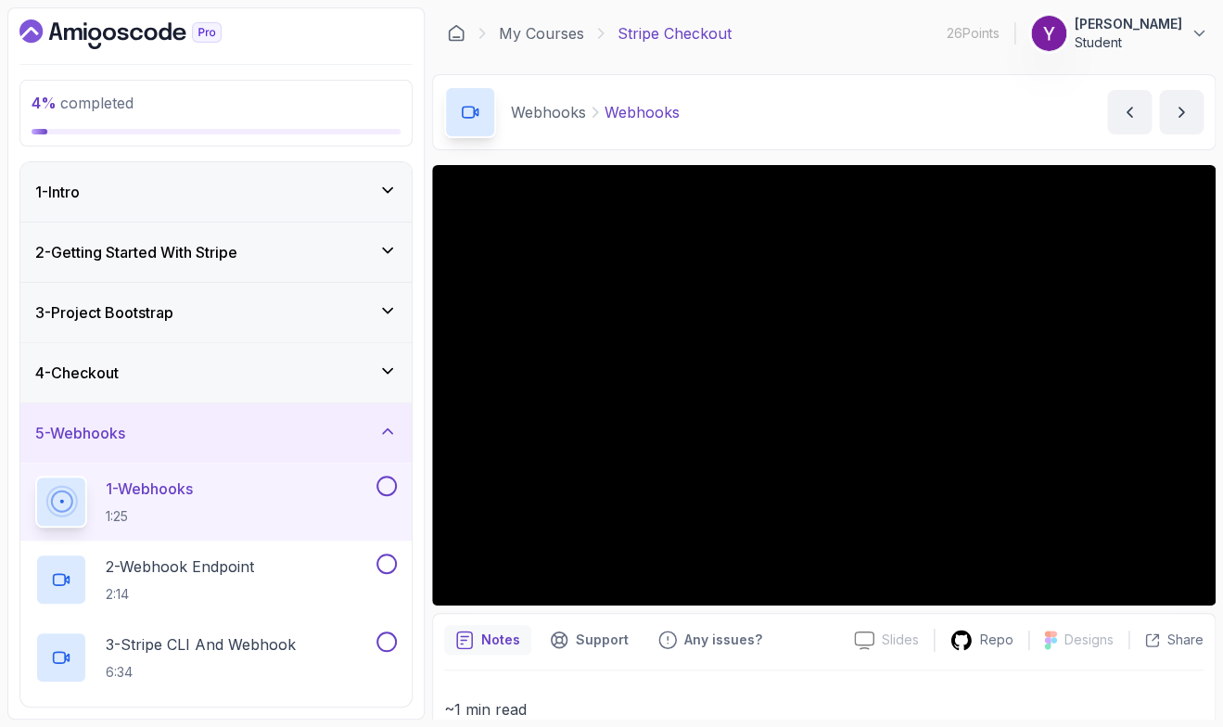
click at [13, 599] on div "4 % completed 1 - Intro 2 - Getting Started With Stripe 3 - Project Bootstrap 4…" at bounding box center [215, 363] width 417 height 712
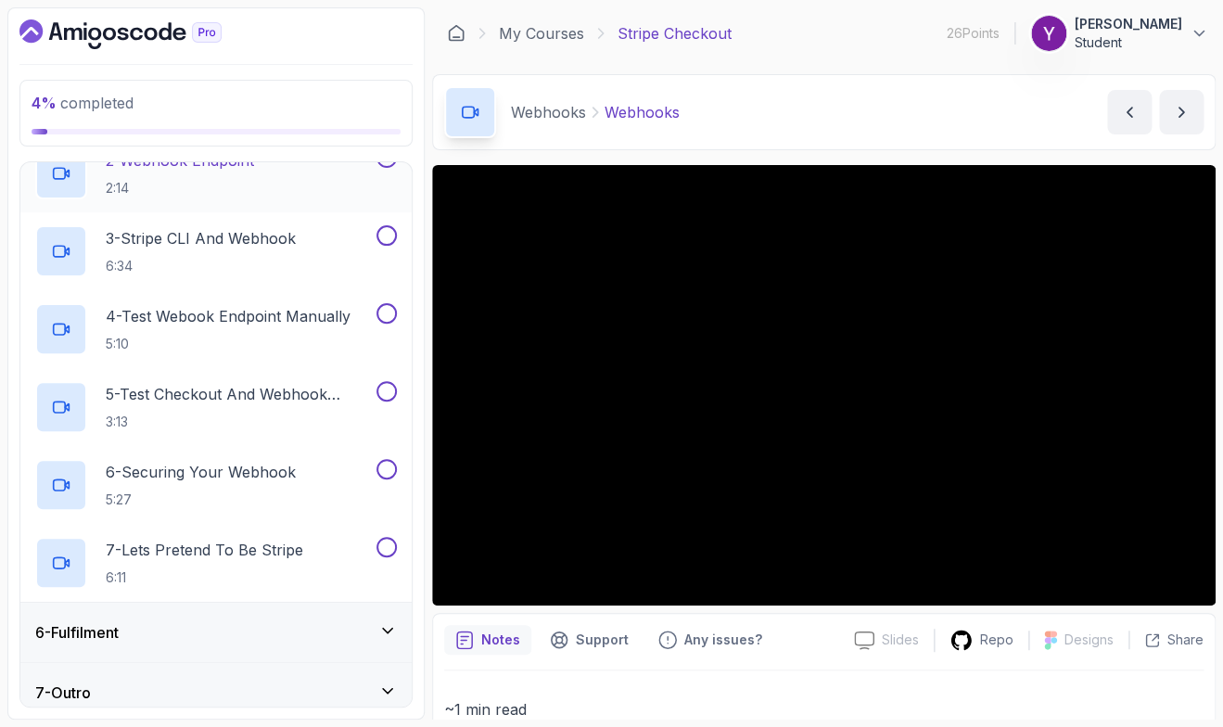
scroll to position [422, 0]
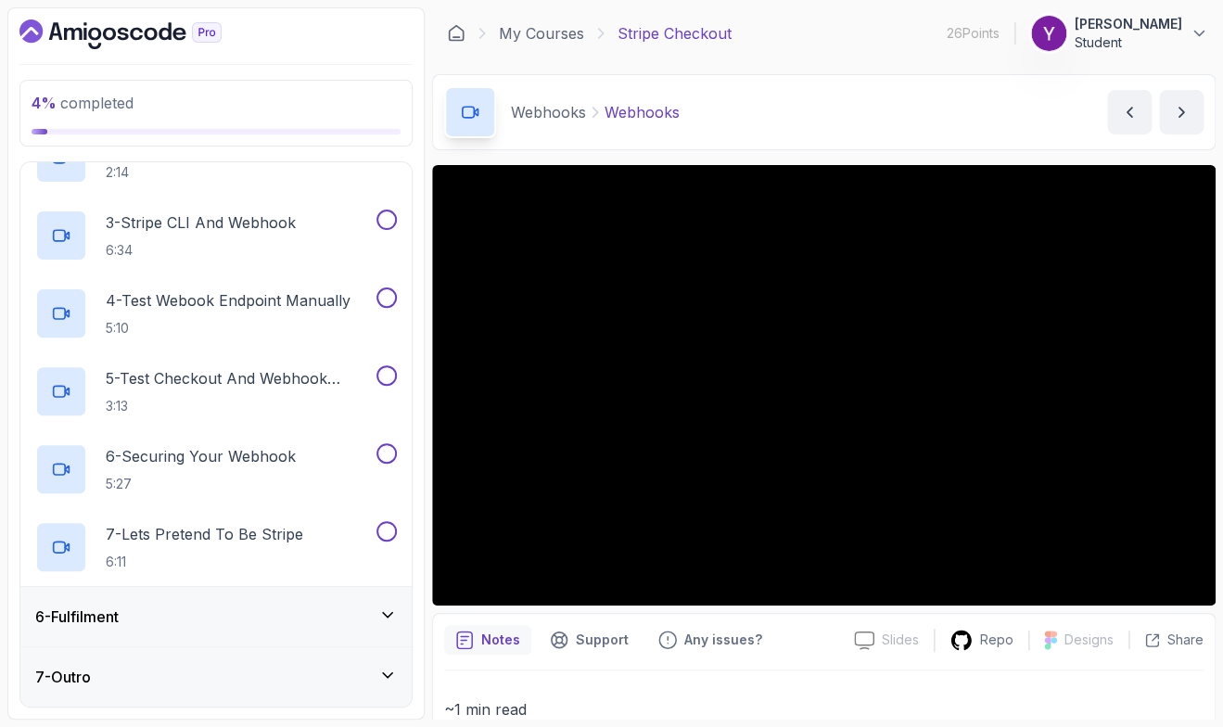
click at [119, 610] on h3 "6 - Fulfilment" at bounding box center [76, 616] width 83 height 22
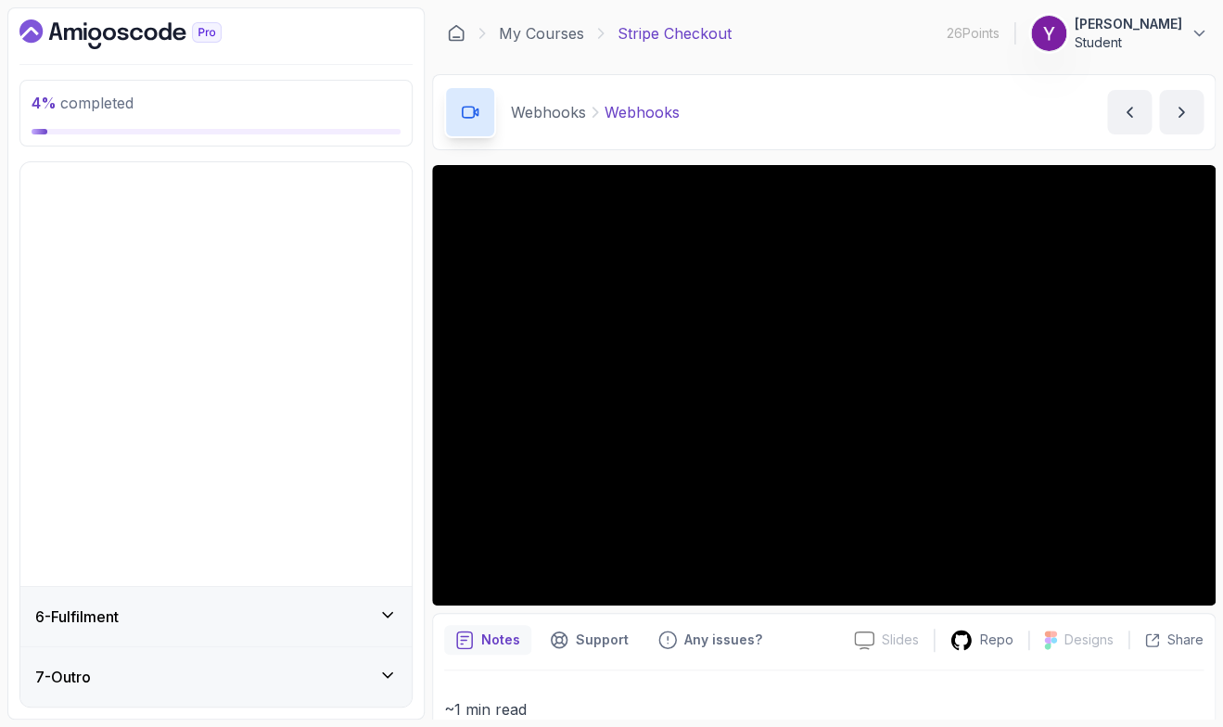
scroll to position [0, 0]
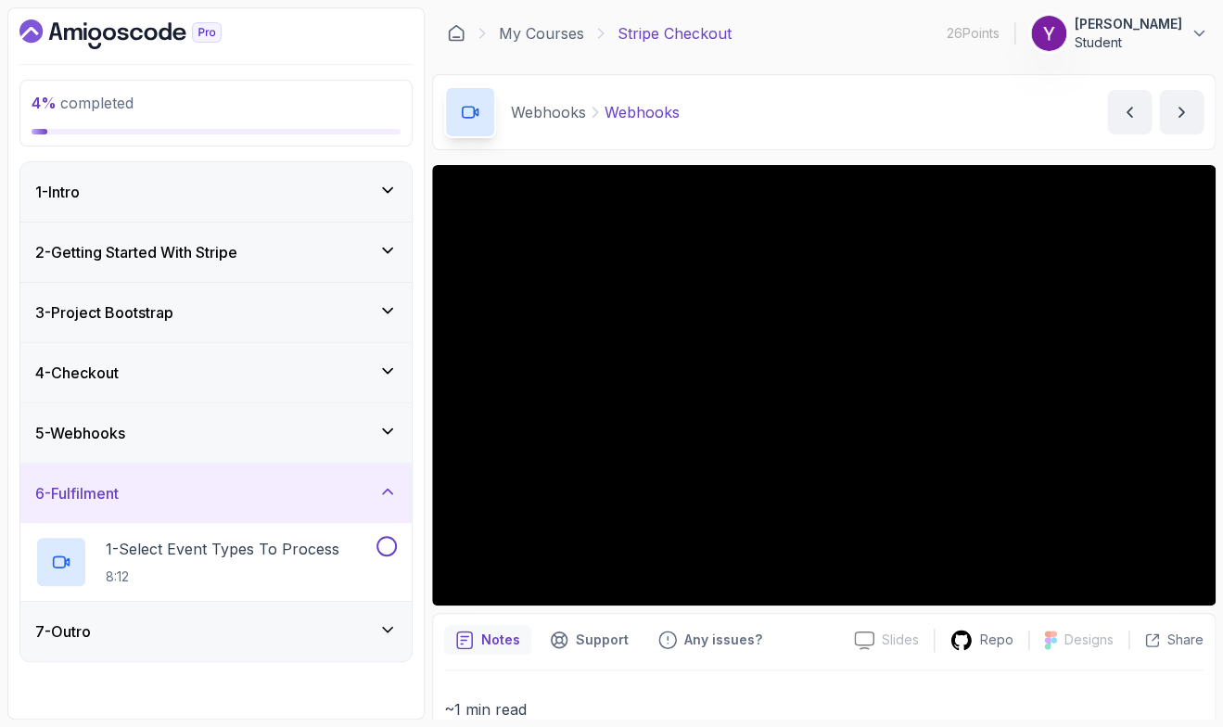
click at [206, 426] on div "5 - Webhooks" at bounding box center [216, 433] width 362 height 22
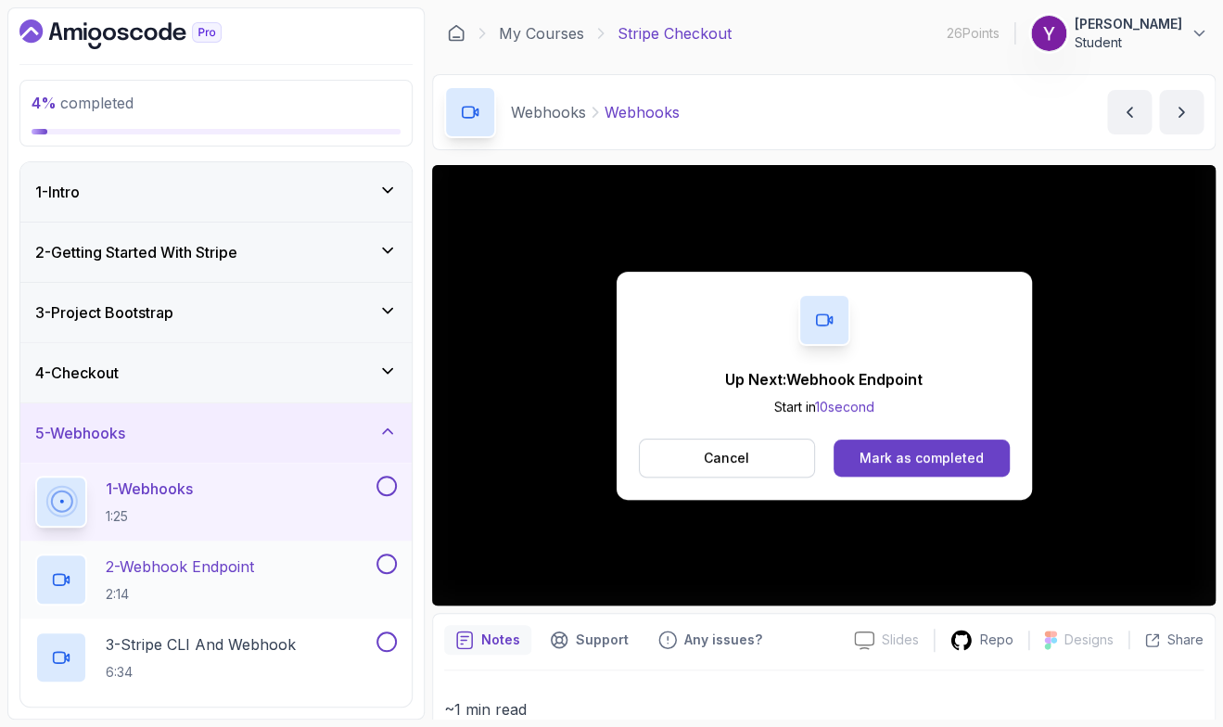
click at [173, 569] on p "2 - Webhook Endpoint" at bounding box center [180, 566] width 148 height 22
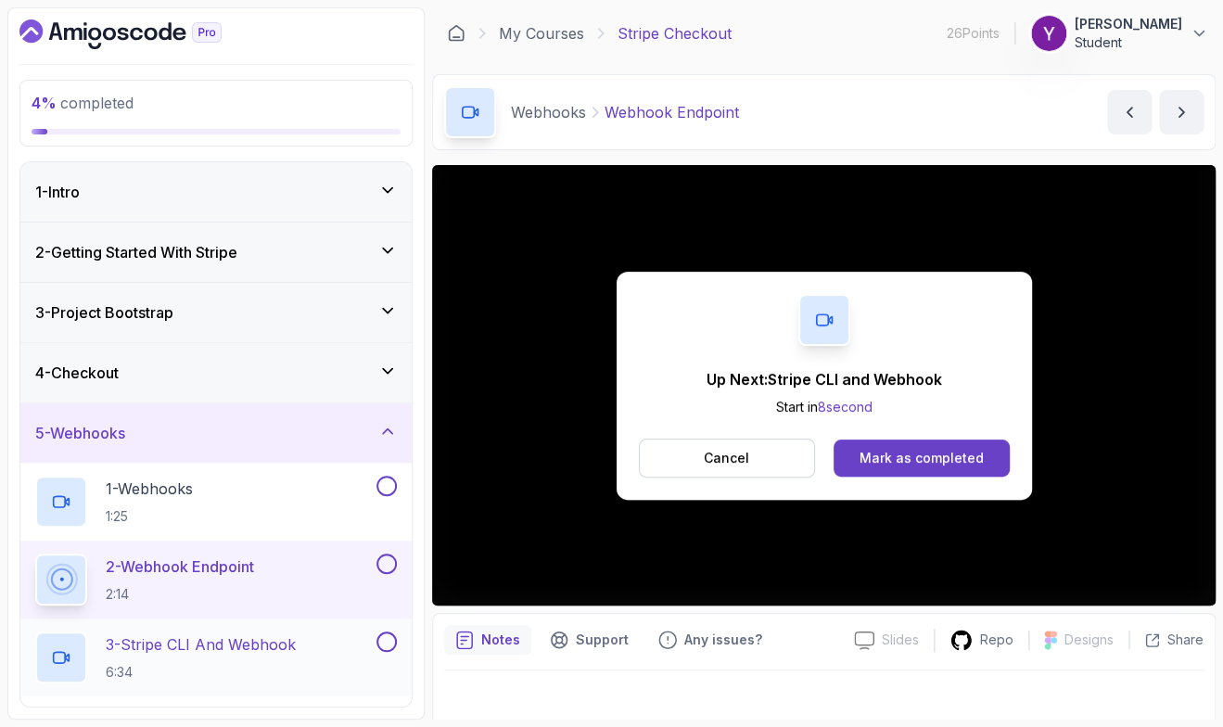
click at [296, 668] on p "6:34" at bounding box center [201, 672] width 190 height 19
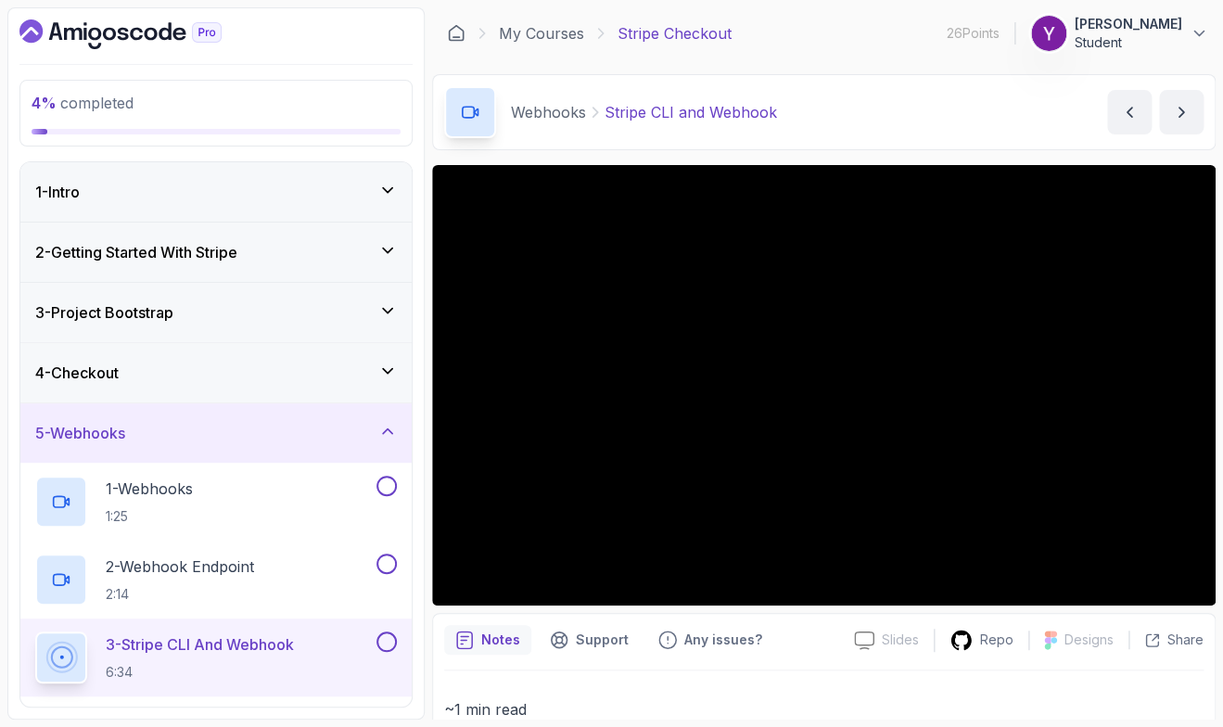
click at [10, 620] on div "4 % completed 1 - Intro 2 - Getting Started With Stripe 3 - Project Bootstrap 4…" at bounding box center [215, 363] width 417 height 712
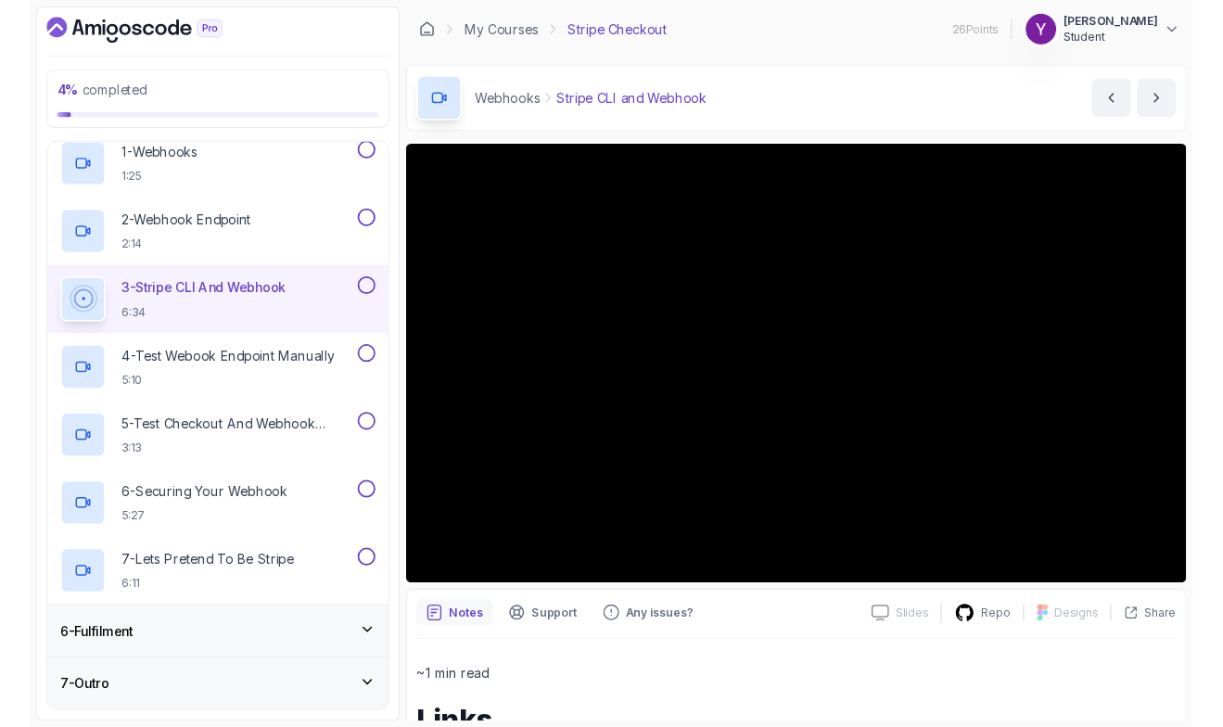
scroll to position [313, 0]
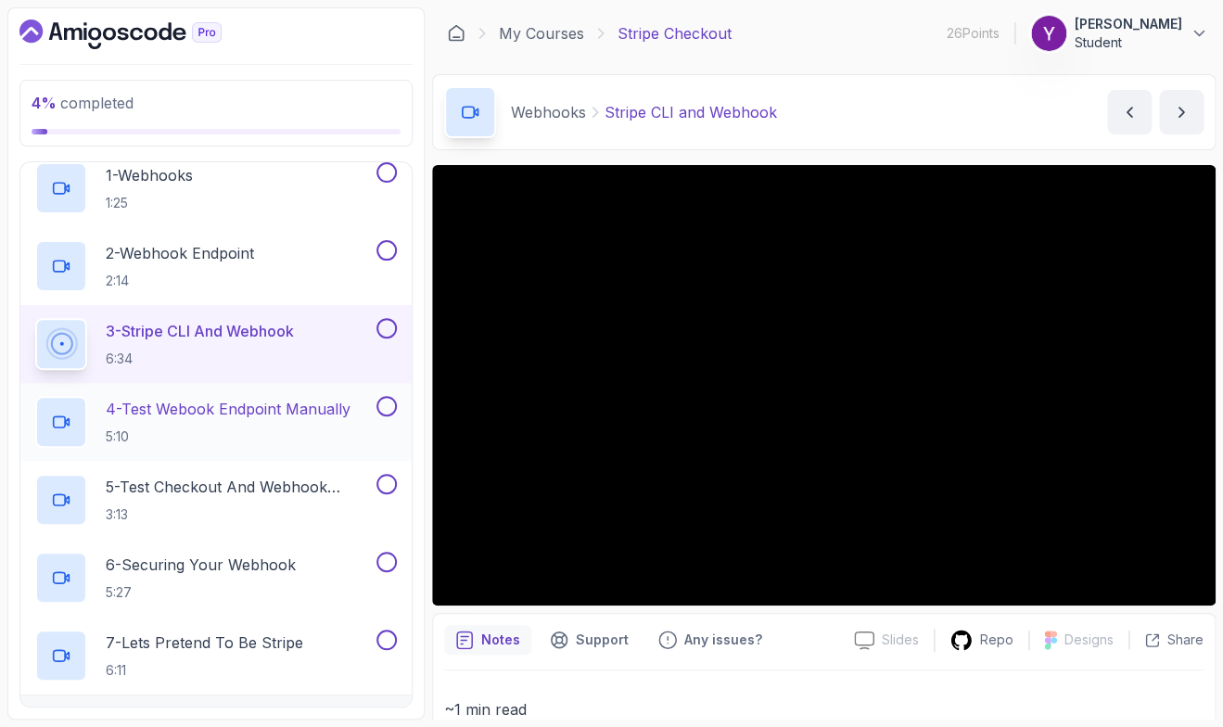
click at [228, 410] on p "4 - Test Webook Endpoint Manually" at bounding box center [228, 409] width 245 height 22
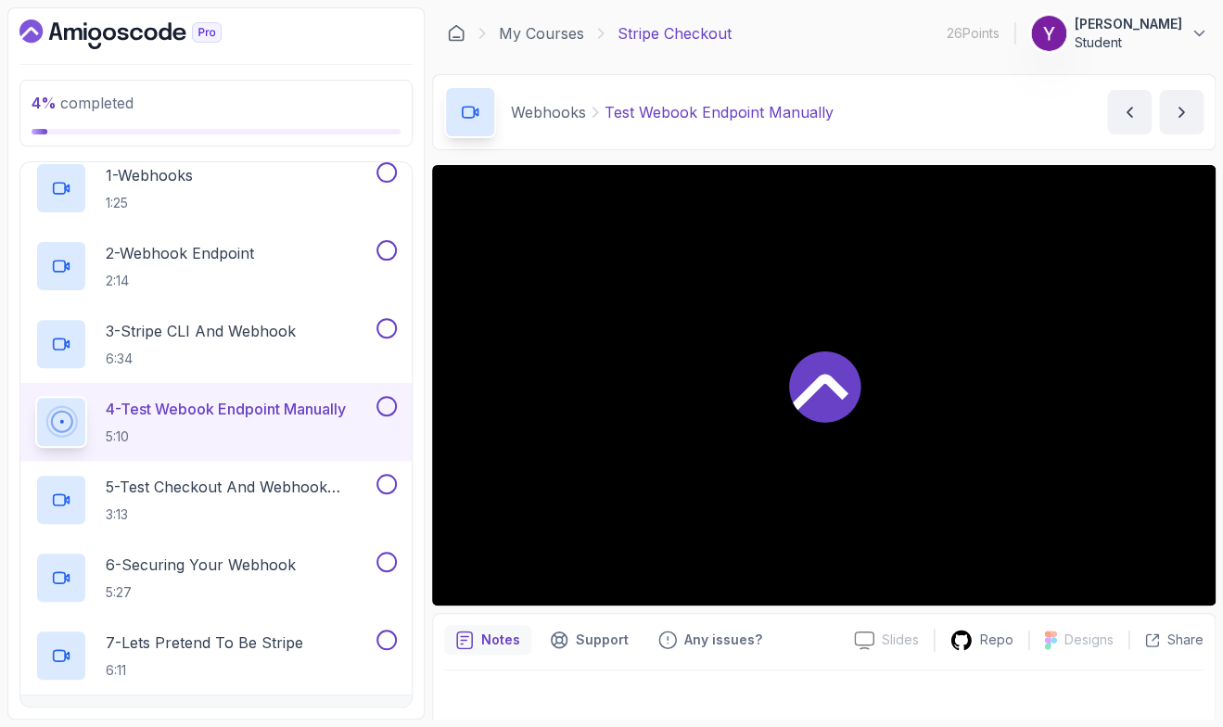
click at [19, 570] on div "1 - Intro 2 - Getting Started With Stripe 3 - Project Bootstrap 4 - Checkout 5 …" at bounding box center [215, 434] width 393 height 546
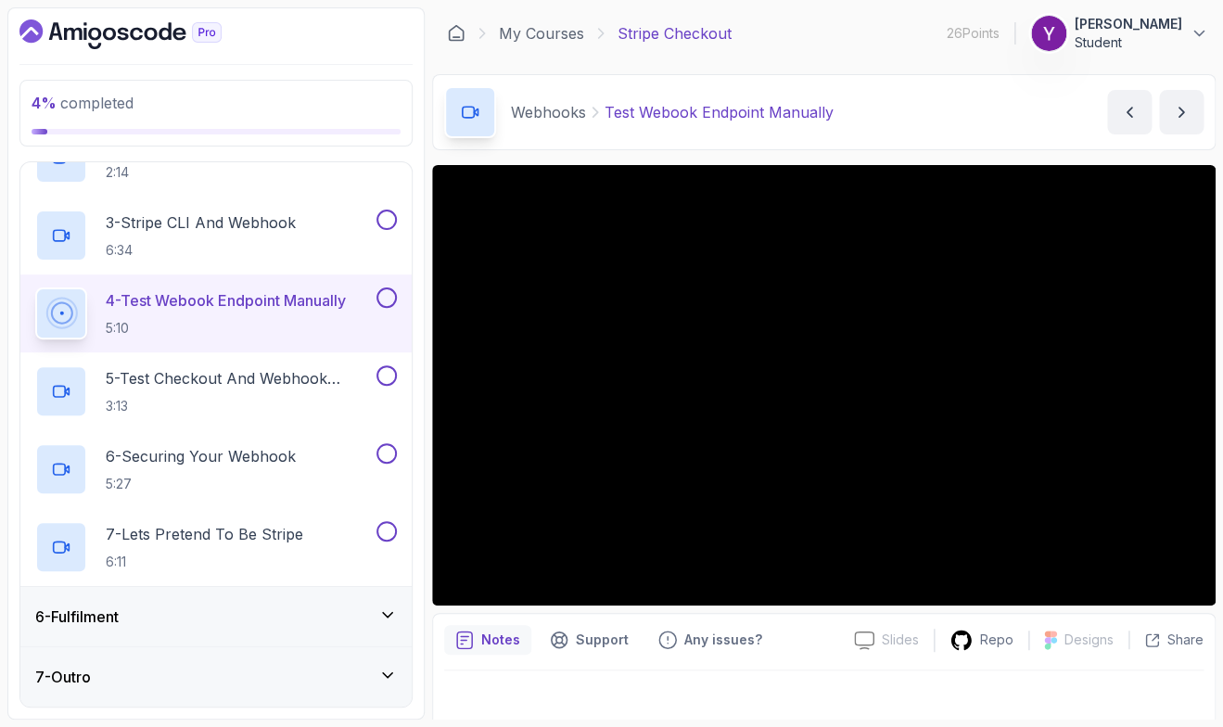
scroll to position [313, 0]
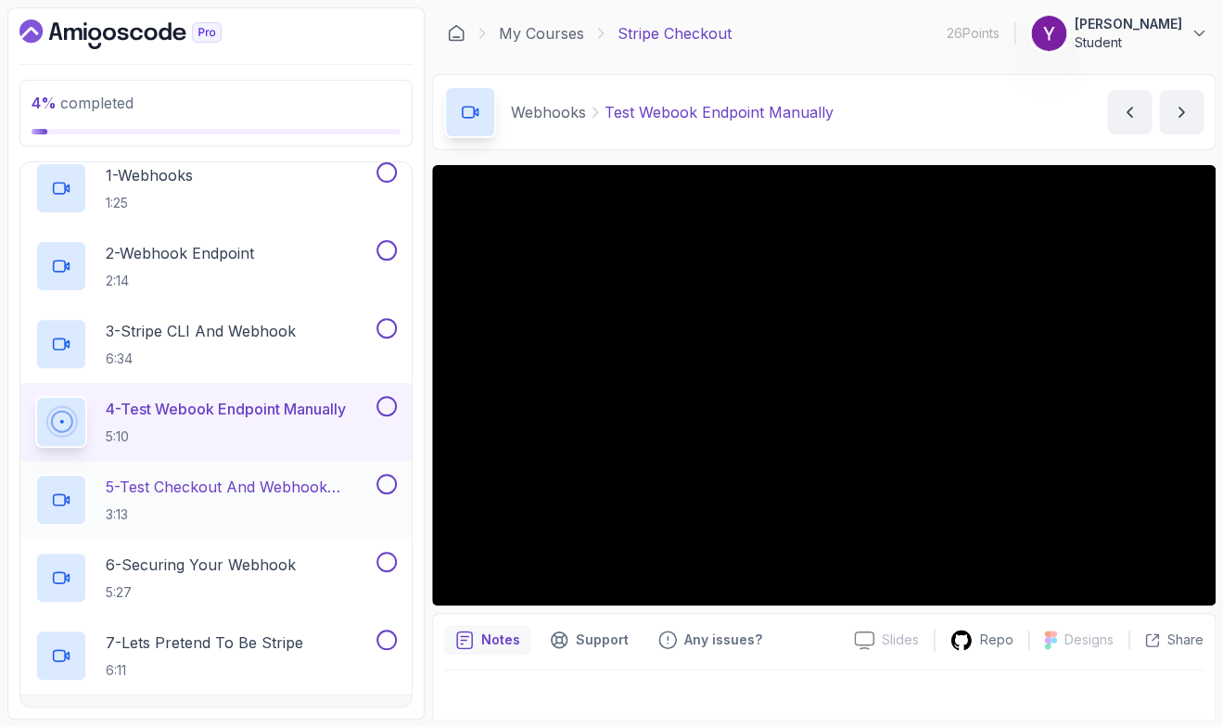
click at [321, 500] on h2 "5 - Test Checkout And Webhook Integration 3:13" at bounding box center [239, 500] width 267 height 48
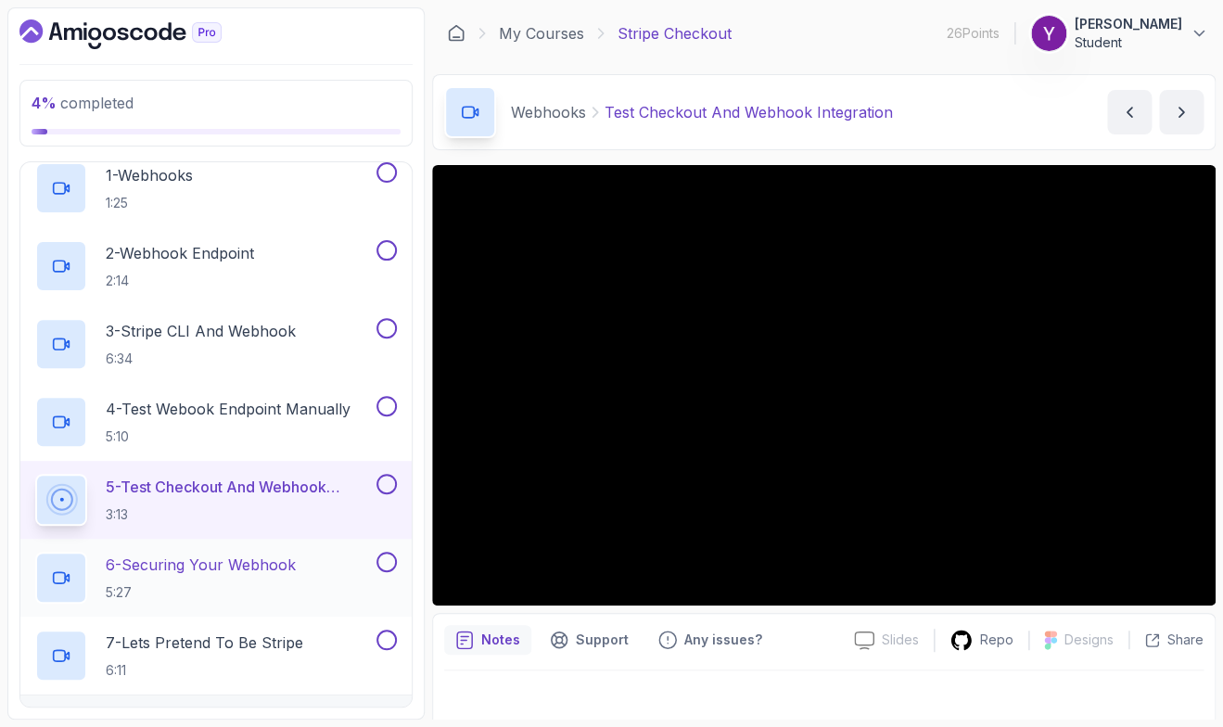
click at [269, 566] on p "6 - Securing Your Webhook" at bounding box center [201, 564] width 190 height 22
